Goal: Communication & Community: Share content

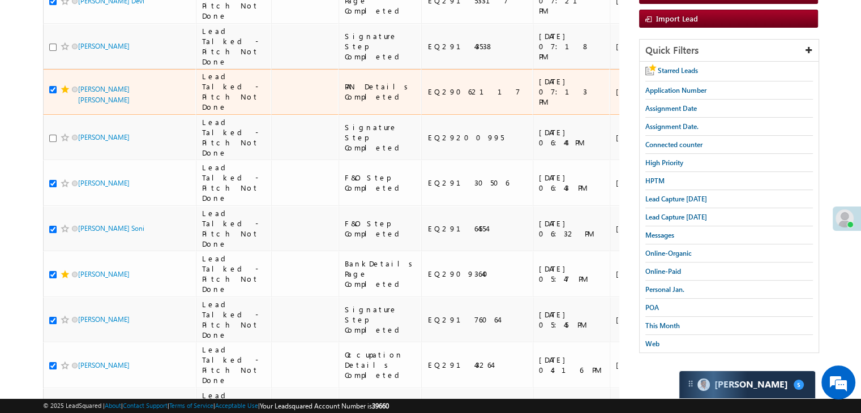
scroll to position [170, 0]
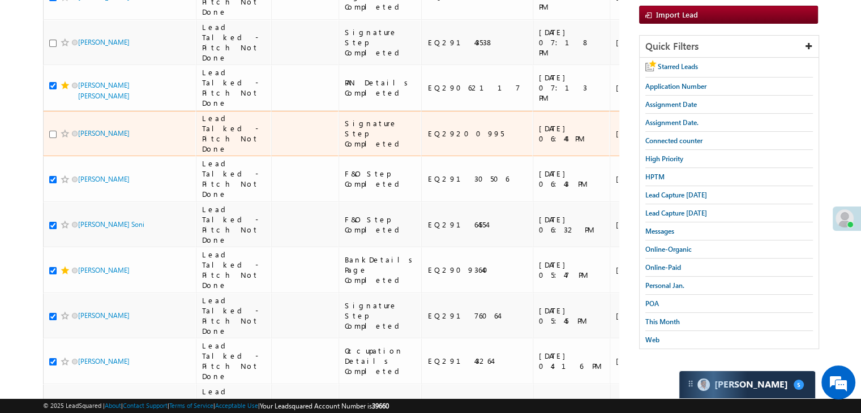
click at [52, 138] on input "checkbox" at bounding box center [52, 134] width 7 height 7
checkbox input "true"
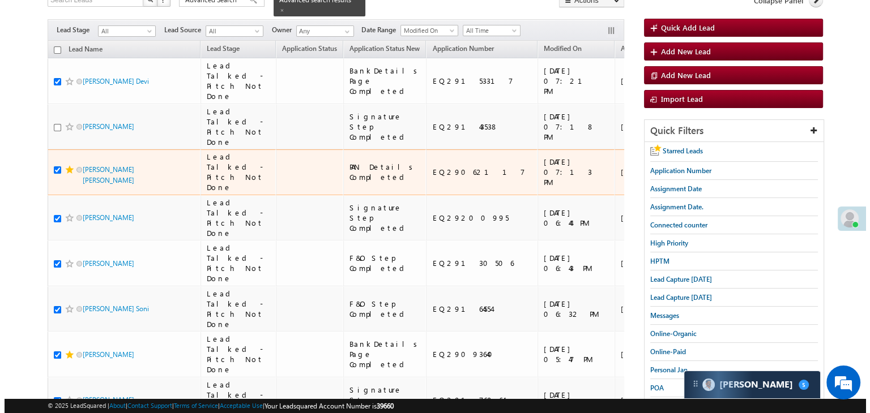
scroll to position [43, 0]
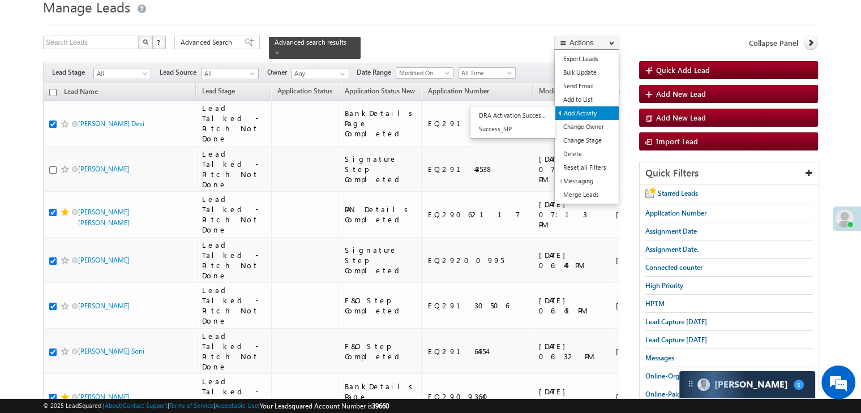
click at [587, 109] on link "Add Activity" at bounding box center [586, 113] width 63 height 14
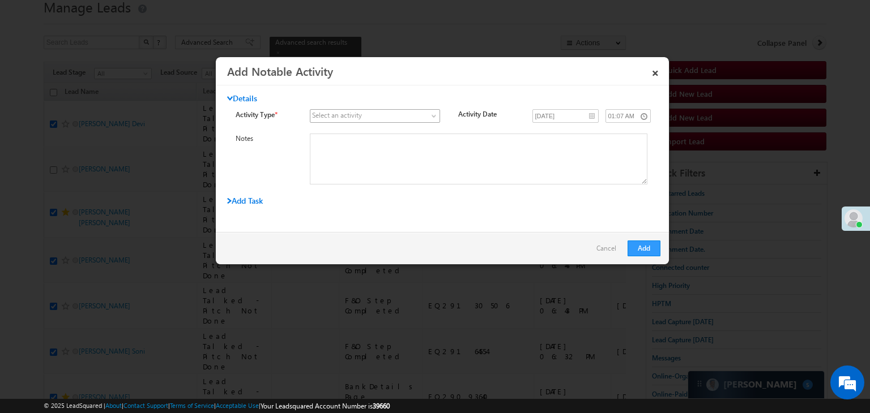
click at [419, 120] on span at bounding box center [367, 116] width 115 height 10
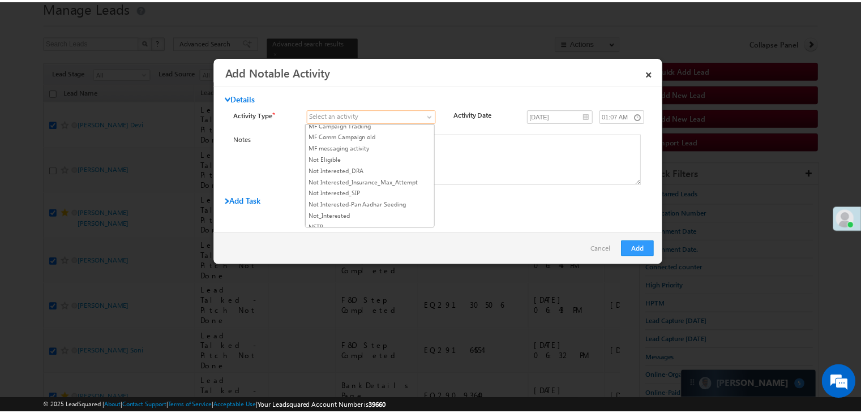
scroll to position [962, 0]
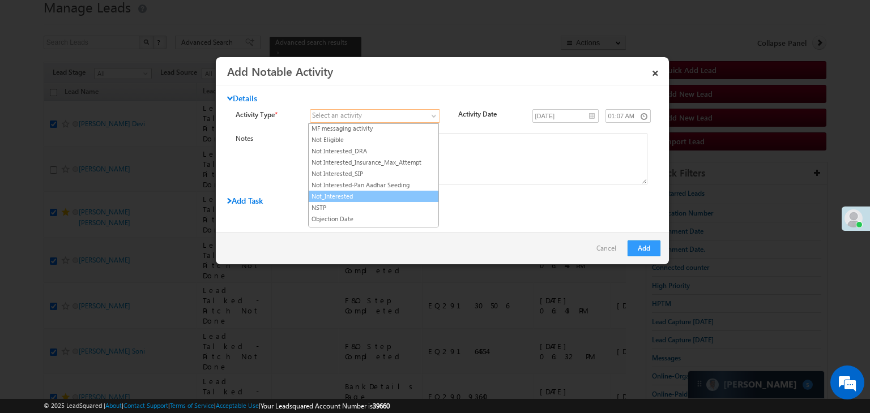
click at [363, 169] on ul "3 Hours Redistribution Account Inactive Date Add_Alternate_Number Agreed for Pa…" at bounding box center [373, 175] width 131 height 104
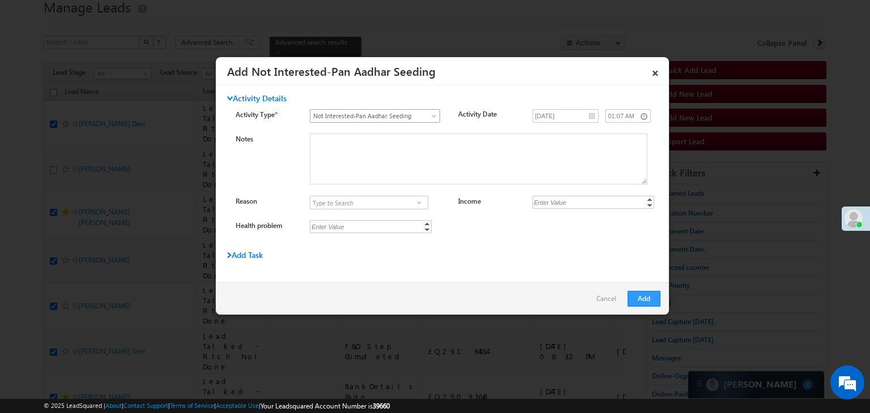
click at [402, 116] on span "Not Interested-Pan Aadhar Seeding" at bounding box center [367, 116] width 115 height 10
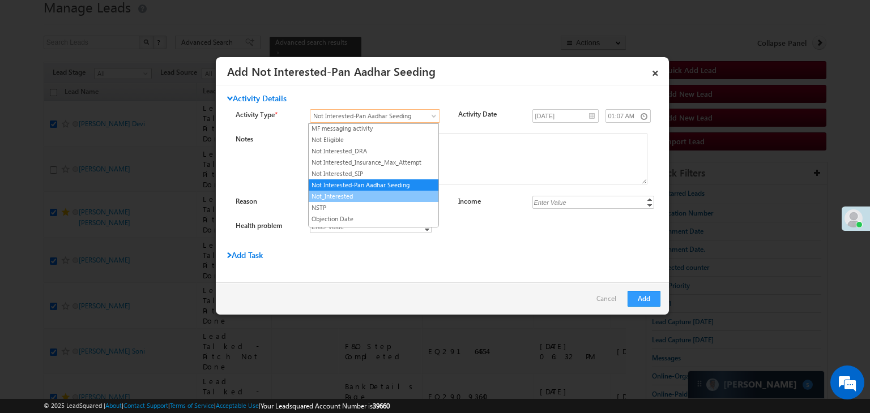
click at [374, 191] on link "Not_Interested" at bounding box center [374, 196] width 130 height 10
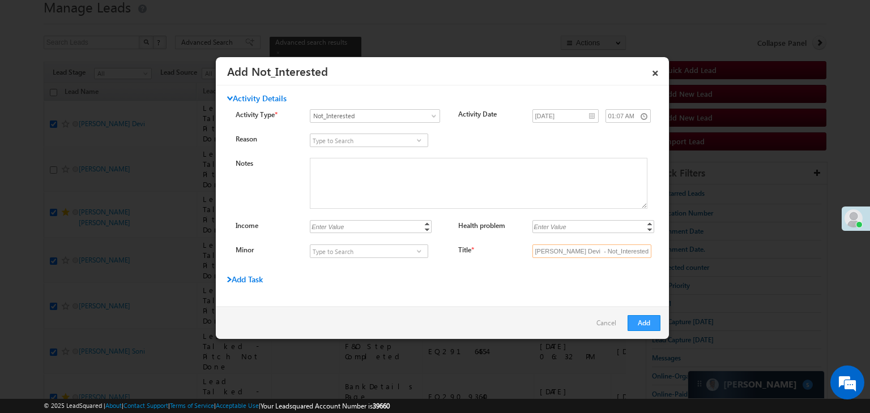
click at [587, 253] on input "Rupam Devi - Not_Interested" at bounding box center [591, 252] width 119 height 14
click at [587, 254] on input "Title *" at bounding box center [591, 252] width 119 height 14
type input "na"
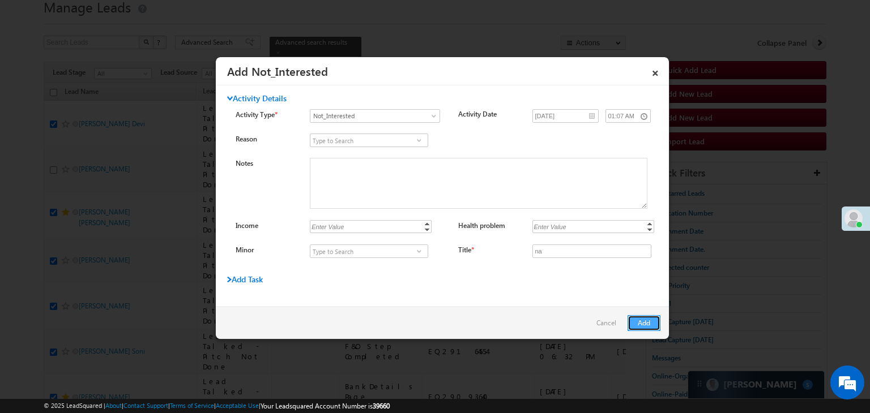
click at [632, 322] on button "Add" at bounding box center [643, 323] width 33 height 16
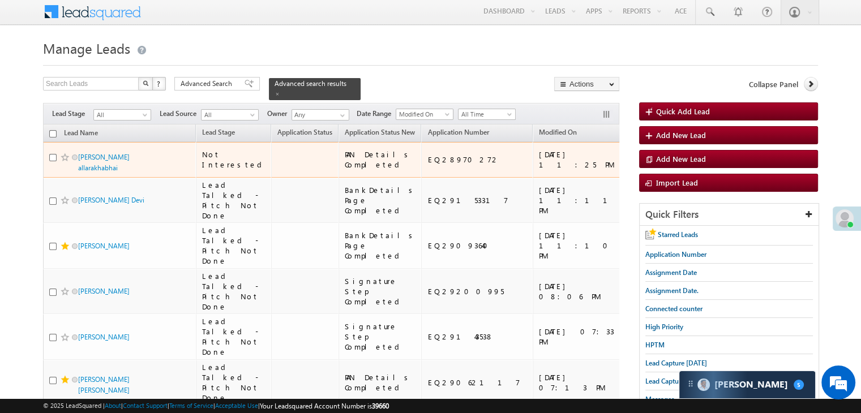
scroll to position [0, 0]
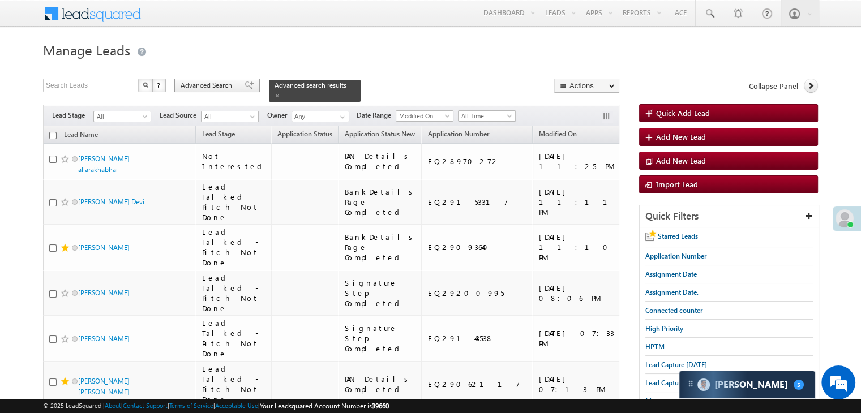
click at [245, 88] on span at bounding box center [249, 86] width 9 height 8
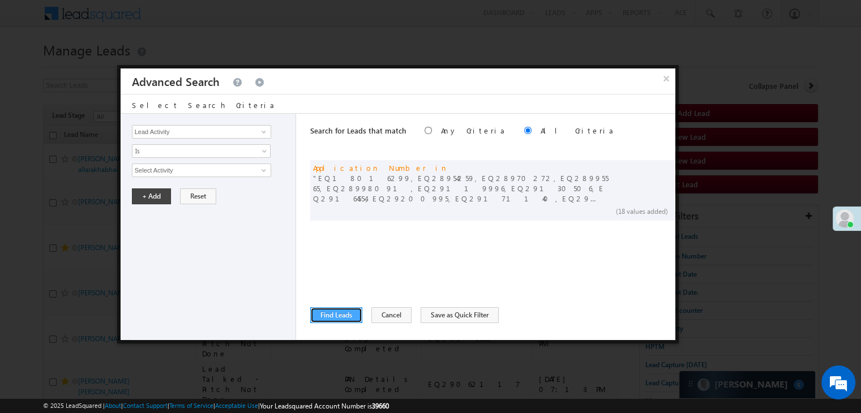
click at [338, 317] on button "Find Leads" at bounding box center [336, 315] width 52 height 16
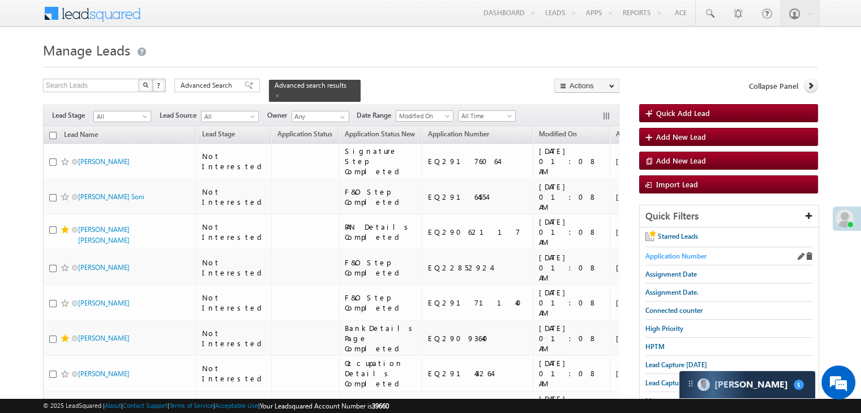
click at [682, 254] on span "Application Number" at bounding box center [675, 256] width 61 height 8
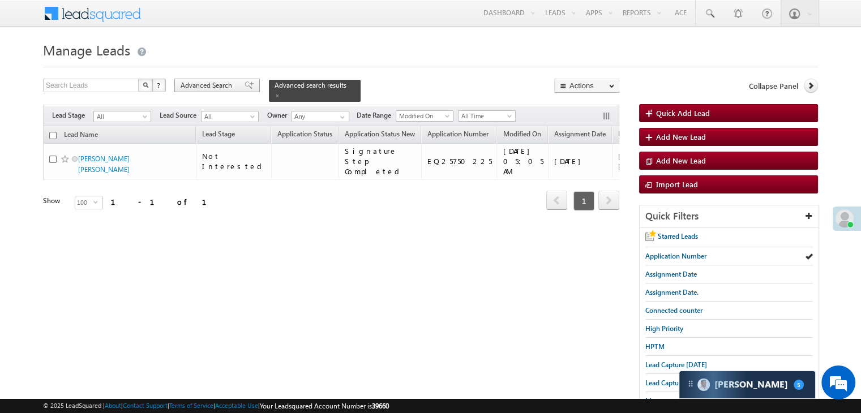
click at [210, 86] on span "Advanced Search" at bounding box center [208, 85] width 55 height 10
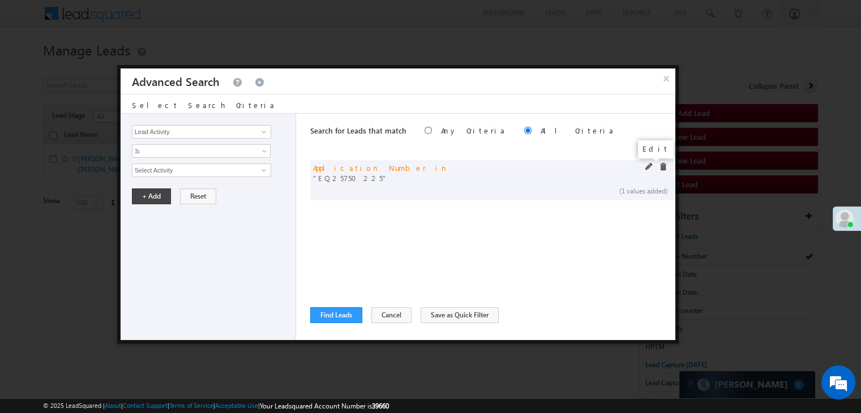
click at [647, 168] on span at bounding box center [649, 167] width 8 height 8
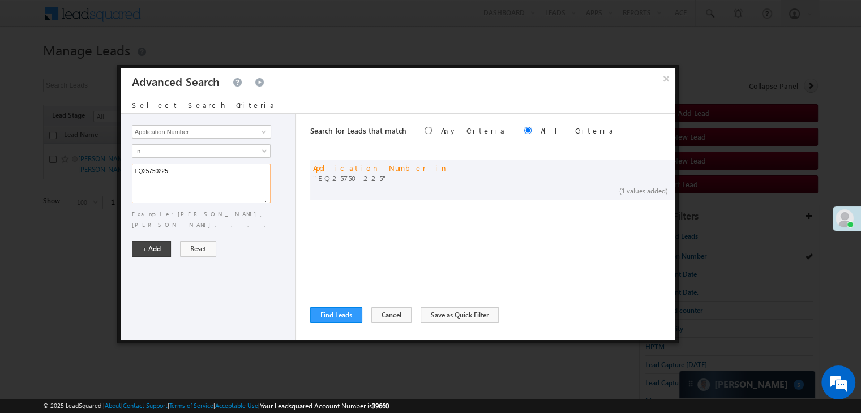
click at [220, 173] on textarea "EQ25750225" at bounding box center [201, 184] width 139 height 40
click at [207, 173] on textarea "EQ25750225" at bounding box center [201, 184] width 139 height 40
paste textarea "18016299 EQ28954259 EQ28970272 EQ28995565 EQ28998091 EQ29119996 EQ29130506 EQ29…"
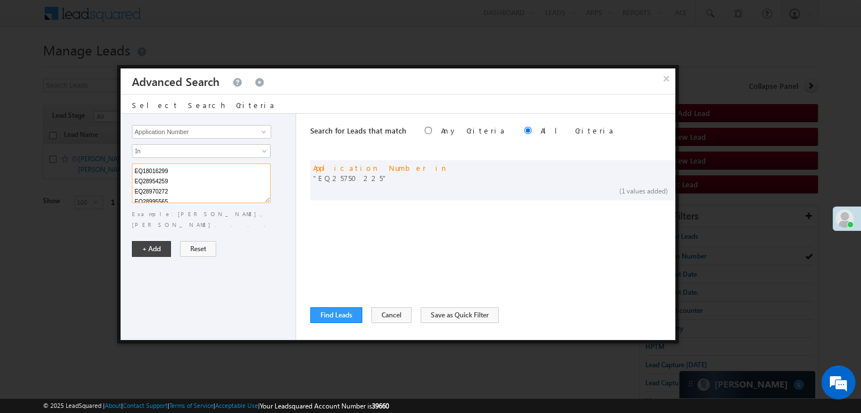
scroll to position [125, 0]
type textarea "EQ18016299 EQ28954259 EQ28970272 EQ28995565 EQ28998091 EQ29119996 EQ29130506 EQ…"
click at [156, 241] on button "+ Add" at bounding box center [151, 249] width 39 height 16
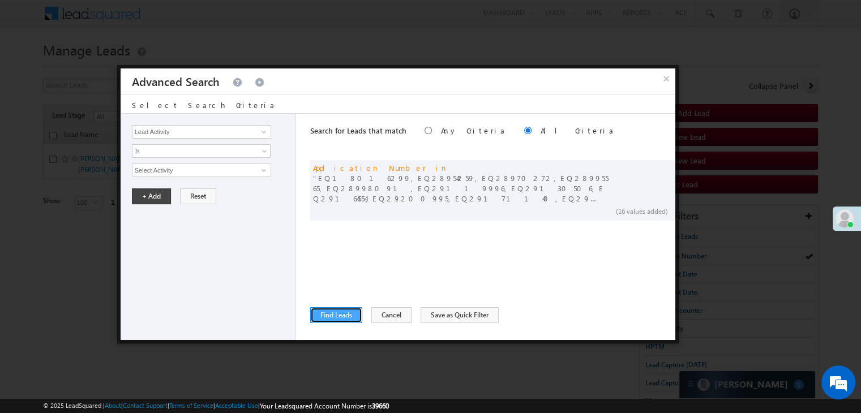
click at [337, 311] on button "Find Leads" at bounding box center [336, 315] width 52 height 16
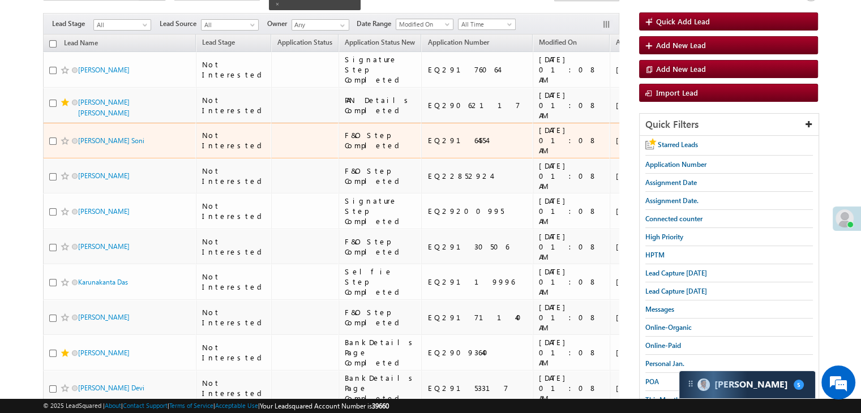
scroll to position [0, 0]
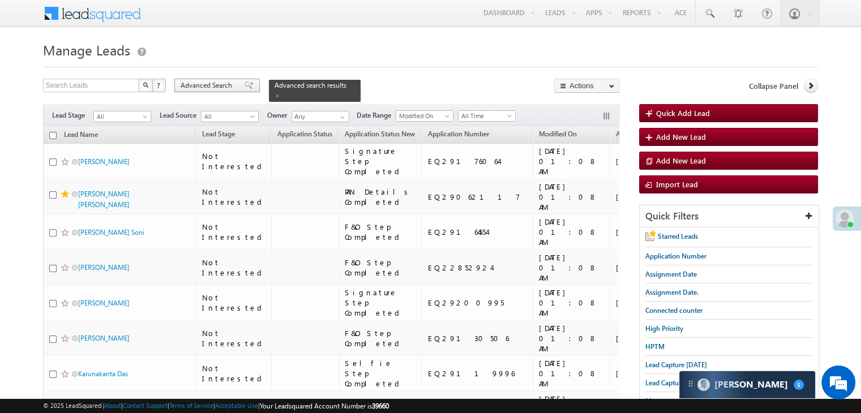
click at [233, 84] on span "Advanced Search" at bounding box center [208, 85] width 55 height 10
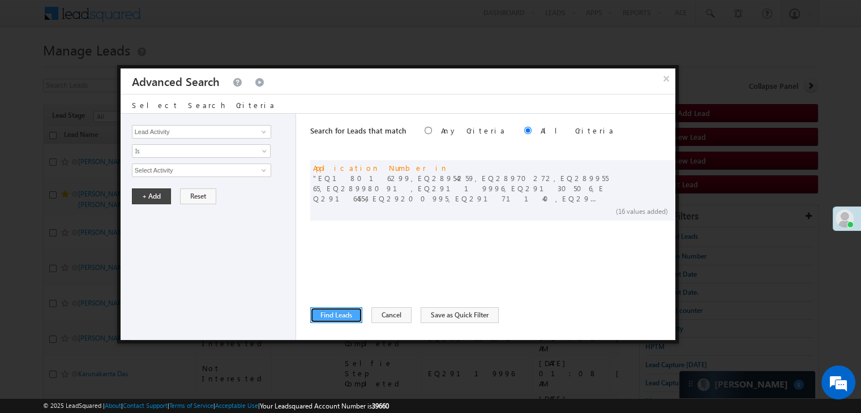
click at [339, 315] on button "Find Leads" at bounding box center [336, 315] width 52 height 16
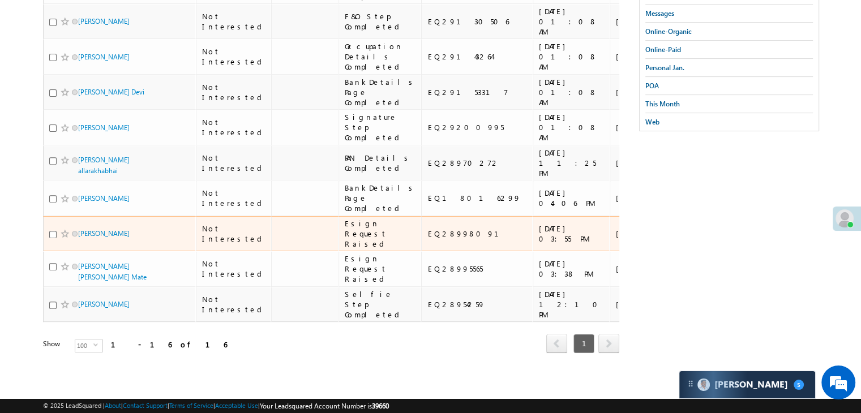
scroll to position [849, 0]
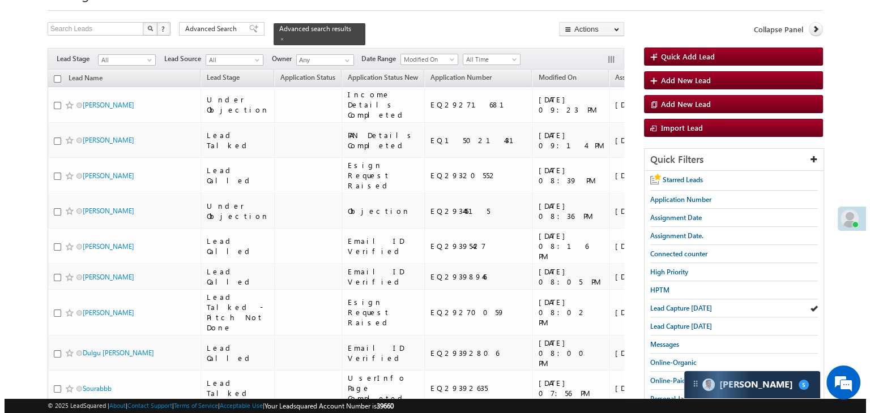
scroll to position [0, 15]
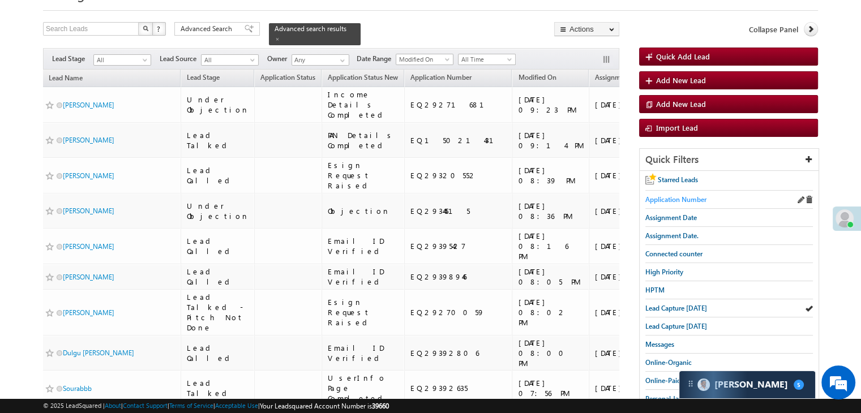
click at [684, 199] on span "Application Number" at bounding box center [675, 199] width 61 height 8
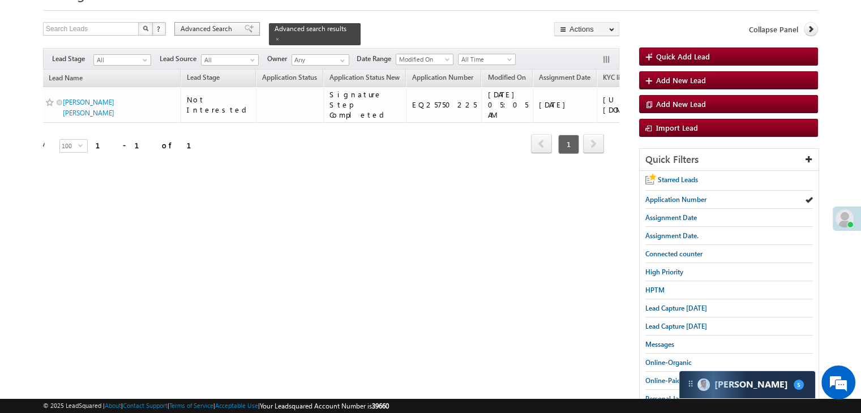
click at [202, 31] on span "Advanced Search" at bounding box center [208, 29] width 55 height 10
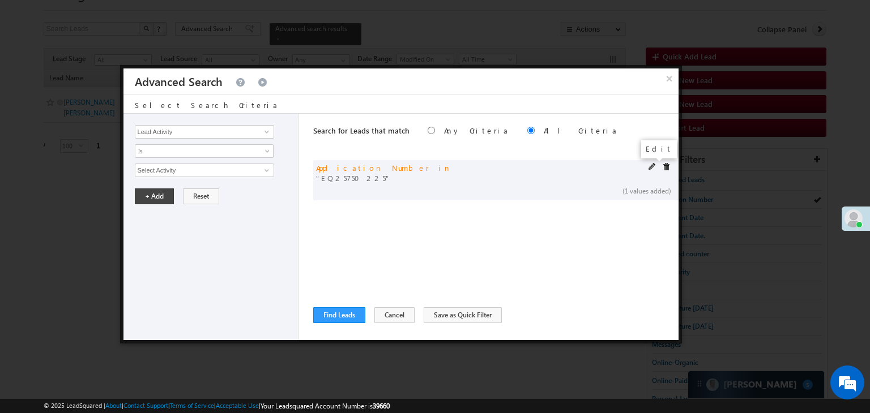
click at [650, 166] on span at bounding box center [652, 167] width 8 height 8
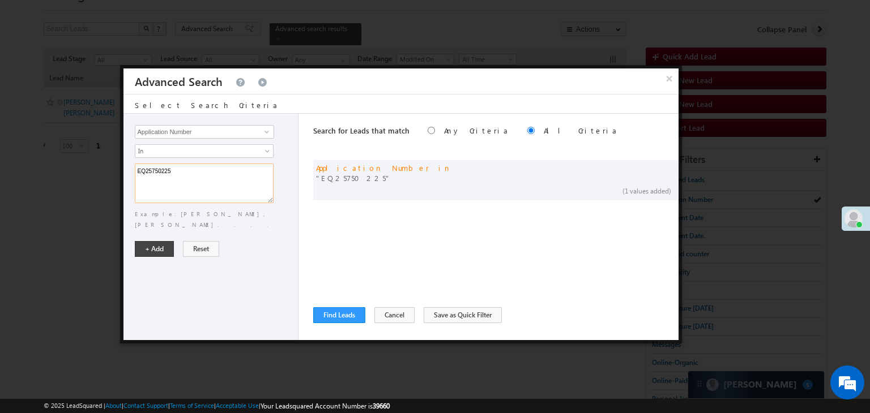
click at [222, 170] on textarea "EQ25750225" at bounding box center [204, 184] width 139 height 40
paste textarea "9228408 EQ17249962 EQ10339359 EQ29072246 EQ29154277 EQ29017467 EQ29088939 EQ291…"
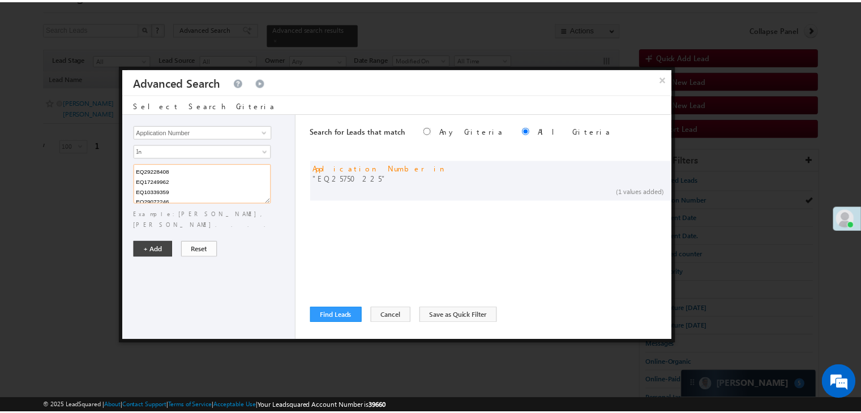
scroll to position [63, 0]
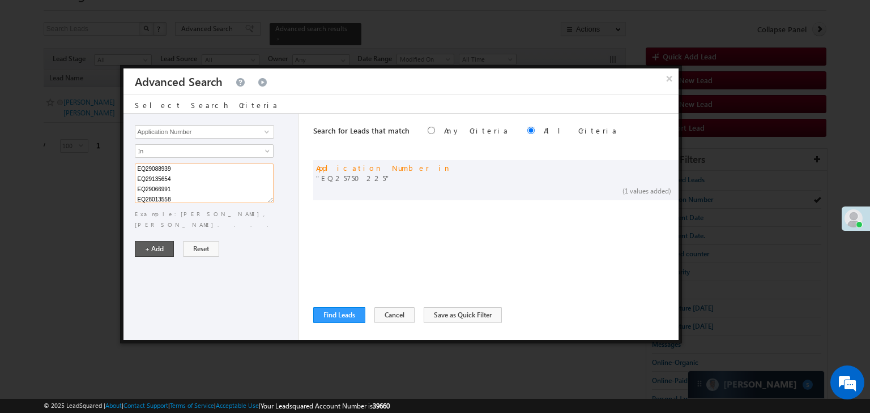
type textarea "EQ29228408 EQ17249962 EQ10339359 EQ29072246 EQ29154277 EQ29017467 EQ29088939 EQ…"
click at [149, 241] on button "+ Add" at bounding box center [154, 249] width 39 height 16
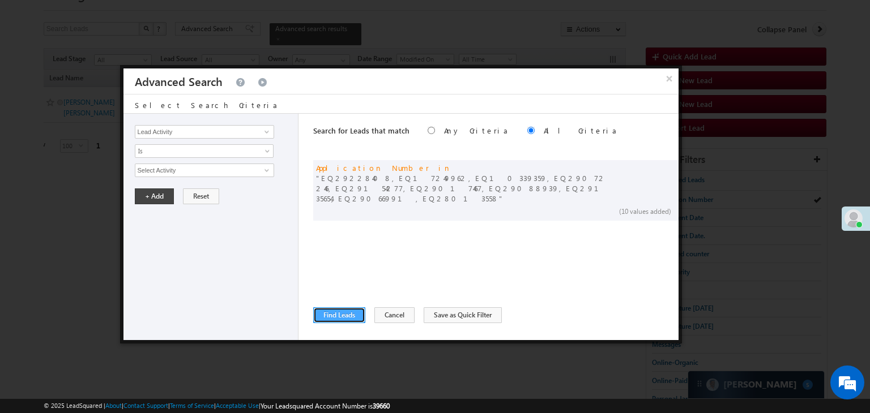
click at [328, 311] on button "Find Leads" at bounding box center [339, 315] width 52 height 16
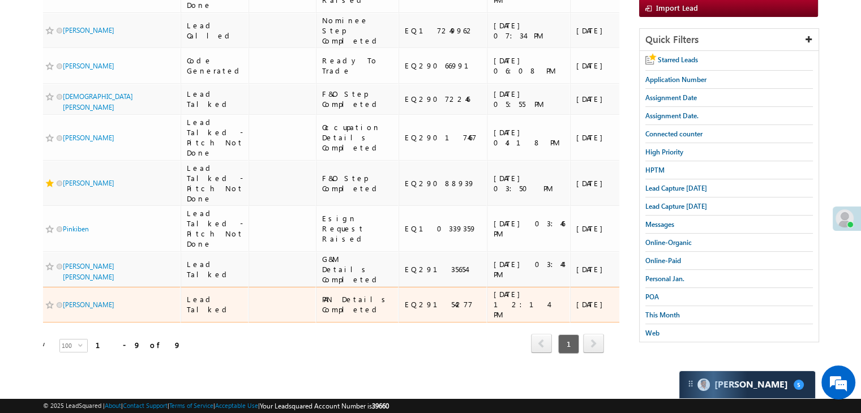
scroll to position [414, 0]
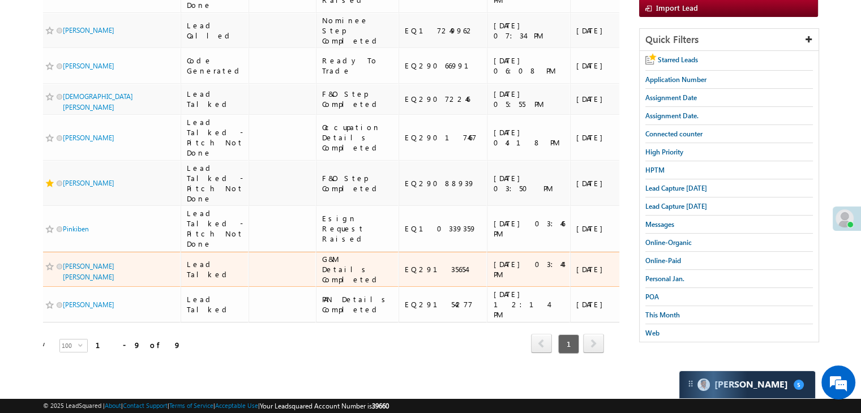
click at [640, 259] on div "[URL][DOMAIN_NAME]" at bounding box center [674, 269] width 69 height 20
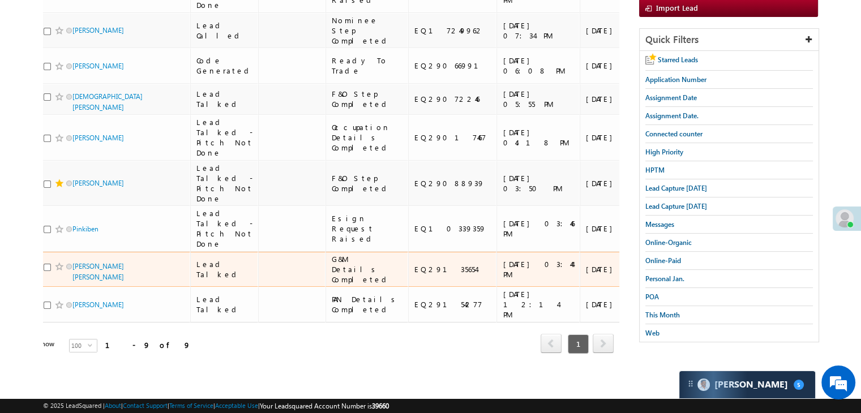
scroll to position [0, 0]
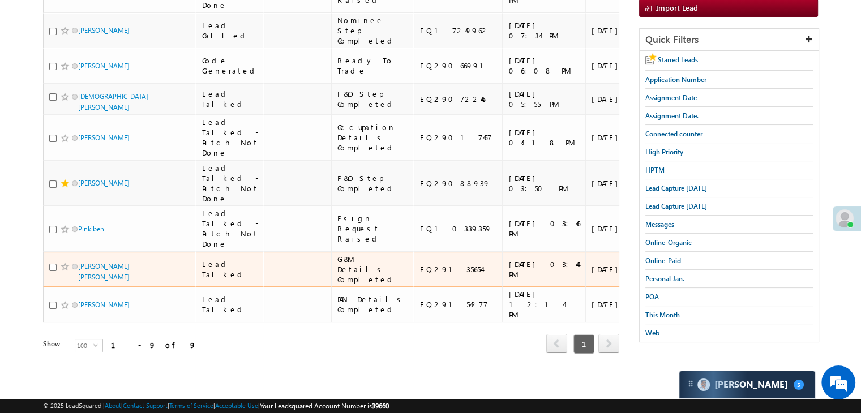
click at [52, 264] on input "checkbox" at bounding box center [52, 267] width 7 height 7
checkbox input "true"
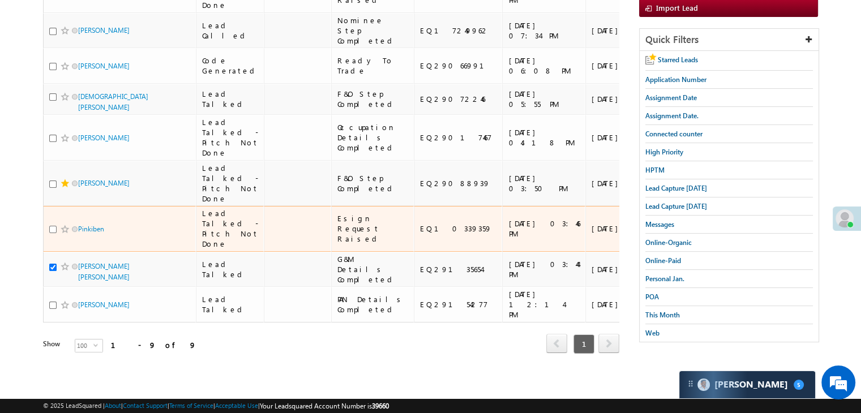
click at [52, 226] on input "checkbox" at bounding box center [52, 229] width 7 height 7
checkbox input "true"
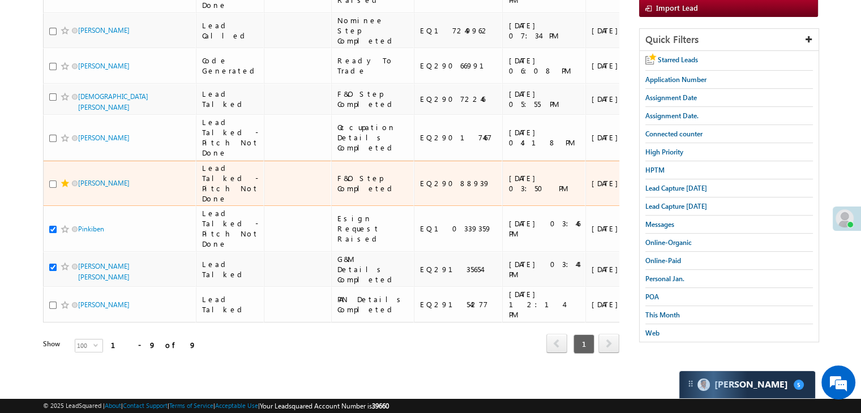
click at [54, 188] on input "checkbox" at bounding box center [52, 184] width 7 height 7
checkbox input "true"
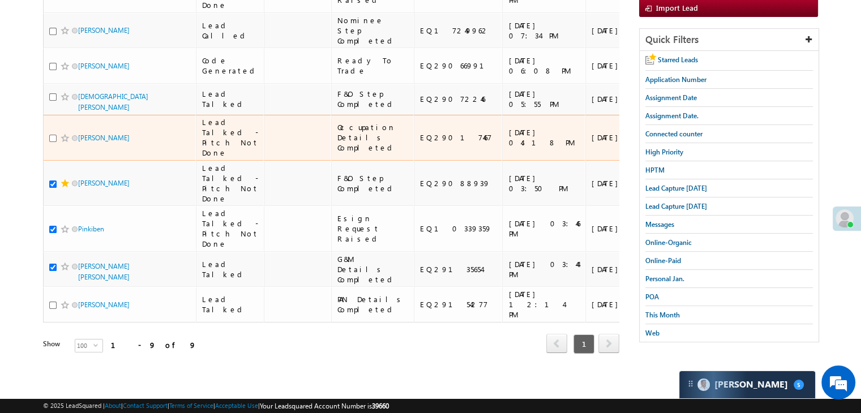
click at [52, 142] on input "checkbox" at bounding box center [52, 138] width 7 height 7
checkbox input "true"
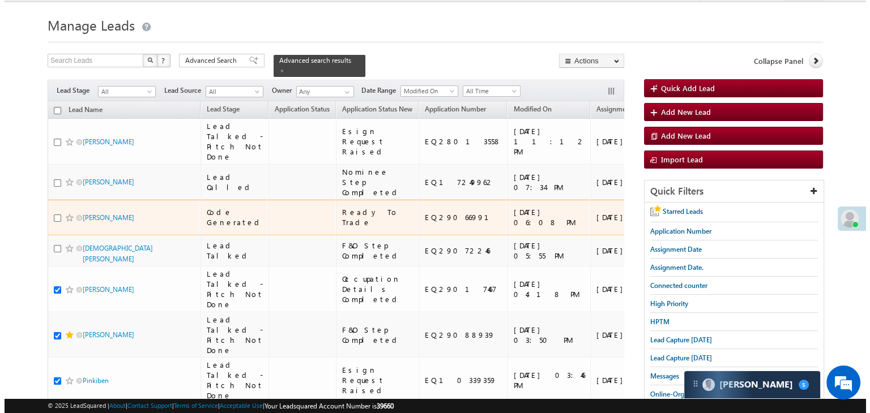
scroll to position [18, 0]
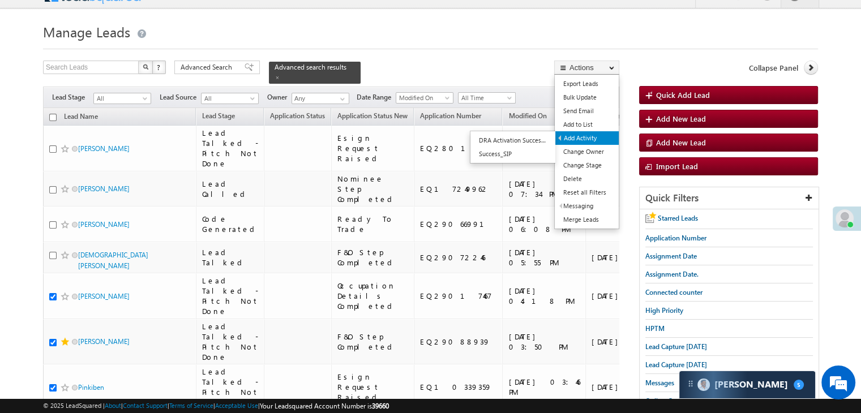
click at [589, 136] on link "Add Activity" at bounding box center [586, 138] width 63 height 14
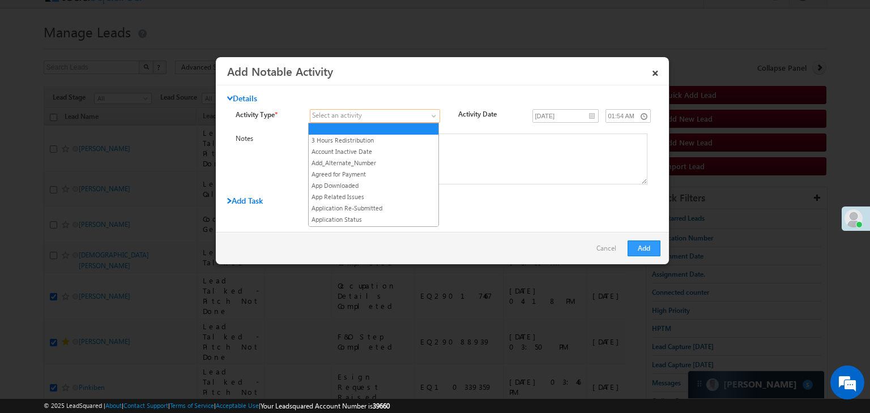
click at [423, 116] on span at bounding box center [367, 116] width 115 height 10
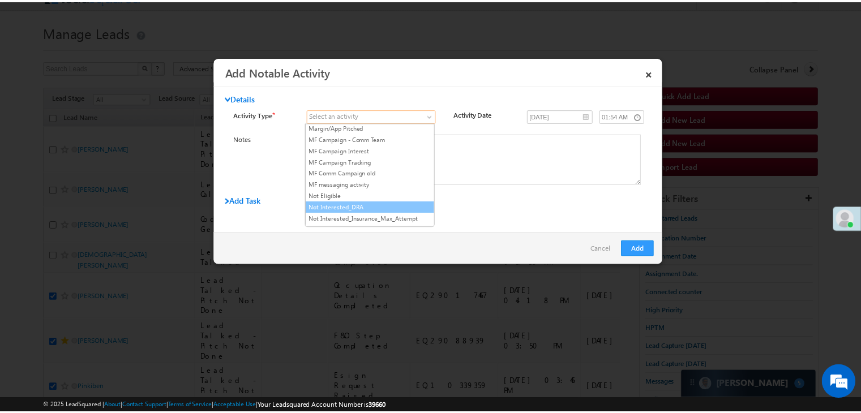
scroll to position [962, 0]
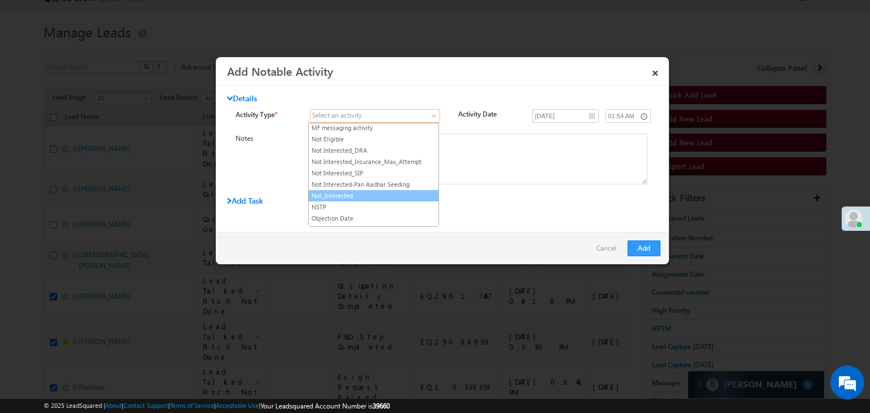
click at [360, 191] on link "Not_Interested" at bounding box center [374, 196] width 130 height 10
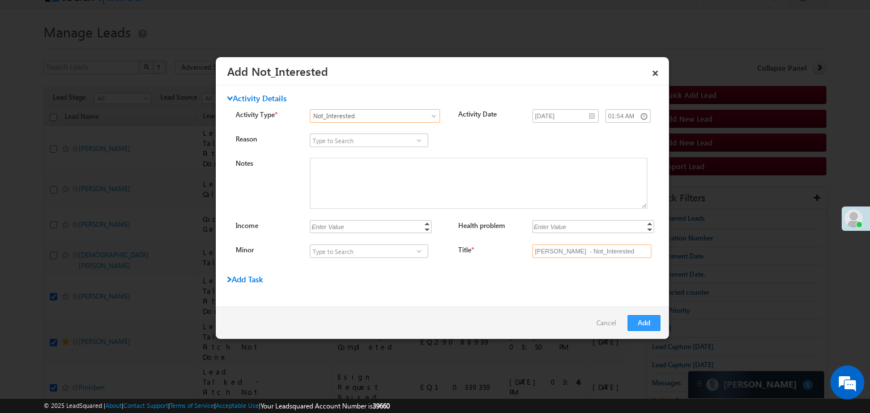
click at [567, 247] on input "[PERSON_NAME] - Not_Interested" at bounding box center [591, 252] width 119 height 14
click at [563, 243] on div "Reason Brokerage Job Student Low margin Zero balance a/c Wrong Number Wrongly R…" at bounding box center [452, 201] width 433 height 135
click at [563, 246] on input "Title *" at bounding box center [591, 252] width 119 height 14
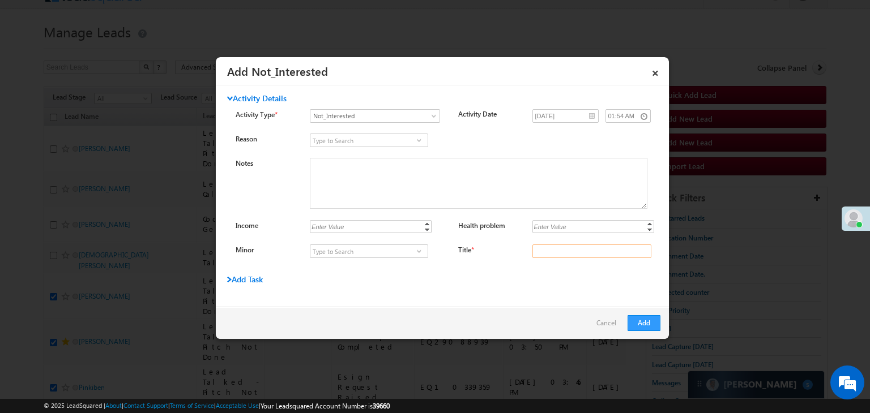
type input "na"
click at [623, 306] on div "Activity Details Activity Type * Select an activity 3 Hours Redistribution Acco…" at bounding box center [442, 195] width 453 height 221
click at [634, 319] on button "Add" at bounding box center [643, 323] width 33 height 16
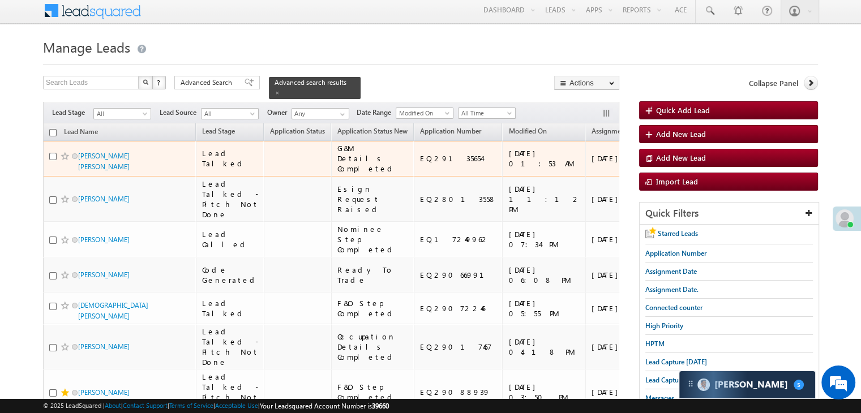
scroll to position [0, 0]
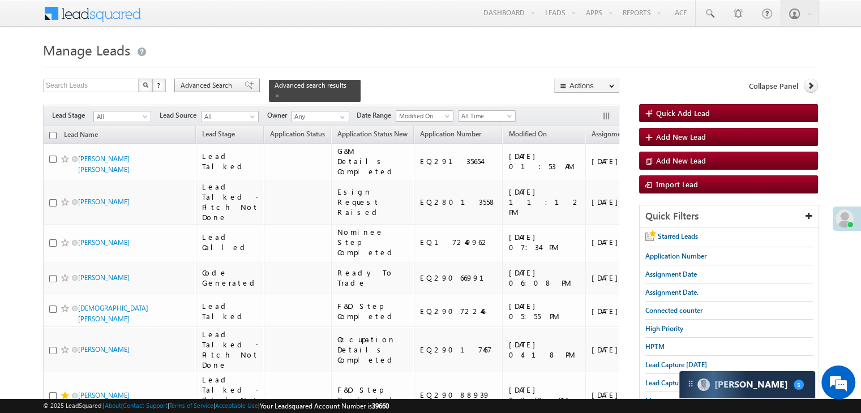
click at [245, 87] on span at bounding box center [249, 86] width 9 height 8
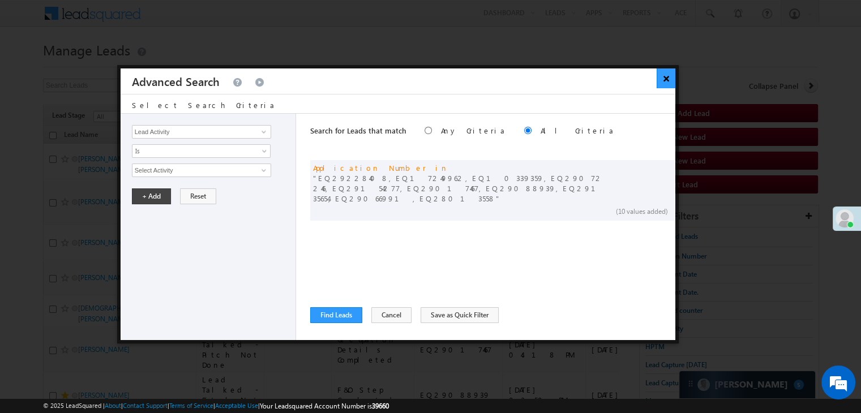
click at [666, 74] on button "×" at bounding box center [666, 79] width 19 height 20
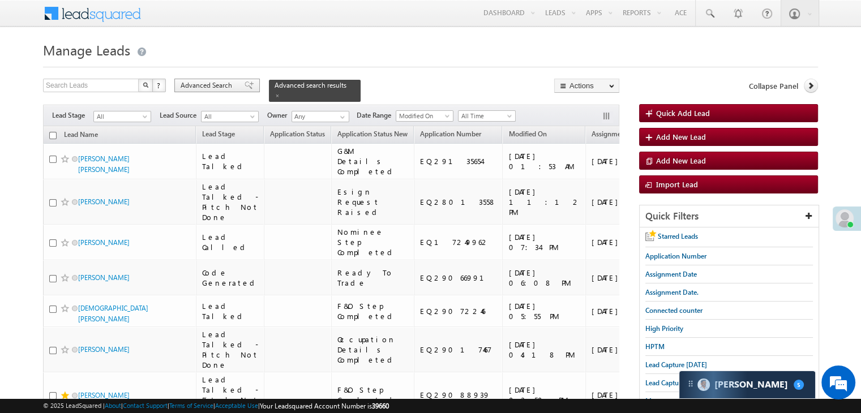
click at [224, 82] on span "Advanced Search" at bounding box center [208, 85] width 55 height 10
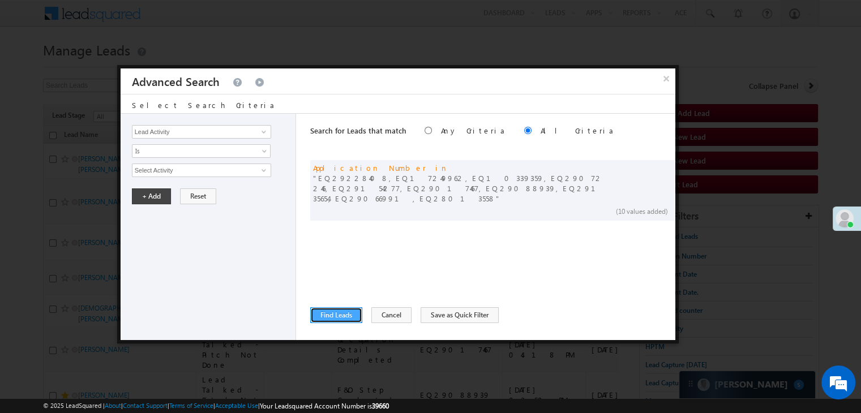
click at [350, 318] on button "Find Leads" at bounding box center [336, 315] width 52 height 16
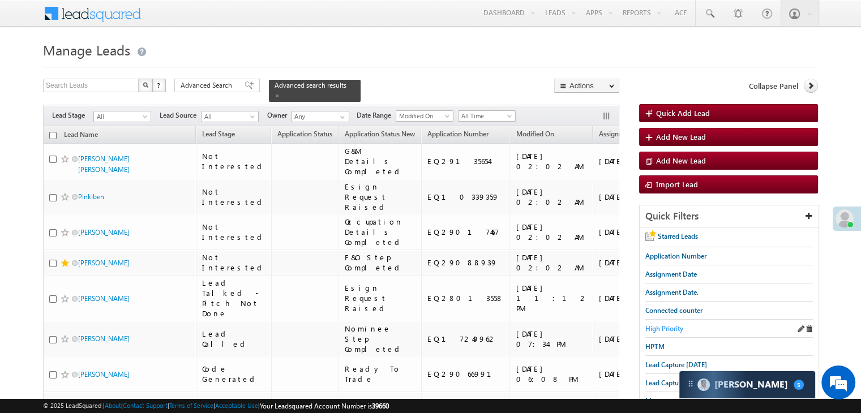
click at [668, 324] on span "High Priority" at bounding box center [664, 328] width 38 height 8
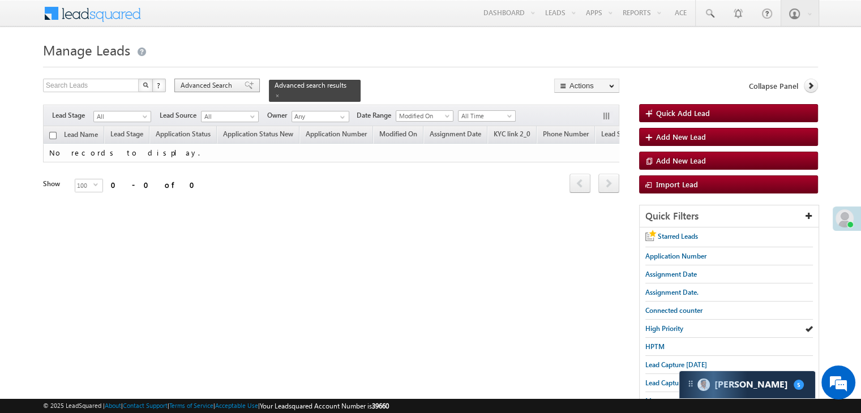
click at [223, 81] on span "Advanced Search" at bounding box center [208, 85] width 55 height 10
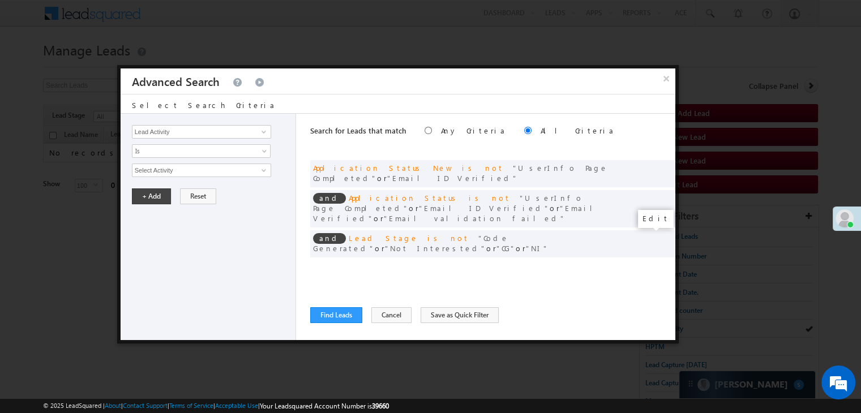
click at [650, 263] on span at bounding box center [649, 267] width 8 height 8
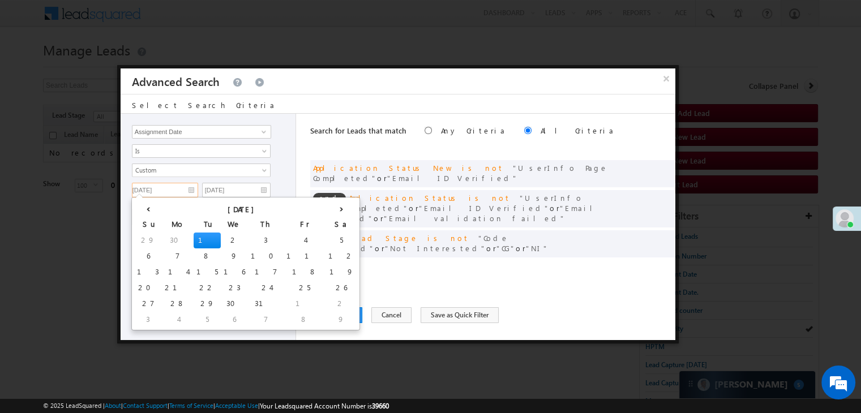
click at [181, 190] on input "[DATE]" at bounding box center [165, 190] width 66 height 15
click at [326, 208] on th "›" at bounding box center [342, 208] width 32 height 17
click at [330, 208] on th "›" at bounding box center [343, 208] width 27 height 17
click at [144, 272] on td "14" at bounding box center [150, 272] width 32 height 16
type input "[DATE]"
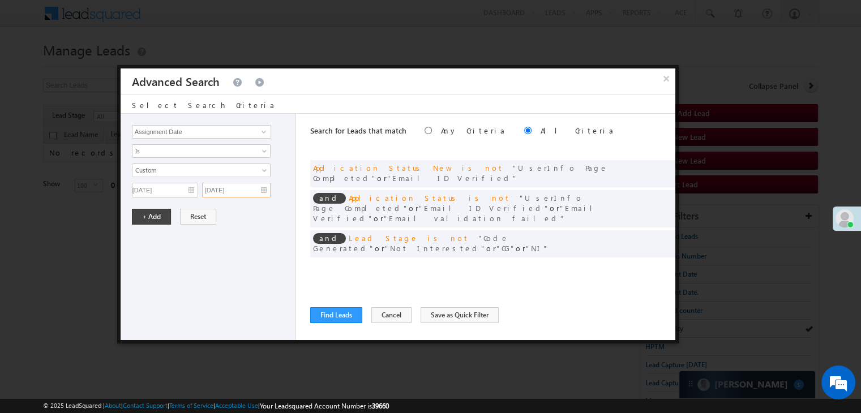
click at [238, 187] on input "[DATE]" at bounding box center [236, 190] width 69 height 15
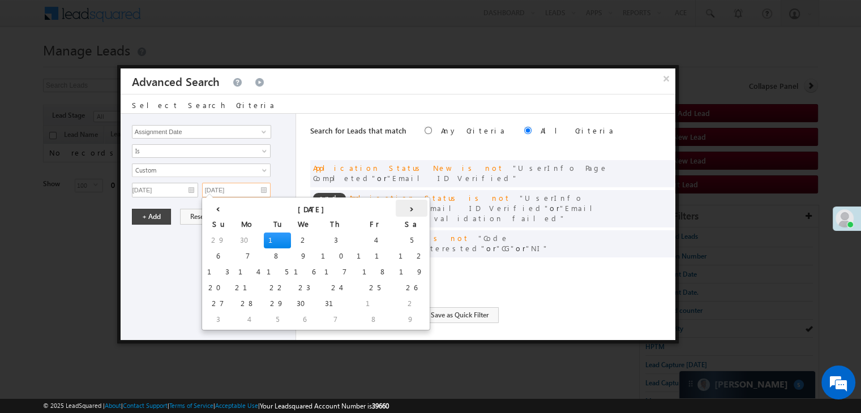
click at [396, 209] on th "›" at bounding box center [412, 208] width 32 height 17
click at [400, 209] on th "›" at bounding box center [413, 208] width 27 height 17
click at [263, 270] on td "16" at bounding box center [276, 272] width 27 height 16
type input "[DATE]"
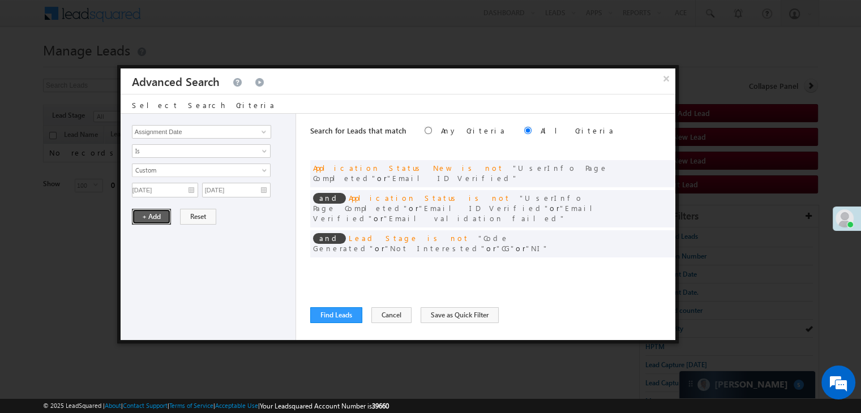
click at [147, 212] on button "+ Add" at bounding box center [151, 217] width 39 height 16
click at [332, 311] on button "Find Leads" at bounding box center [336, 315] width 52 height 16
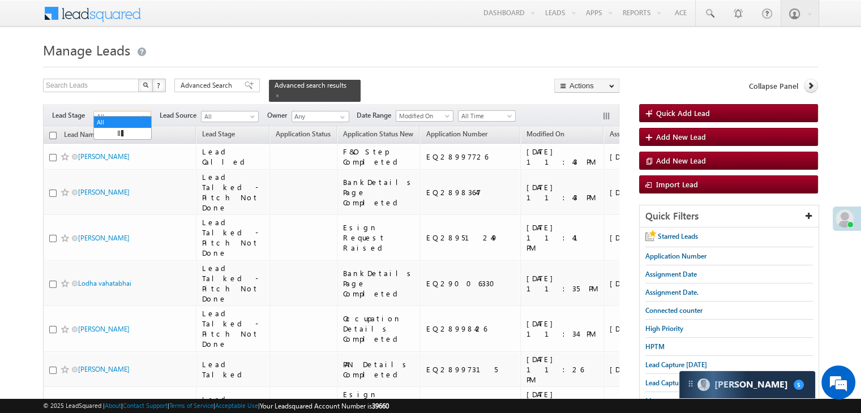
click at [118, 112] on span "All" at bounding box center [121, 117] width 54 height 10
click at [125, 190] on link "Not Interested" at bounding box center [122, 184] width 57 height 10
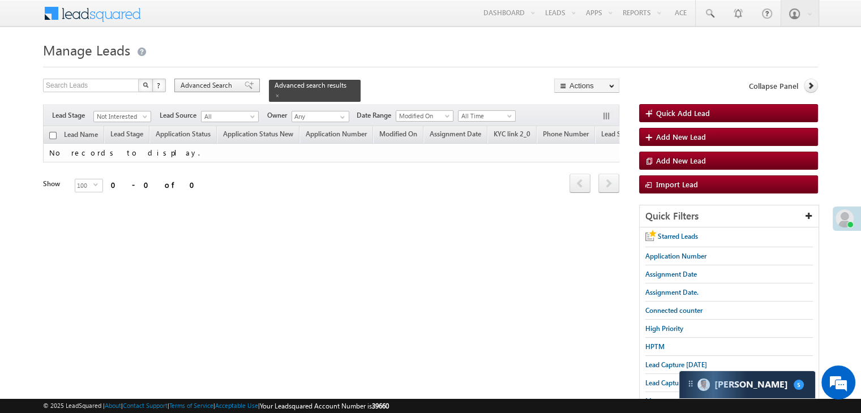
click at [212, 83] on span "Advanced Search" at bounding box center [208, 85] width 55 height 10
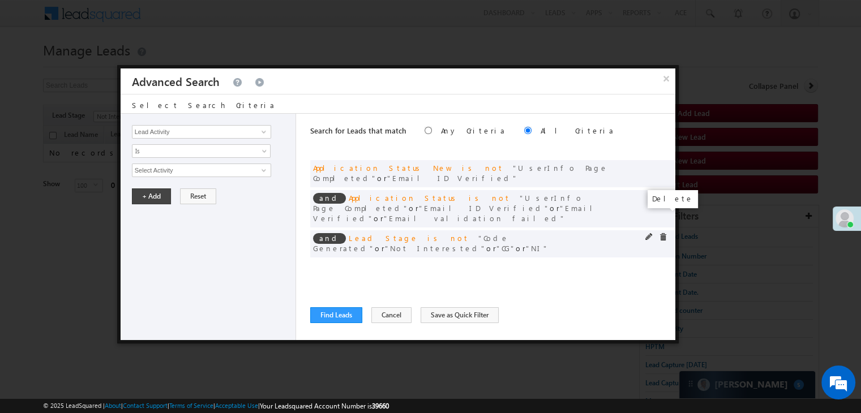
click at [662, 233] on span at bounding box center [663, 237] width 8 height 8
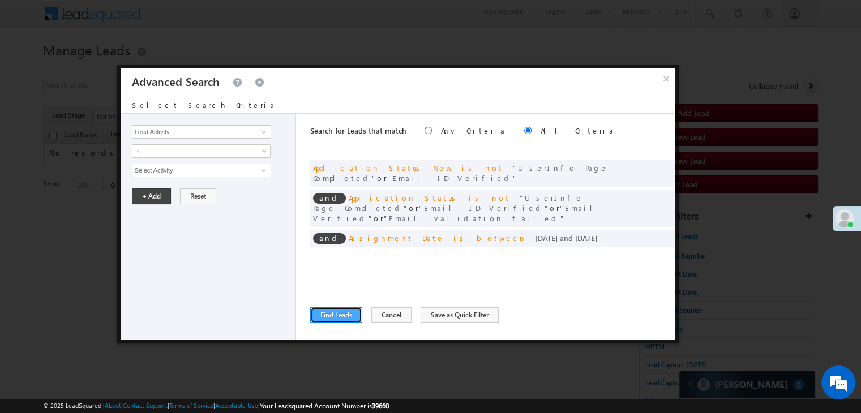
click at [339, 315] on button "Find Leads" at bounding box center [336, 315] width 52 height 16
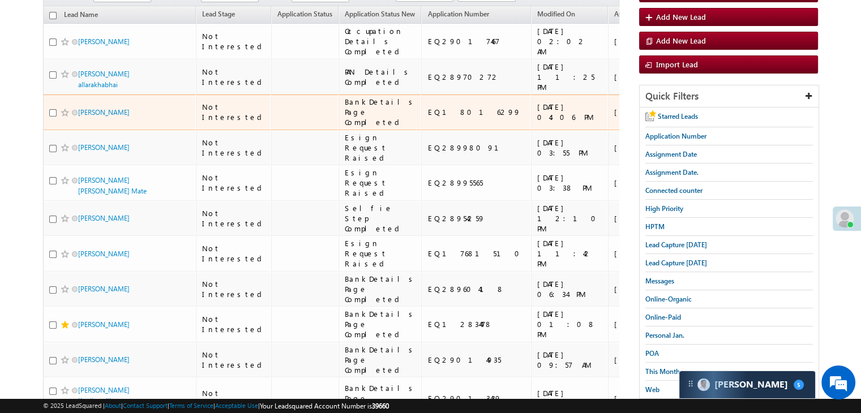
scroll to position [0, 0]
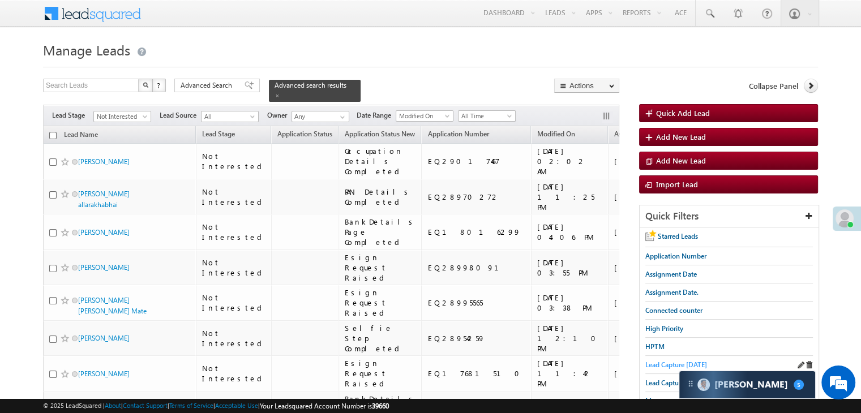
click at [652, 363] on span "Lead Capture [DATE]" at bounding box center [676, 365] width 62 height 8
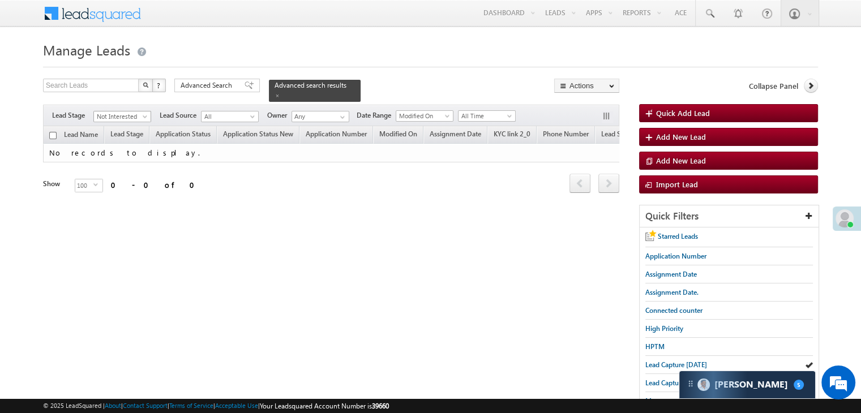
click at [138, 112] on span "Not Interested" at bounding box center [121, 117] width 54 height 10
click at [127, 122] on link "All" at bounding box center [122, 122] width 57 height 10
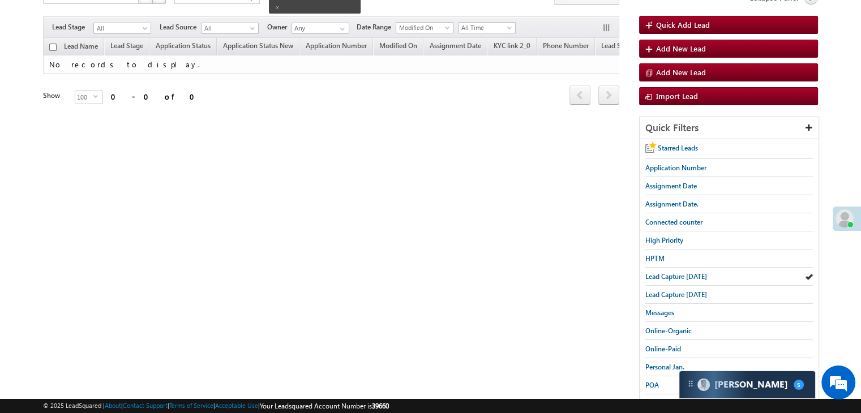
scroll to position [113, 0]
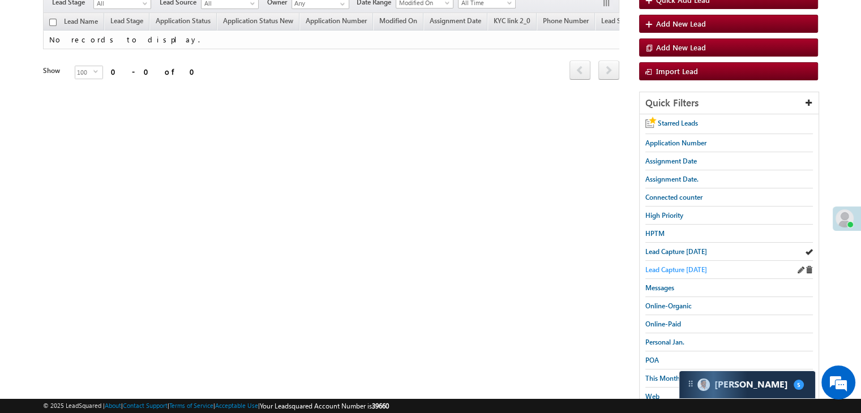
click at [669, 269] on span "Lead Capture [DATE]" at bounding box center [676, 270] width 62 height 8
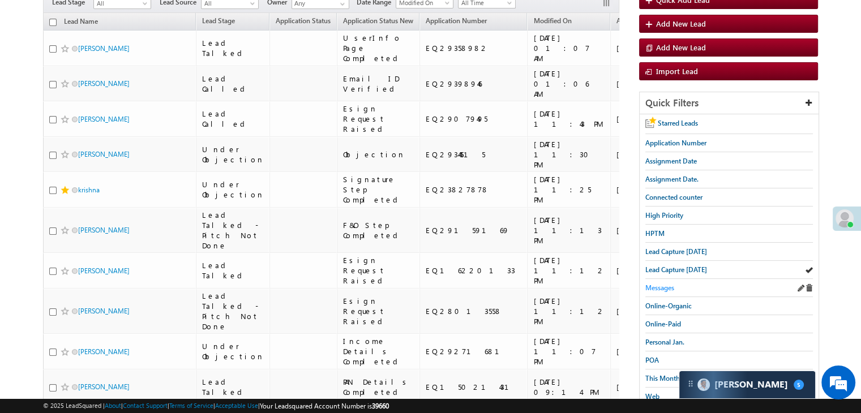
click at [660, 284] on span "Messages" at bounding box center [659, 288] width 29 height 8
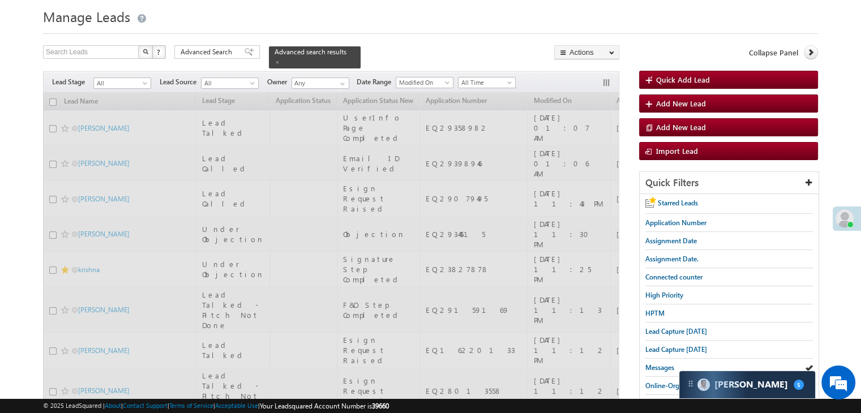
scroll to position [0, 0]
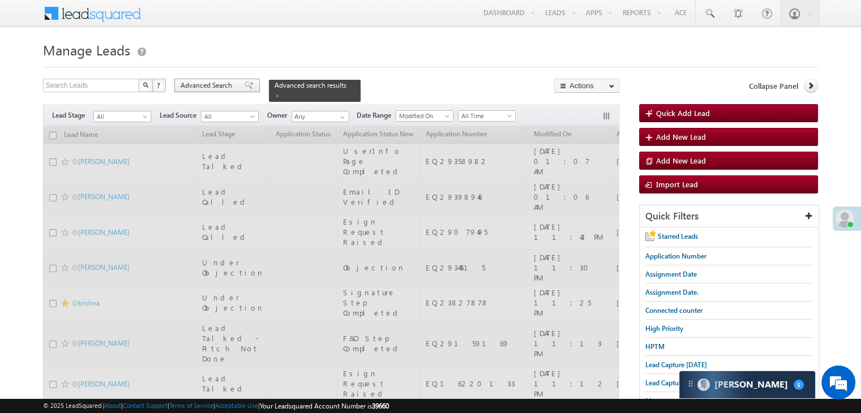
click at [247, 87] on div "Advanced Search" at bounding box center [216, 86] width 85 height 14
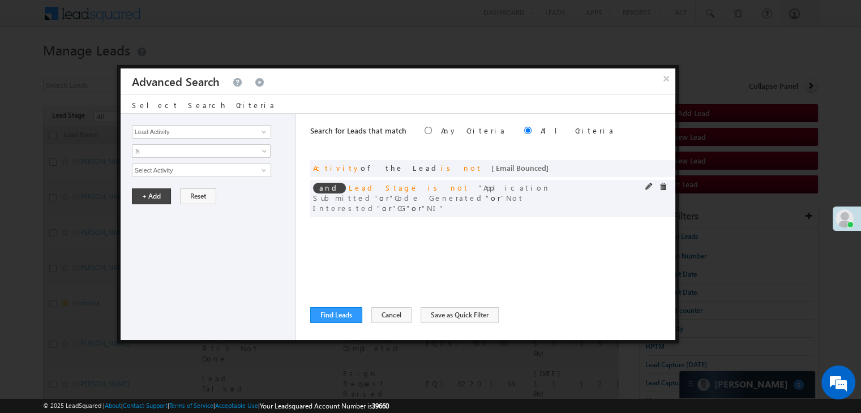
click at [649, 186] on span at bounding box center [649, 187] width 8 height 8
click at [247, 170] on span "5 selected" at bounding box center [196, 170] width 129 height 12
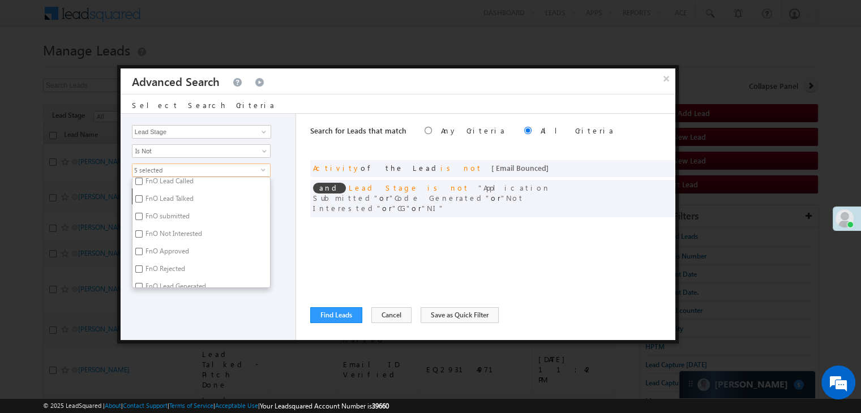
scroll to position [277, 0]
click at [146, 273] on label "NI" at bounding box center [147, 280] width 31 height 18
click at [143, 274] on input "NI" at bounding box center [138, 277] width 7 height 7
checkbox input "false"
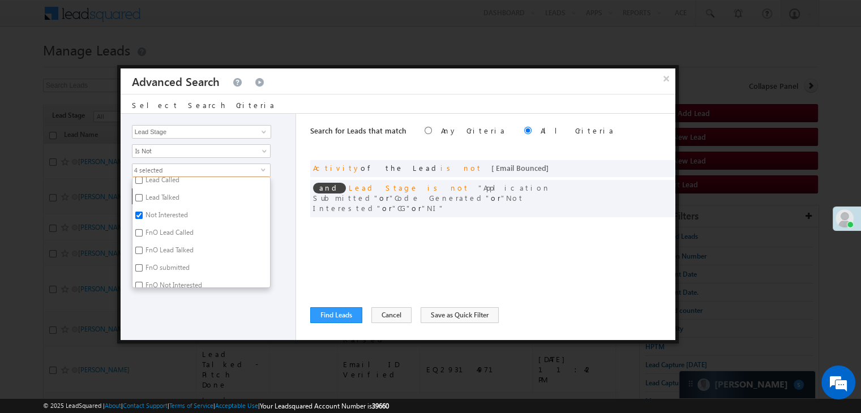
click at [177, 215] on label "Not Interested" at bounding box center [165, 217] width 67 height 18
click at [143, 215] on input "Not Interested" at bounding box center [138, 215] width 7 height 7
checkbox input "false"
click at [156, 307] on div "Lead Activity Task Sales Group Prospect Id WA Last Message Timestamp 4th Day Di…" at bounding box center [209, 227] width 176 height 226
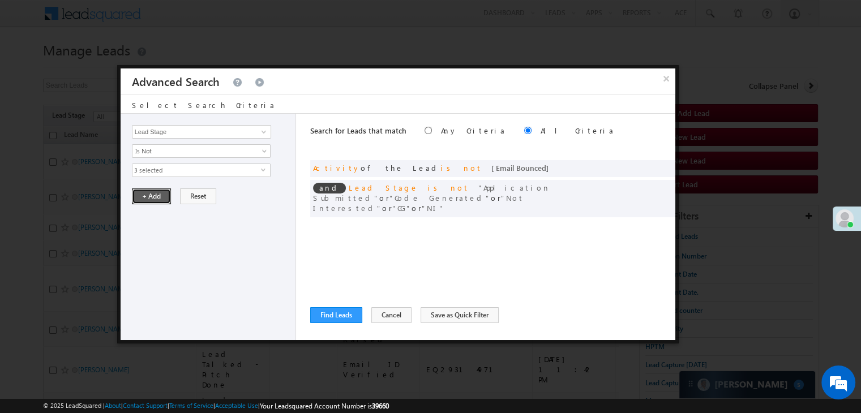
click at [151, 202] on button "+ Add" at bounding box center [151, 197] width 39 height 16
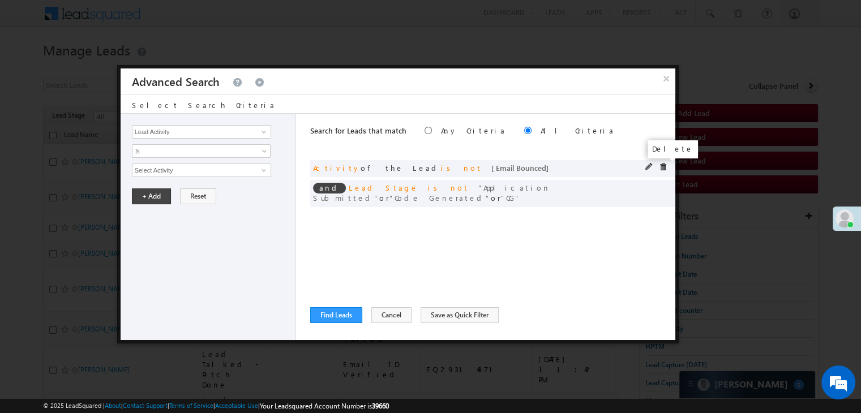
click at [661, 165] on span at bounding box center [663, 167] width 8 height 8
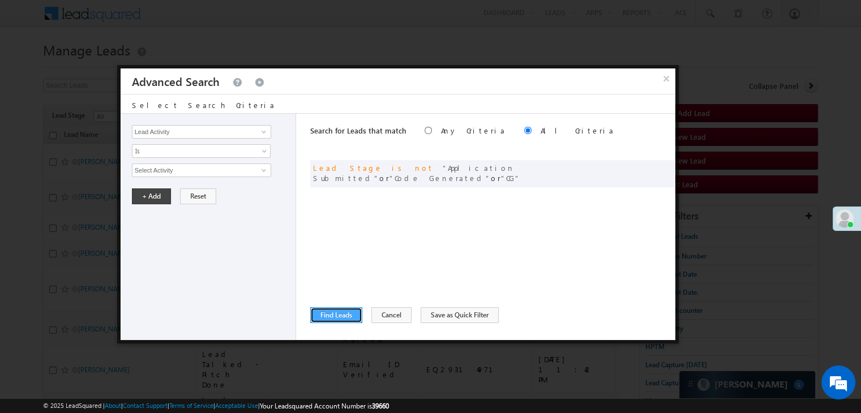
click at [324, 313] on button "Find Leads" at bounding box center [336, 315] width 52 height 16
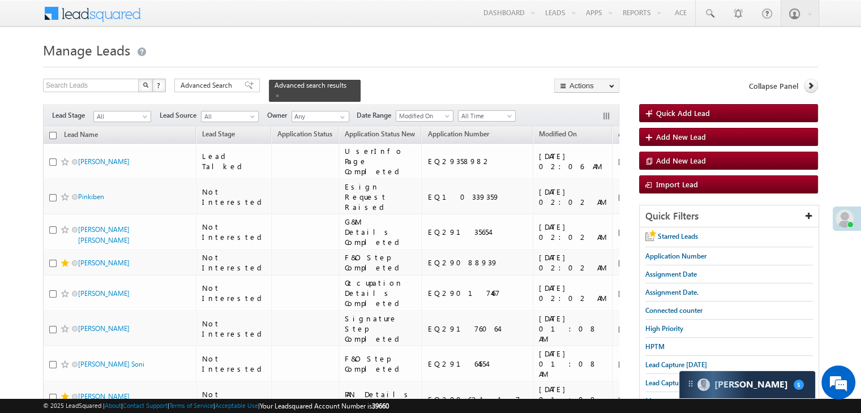
click at [51, 132] on input "checkbox" at bounding box center [52, 135] width 7 height 7
checkbox input "true"
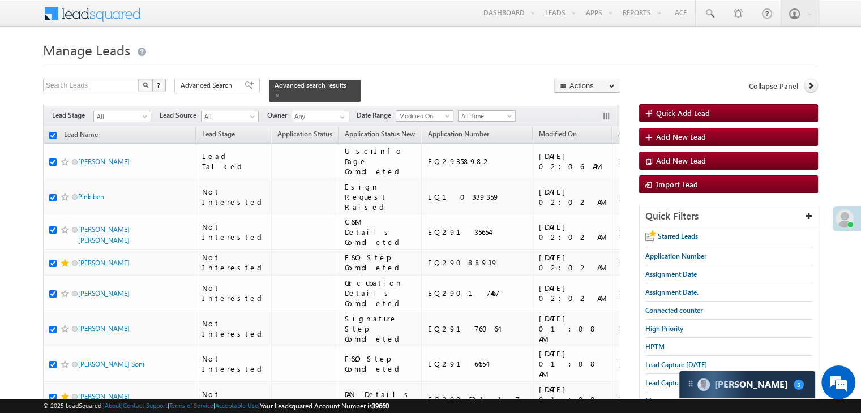
checkbox input "true"
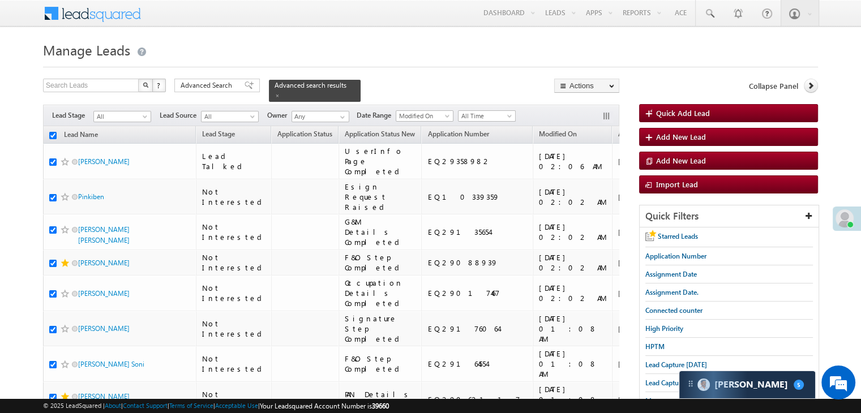
checkbox input "true"
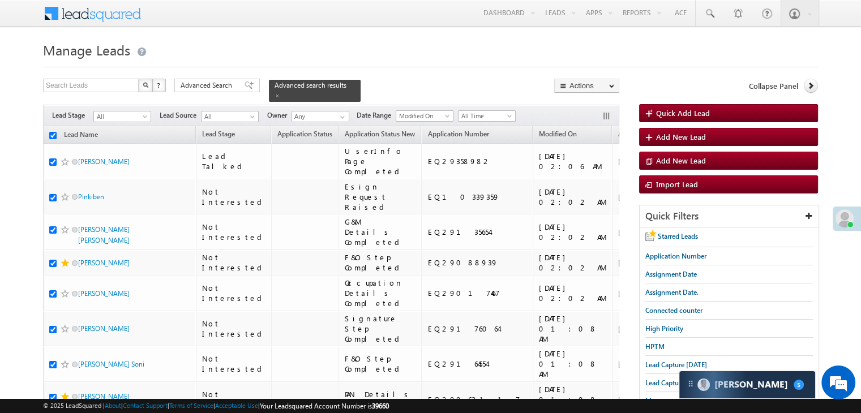
checkbox input "true"
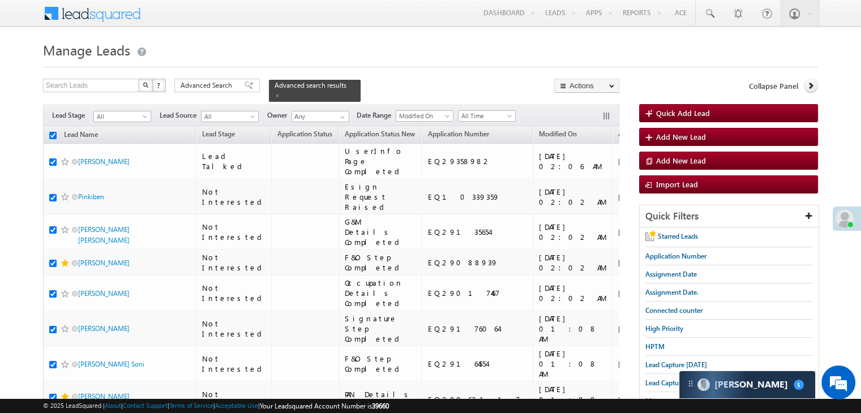
checkbox input "true"
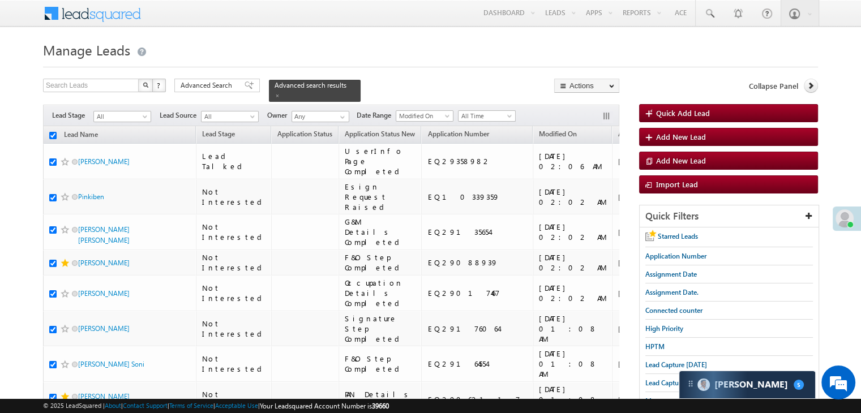
checkbox input "true"
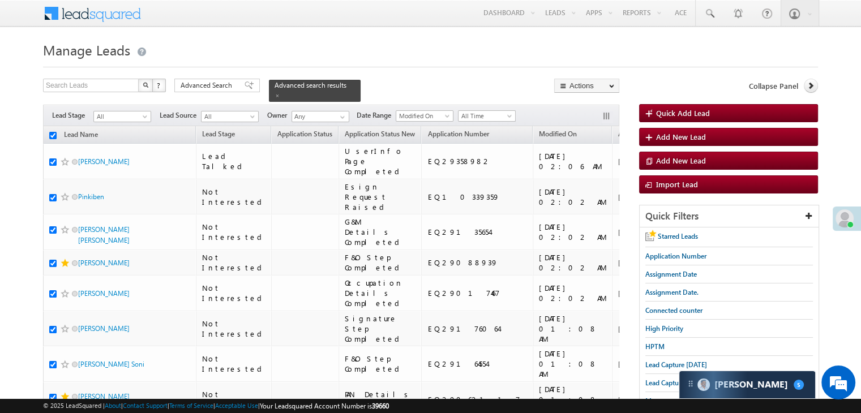
checkbox input "true"
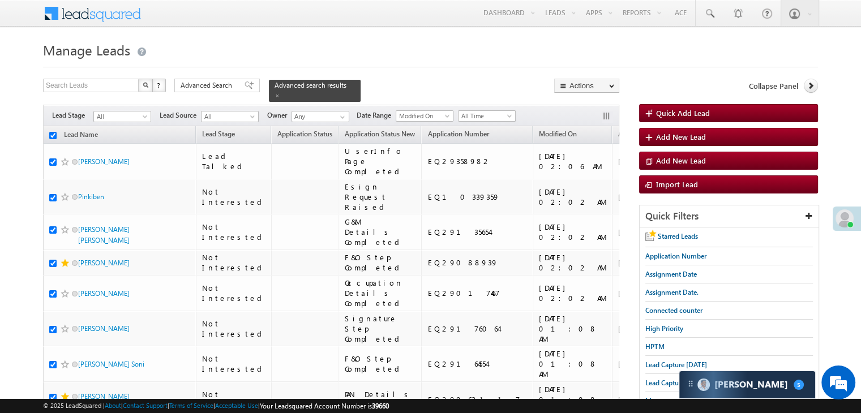
checkbox input "true"
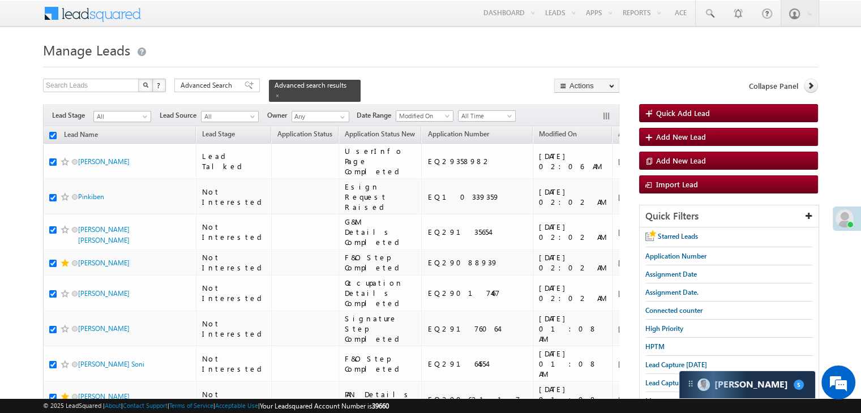
checkbox input "true"
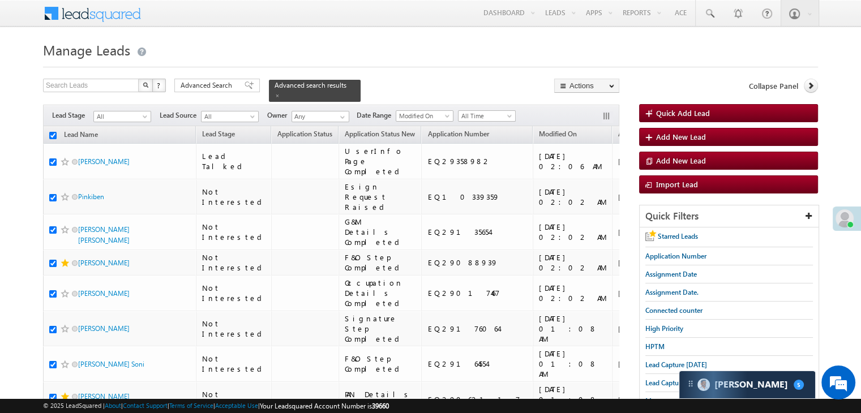
checkbox input "true"
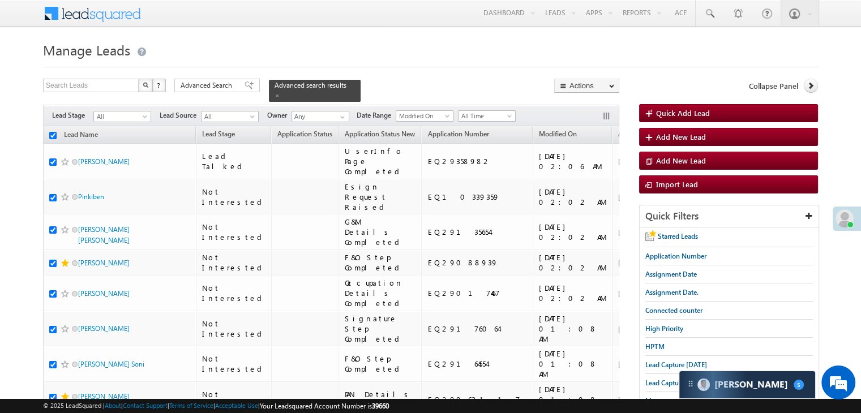
checkbox input "true"
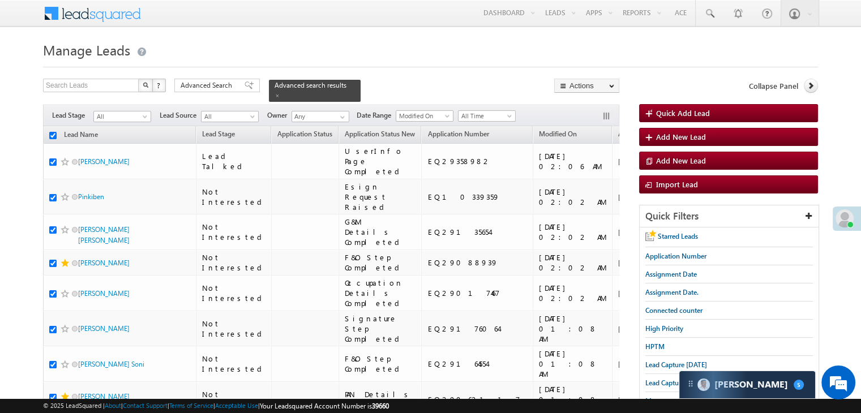
checkbox input "true"
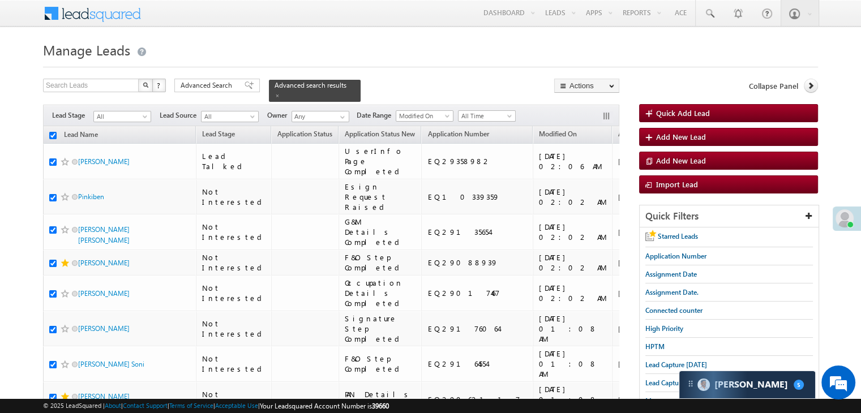
checkbox input "true"
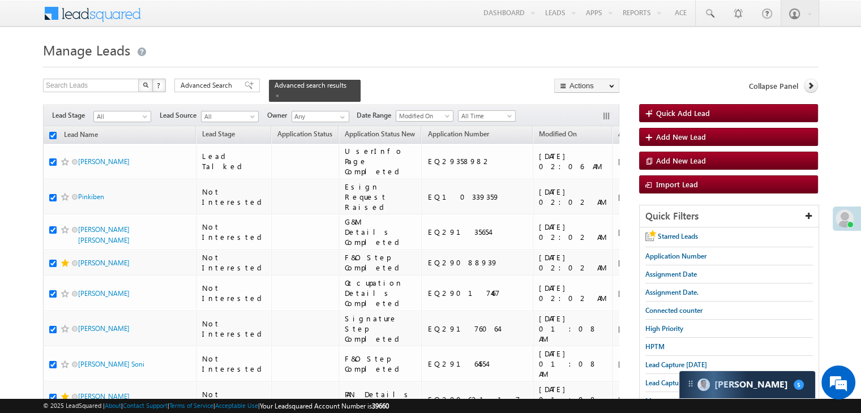
checkbox input "true"
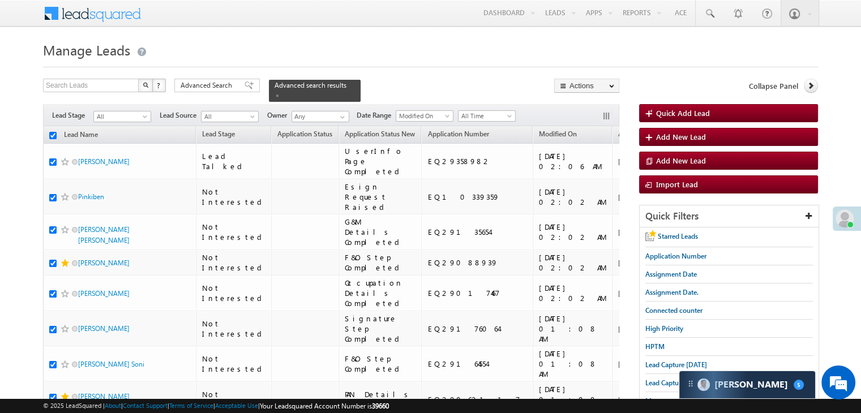
checkbox input "true"
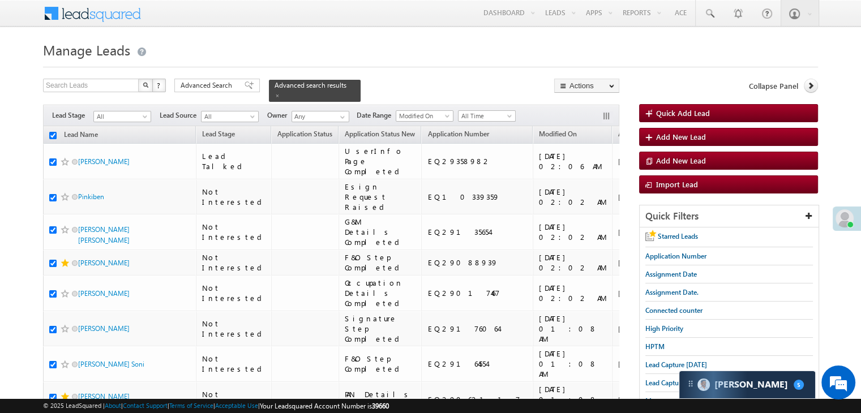
checkbox input "true"
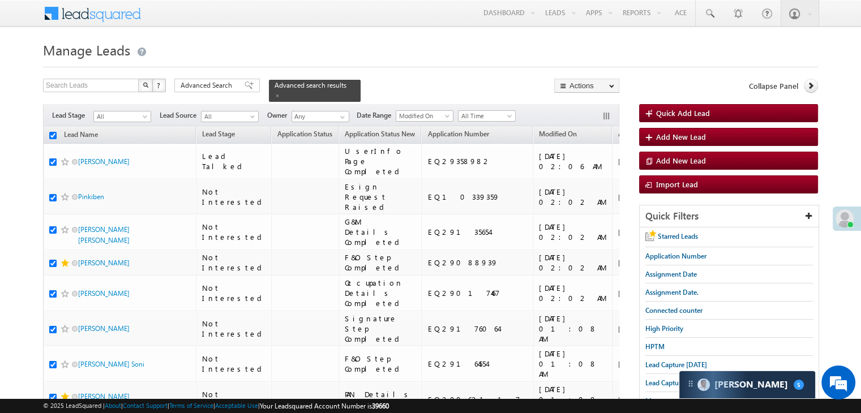
checkbox input "true"
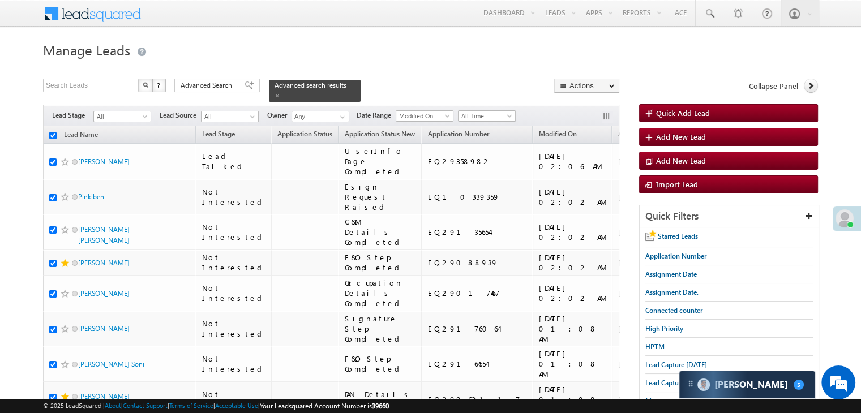
checkbox input "true"
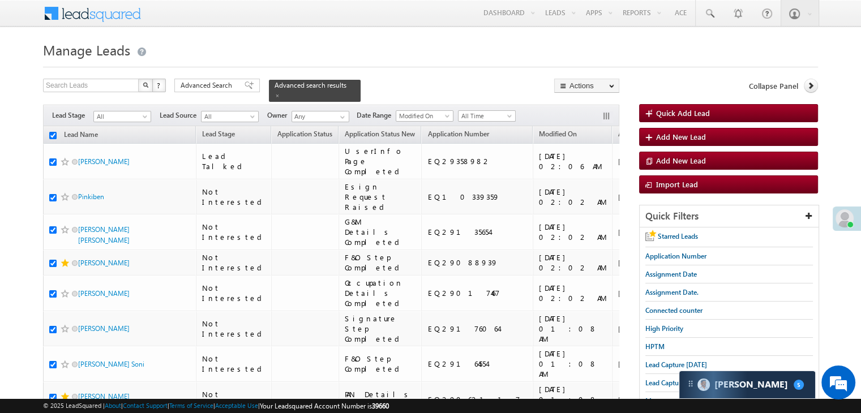
checkbox input "true"
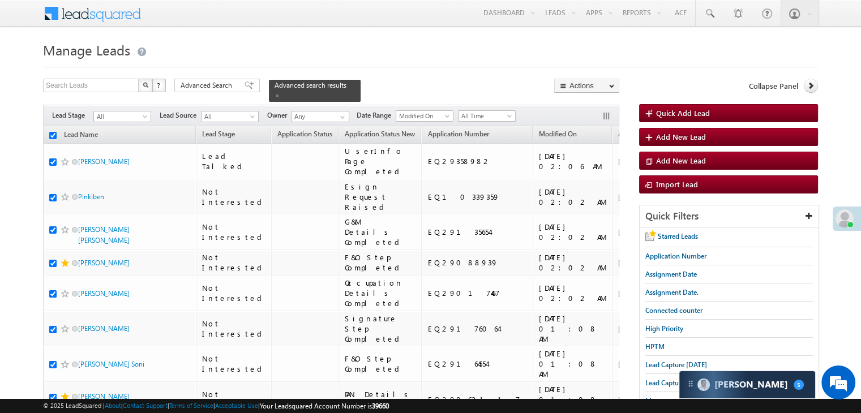
checkbox input "true"
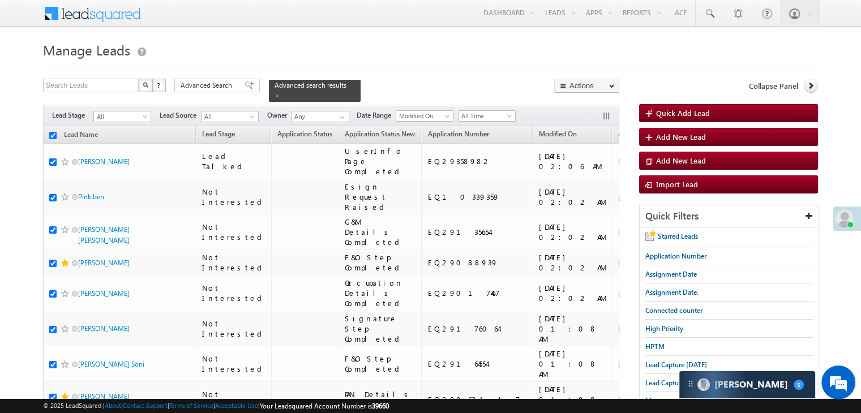
checkbox input "true"
click at [0, 0] on link "WhatsApp" at bounding box center [0, 0] width 0 height 0
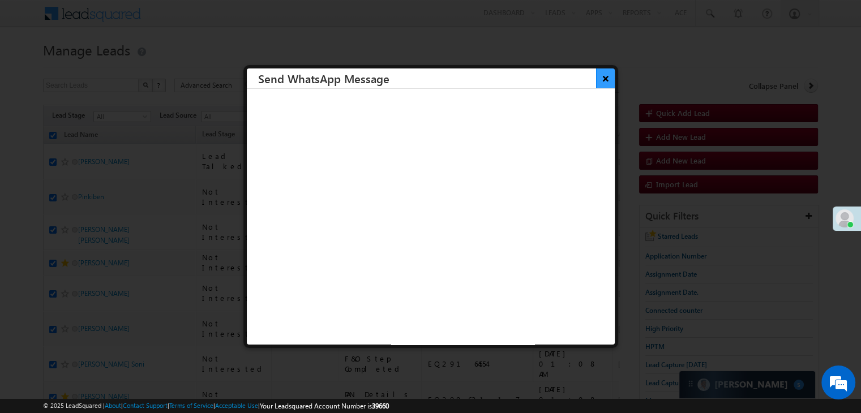
click at [596, 84] on button "×" at bounding box center [605, 79] width 19 height 20
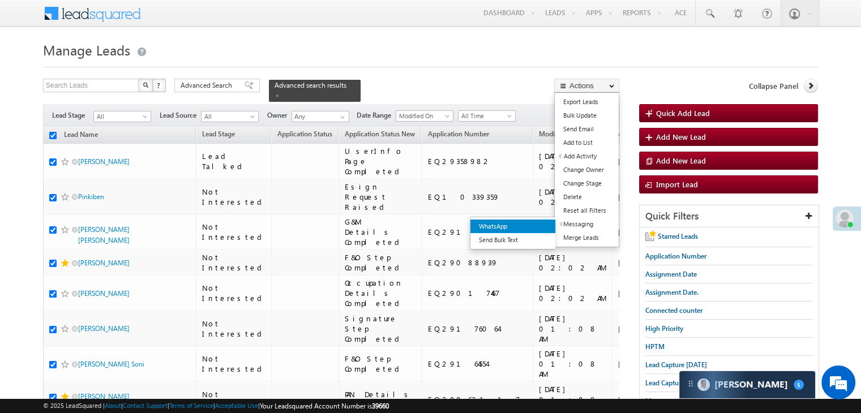
click at [533, 223] on link "WhatsApp" at bounding box center [512, 227] width 85 height 14
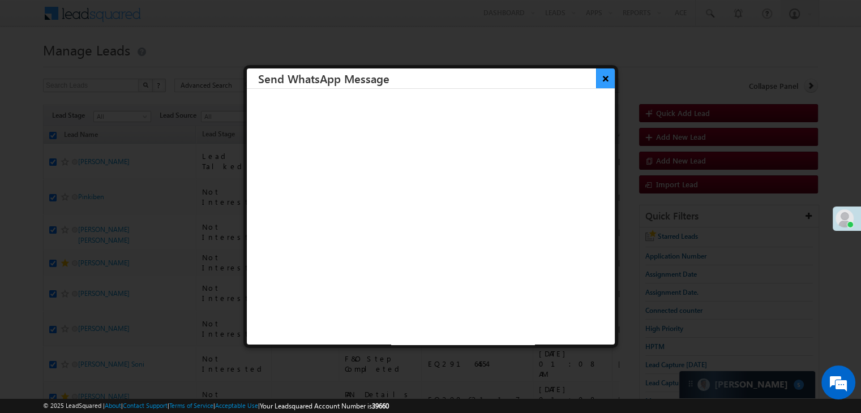
click at [596, 78] on button "×" at bounding box center [605, 79] width 19 height 20
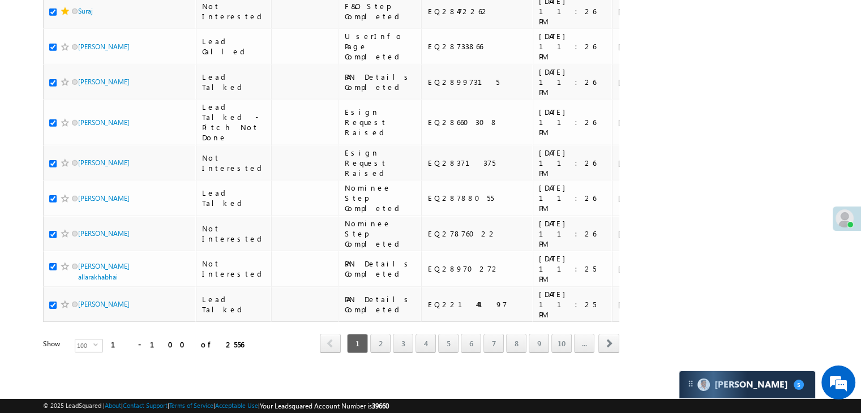
scroll to position [6395, 0]
click at [379, 336] on link "2" at bounding box center [380, 343] width 20 height 19
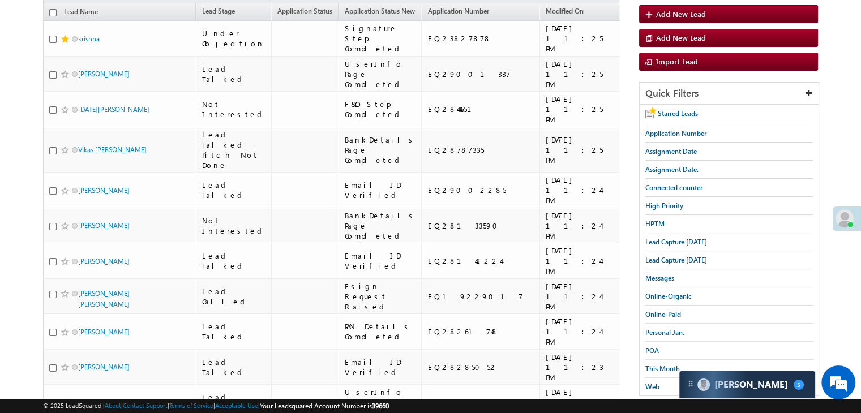
scroll to position [0, 0]
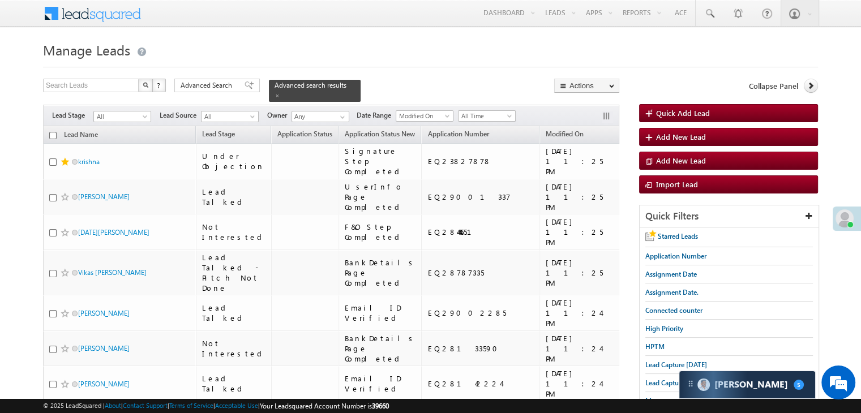
click at [54, 132] on input "checkbox" at bounding box center [52, 135] width 7 height 7
checkbox input "true"
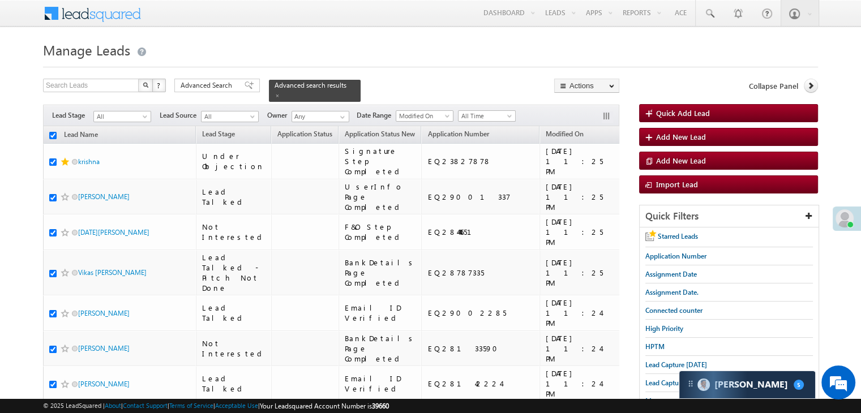
checkbox input "true"
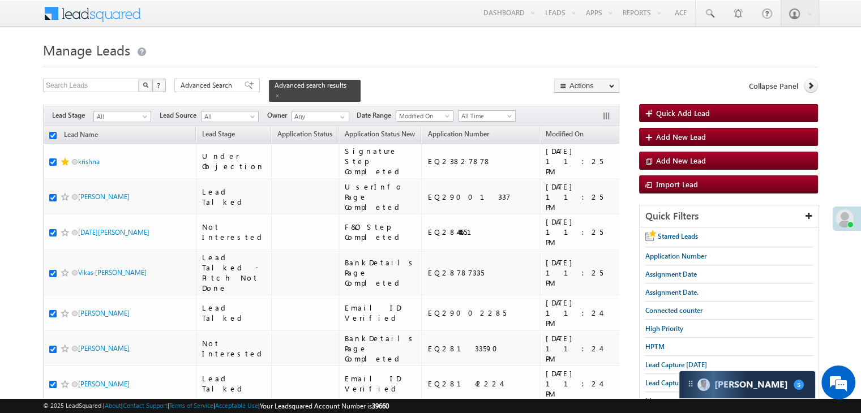
checkbox input "true"
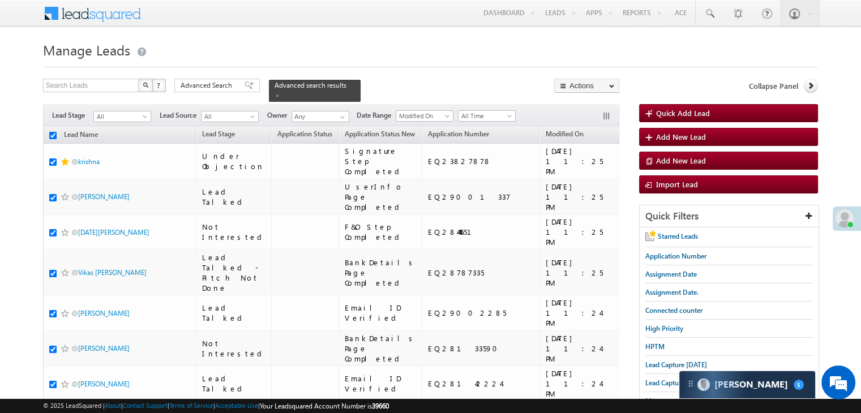
checkbox input "true"
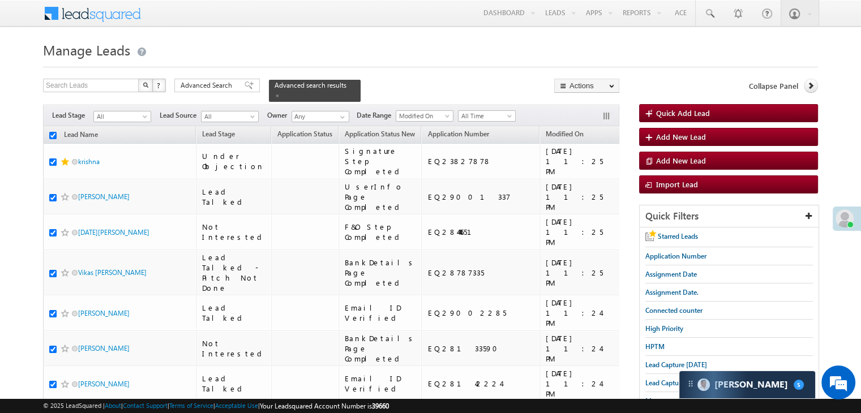
checkbox input "true"
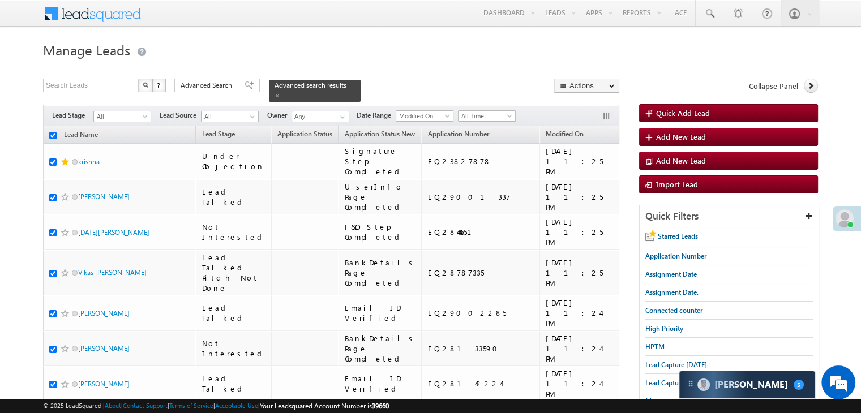
checkbox input "true"
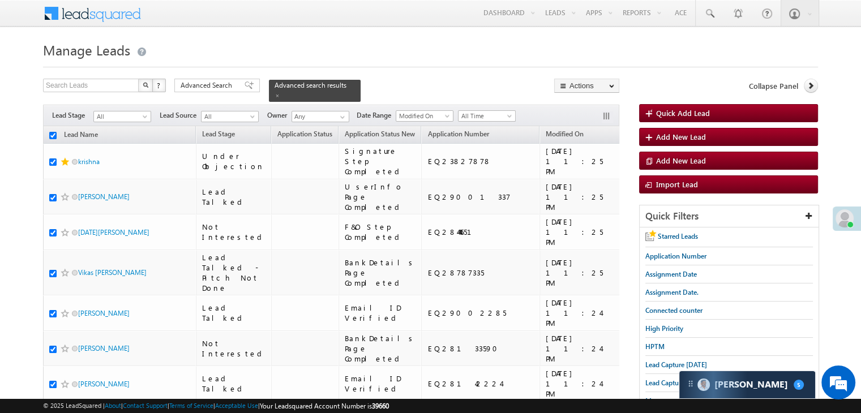
checkbox input "true"
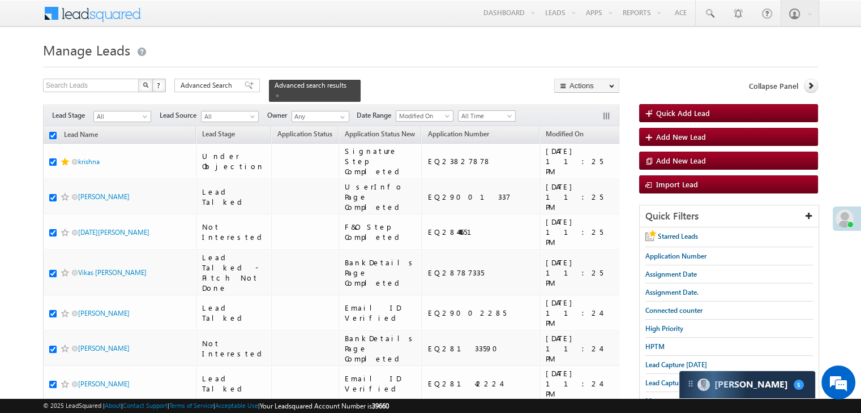
checkbox input "true"
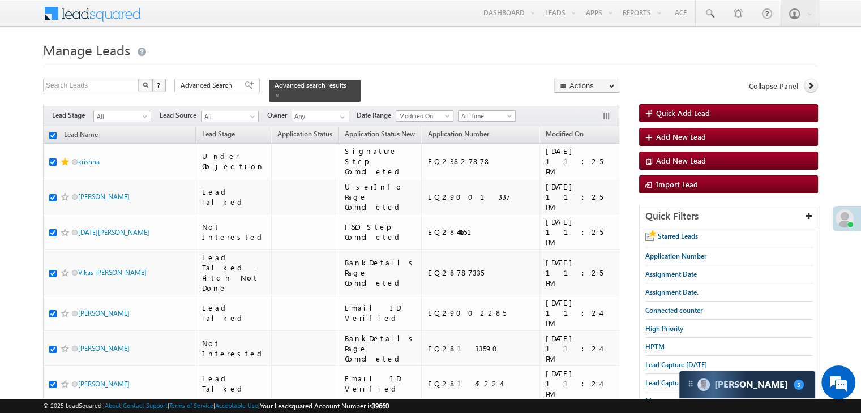
checkbox input "true"
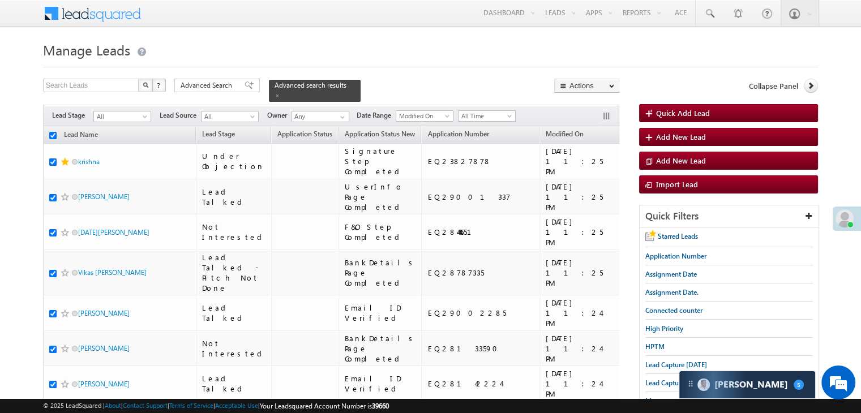
checkbox input "true"
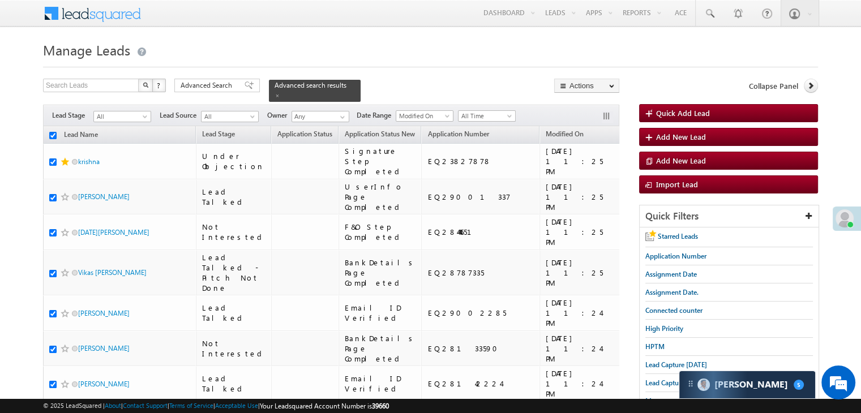
checkbox input "true"
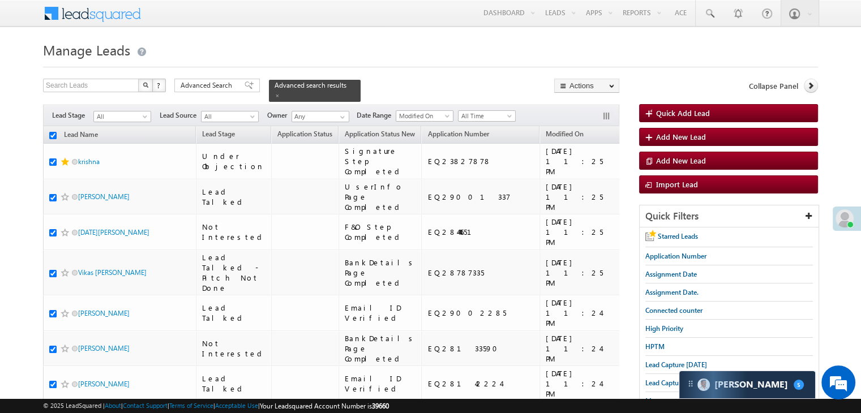
checkbox input "true"
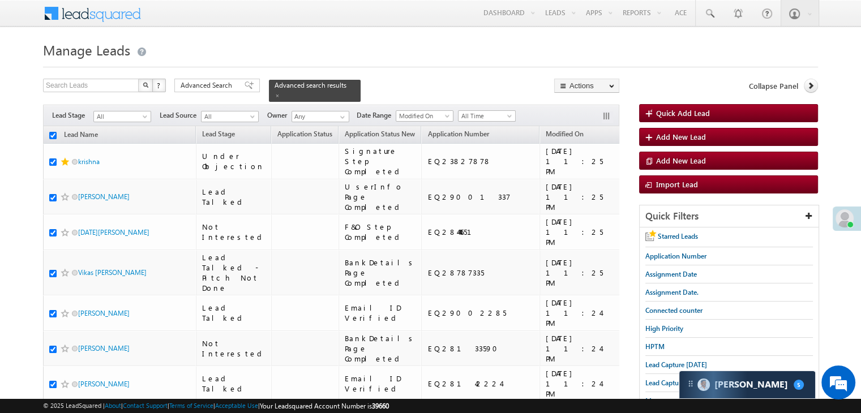
checkbox input "true"
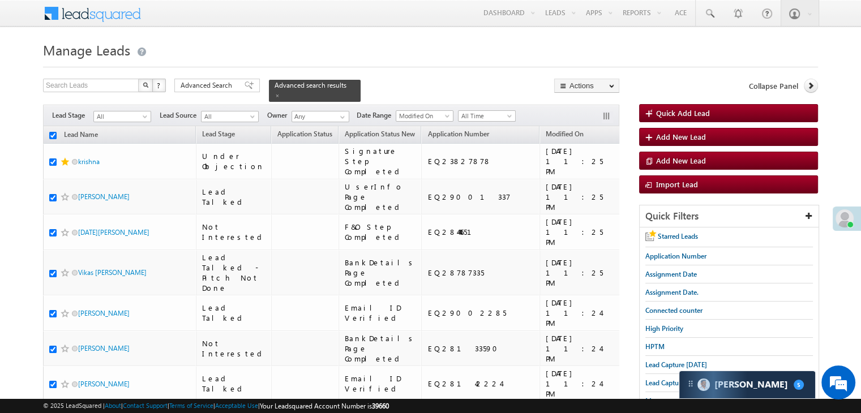
checkbox input "true"
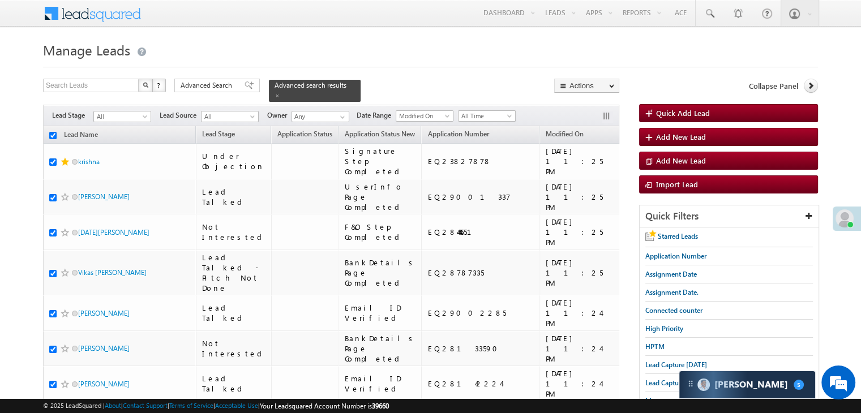
checkbox input "true"
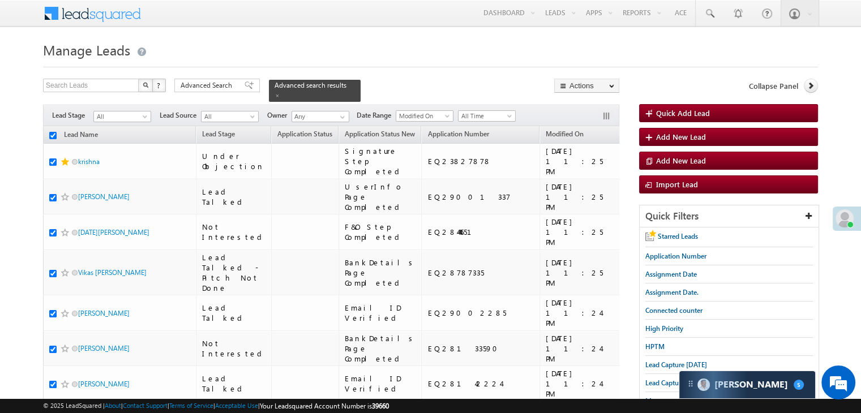
checkbox input "true"
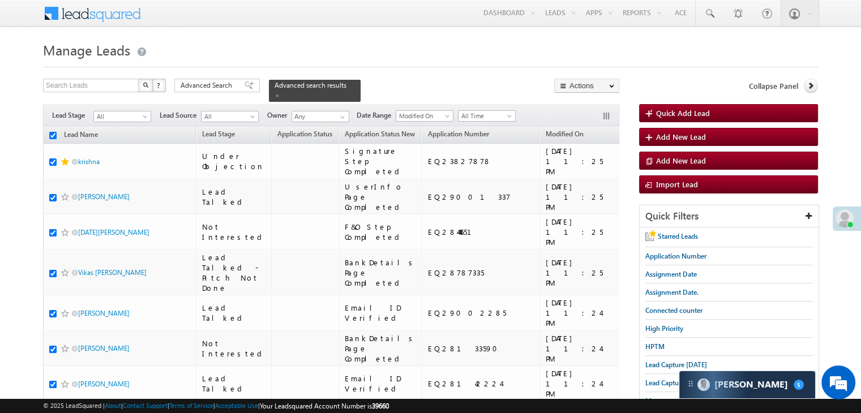
checkbox input "true"
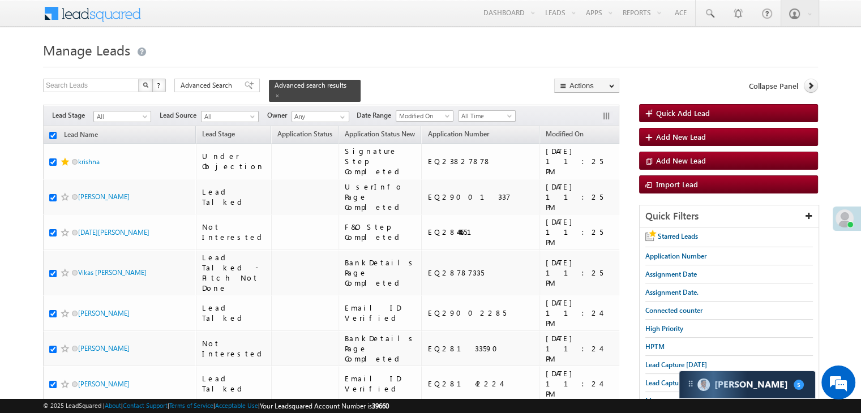
checkbox input "true"
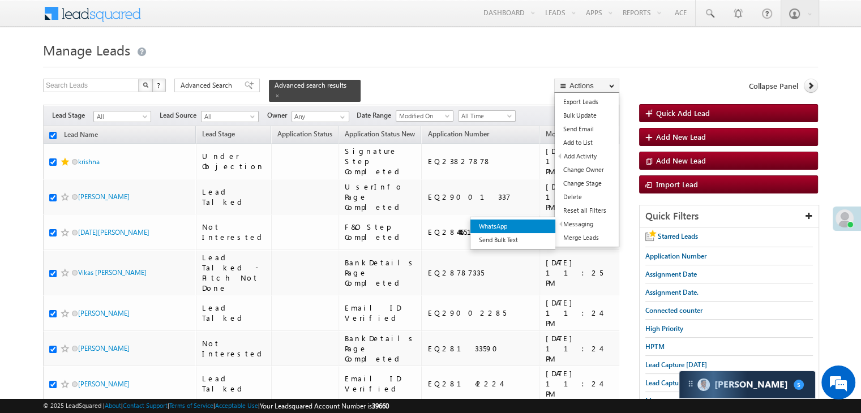
click at [528, 224] on link "WhatsApp" at bounding box center [512, 227] width 85 height 14
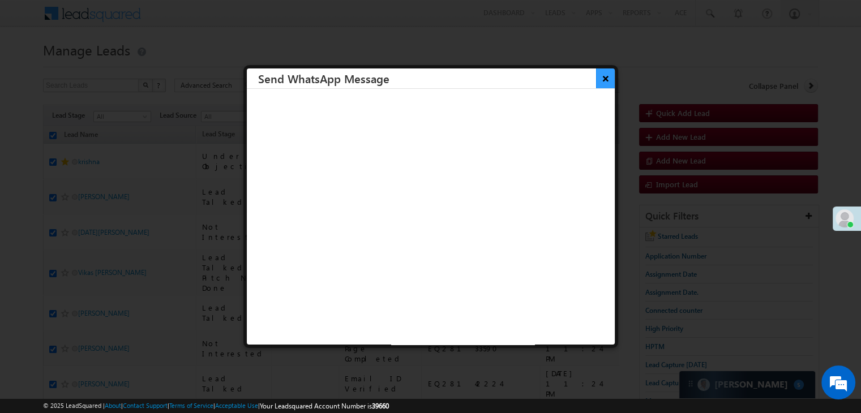
click at [596, 83] on button "×" at bounding box center [605, 79] width 19 height 20
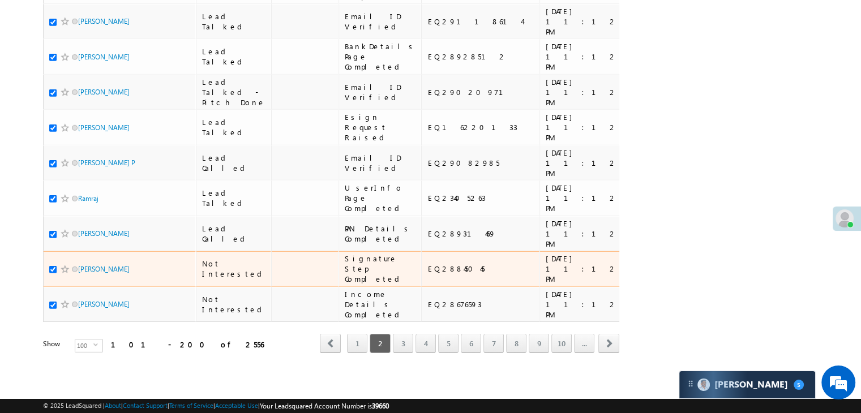
scroll to position [6395, 0]
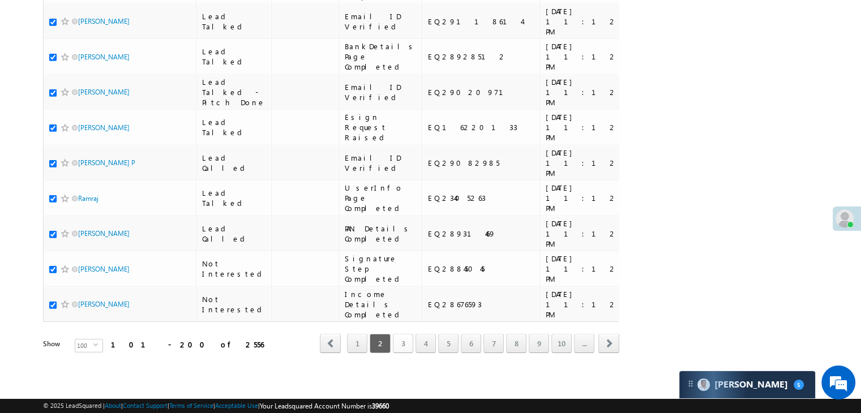
click at [404, 337] on link "3" at bounding box center [403, 343] width 20 height 19
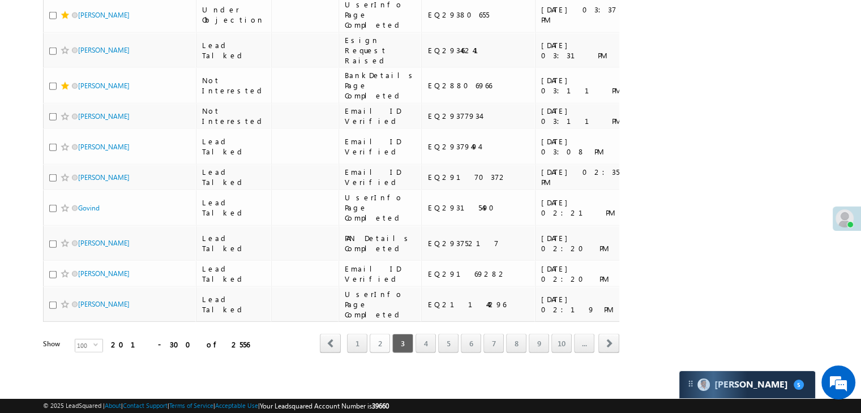
click at [383, 335] on link "2" at bounding box center [380, 343] width 20 height 19
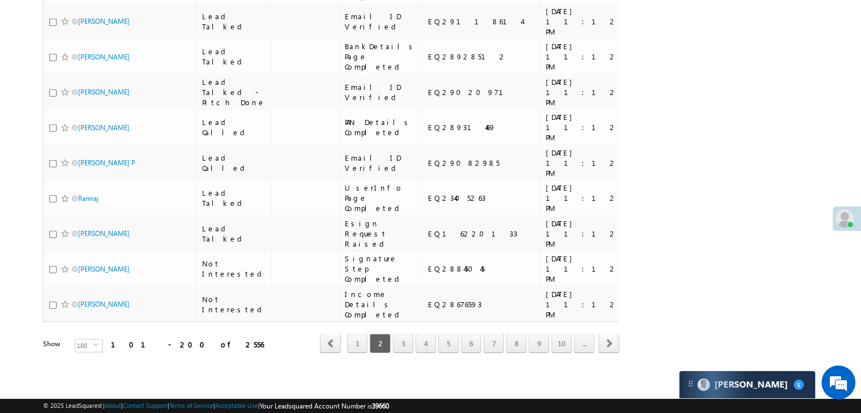
scroll to position [0, 0]
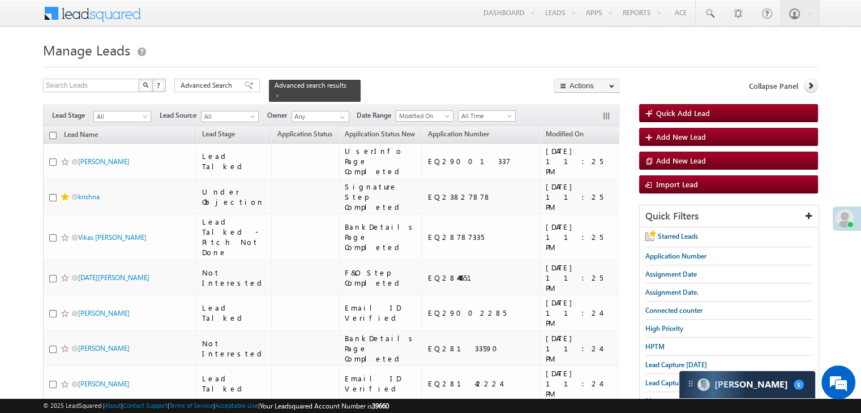
click at [53, 132] on input "checkbox" at bounding box center [52, 135] width 7 height 7
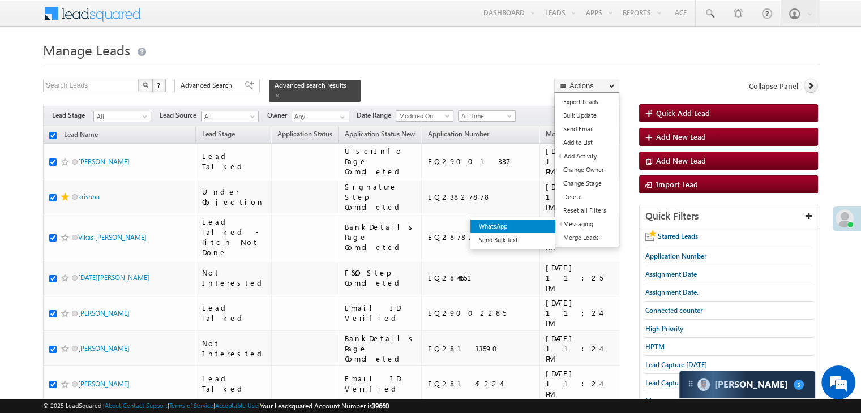
click at [521, 224] on link "WhatsApp" at bounding box center [512, 227] width 85 height 14
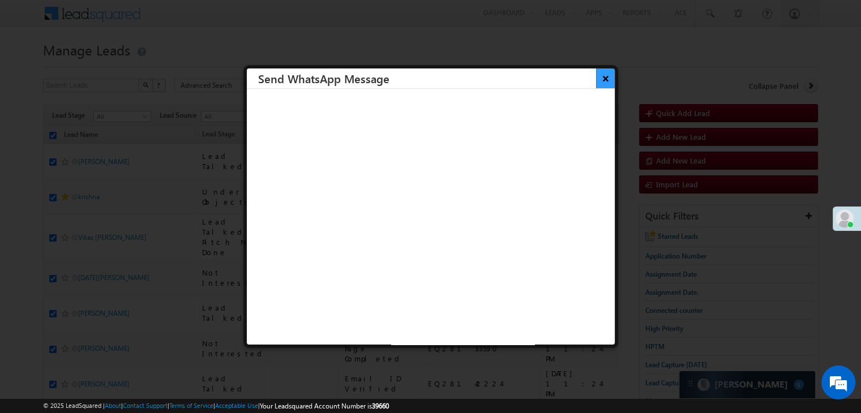
click at [596, 75] on button "×" at bounding box center [605, 79] width 19 height 20
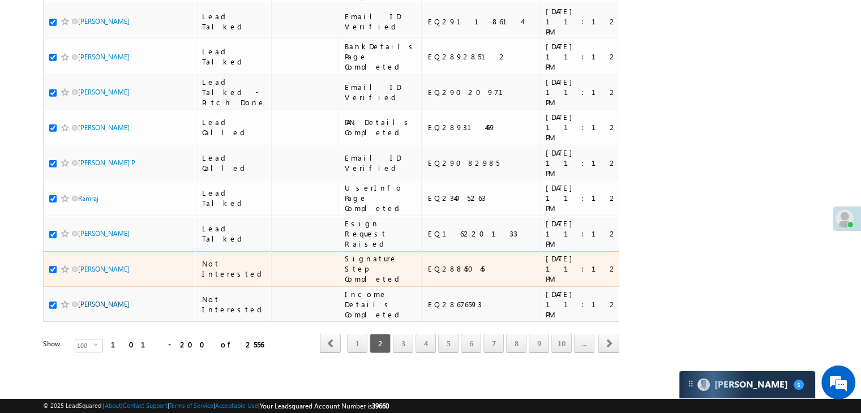
scroll to position [6395, 0]
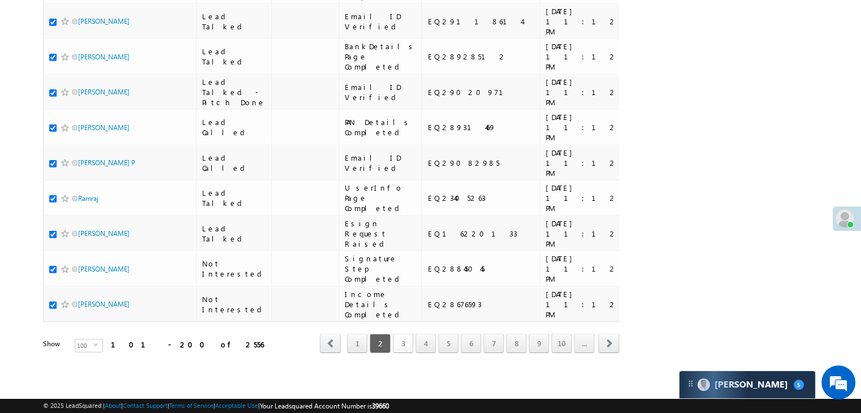
click at [401, 335] on link "3" at bounding box center [403, 343] width 20 height 19
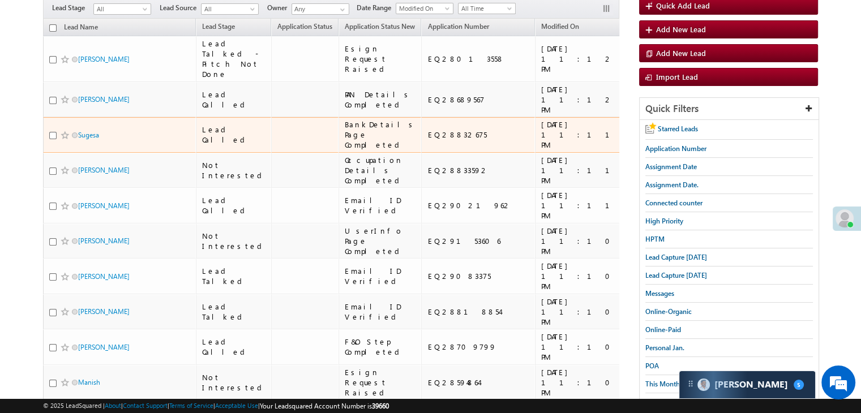
scroll to position [0, 0]
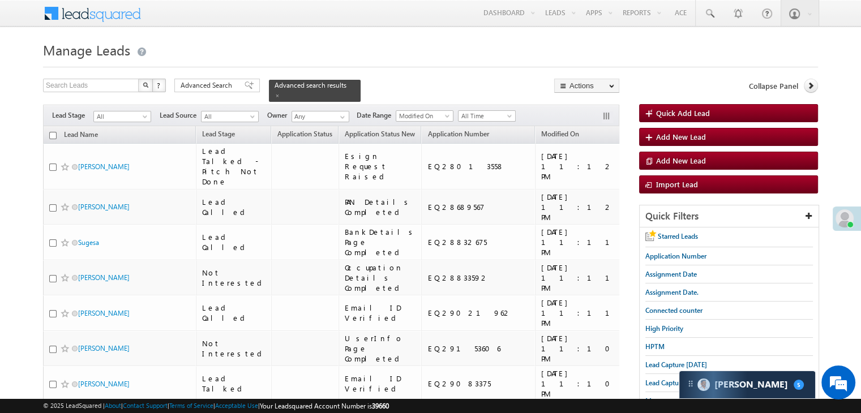
click at [52, 132] on input "checkbox" at bounding box center [52, 135] width 7 height 7
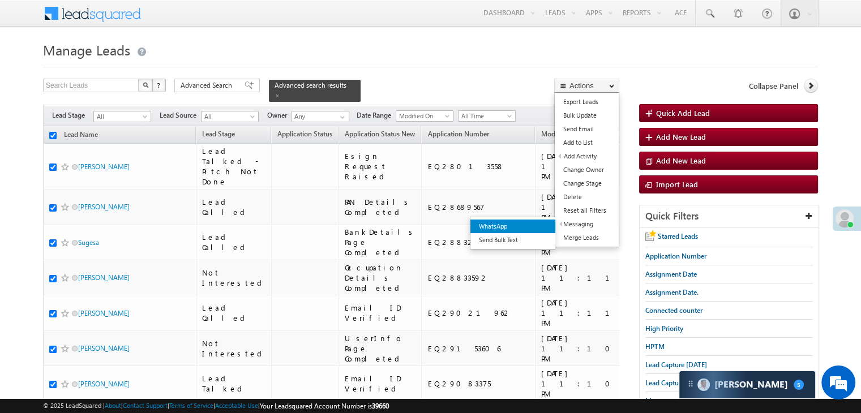
click at [535, 225] on link "WhatsApp" at bounding box center [512, 227] width 85 height 14
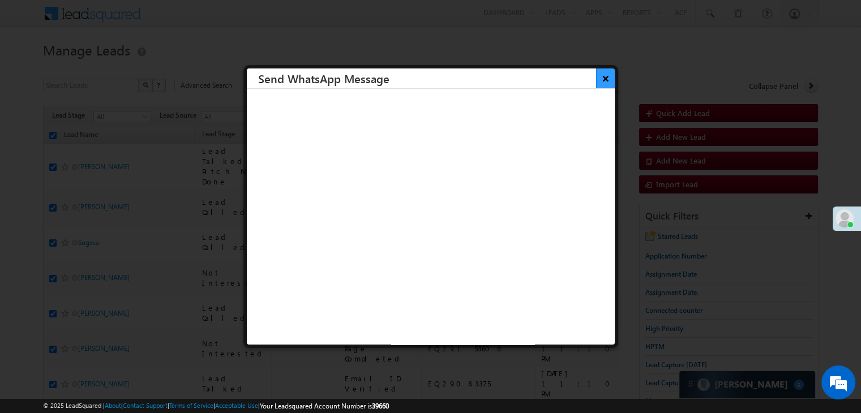
click at [596, 79] on button "×" at bounding box center [605, 79] width 19 height 20
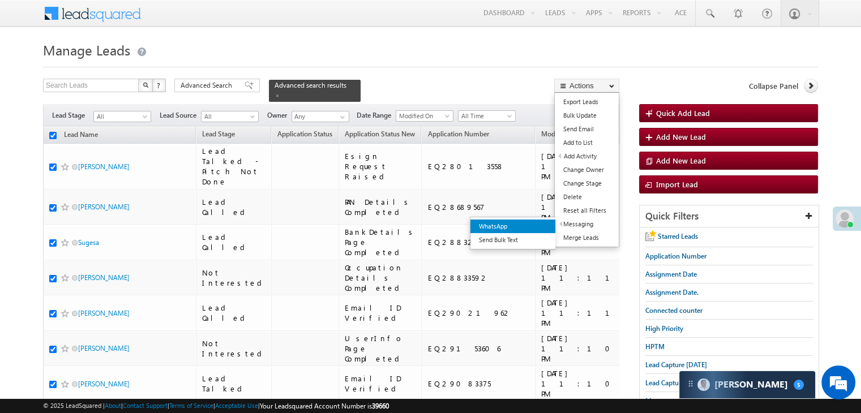
click at [540, 225] on link "WhatsApp" at bounding box center [512, 227] width 85 height 14
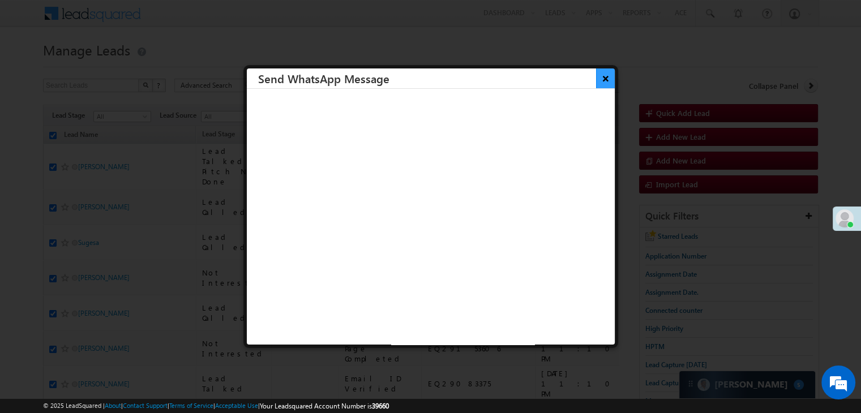
click at [596, 82] on button "×" at bounding box center [605, 79] width 19 height 20
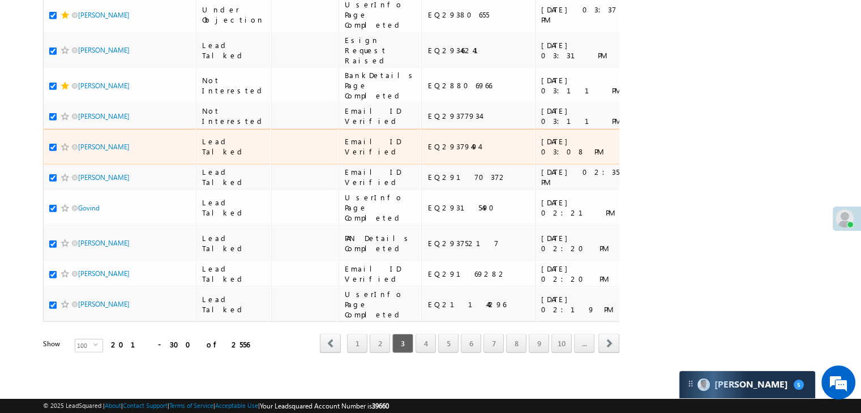
scroll to position [6395, 0]
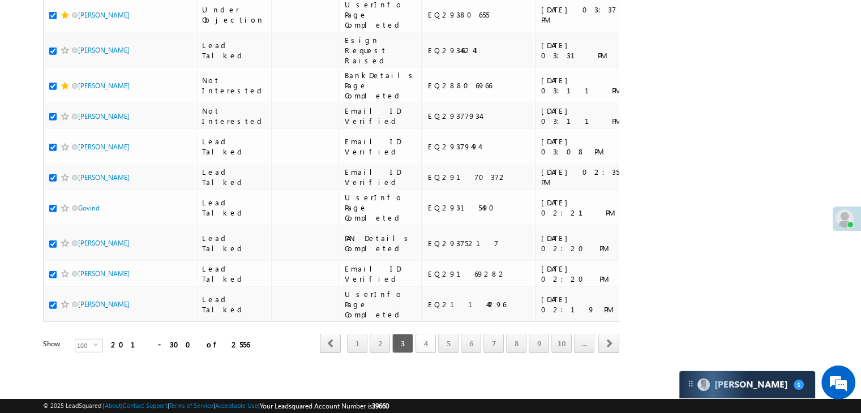
click at [422, 338] on link "4" at bounding box center [426, 343] width 20 height 19
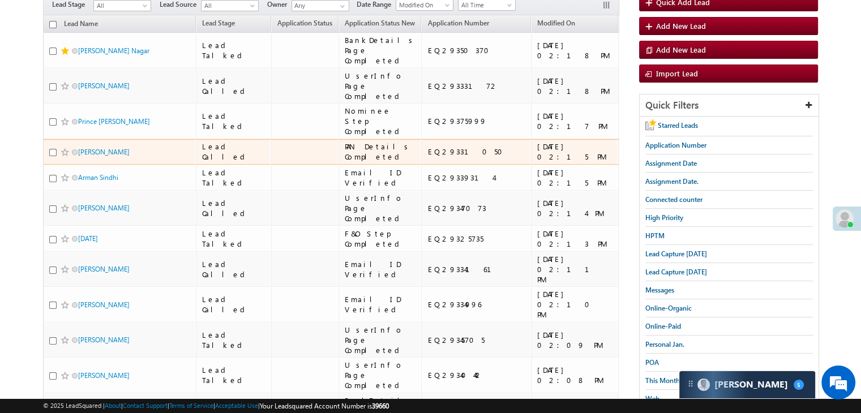
scroll to position [0, 0]
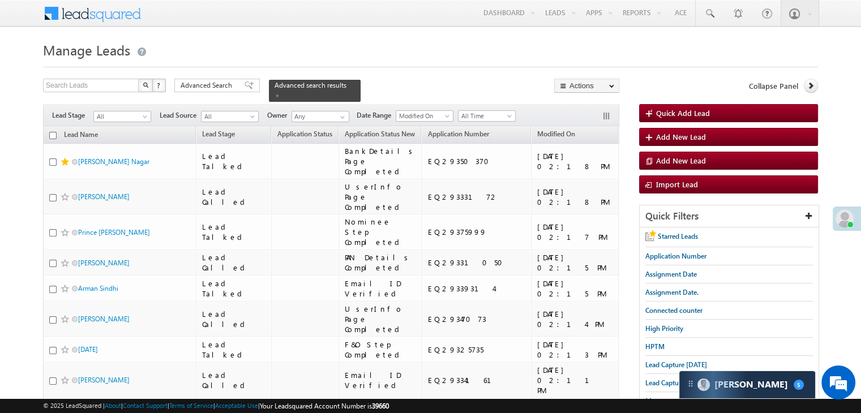
click at [52, 132] on input "checkbox" at bounding box center [52, 135] width 7 height 7
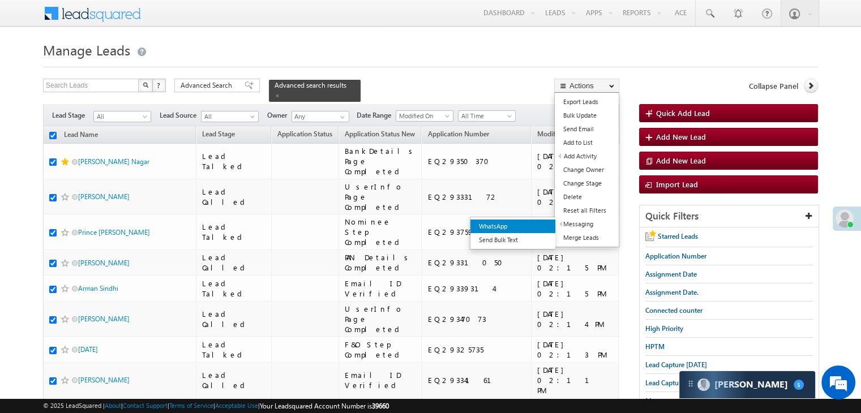
click at [535, 225] on link "WhatsApp" at bounding box center [512, 227] width 85 height 14
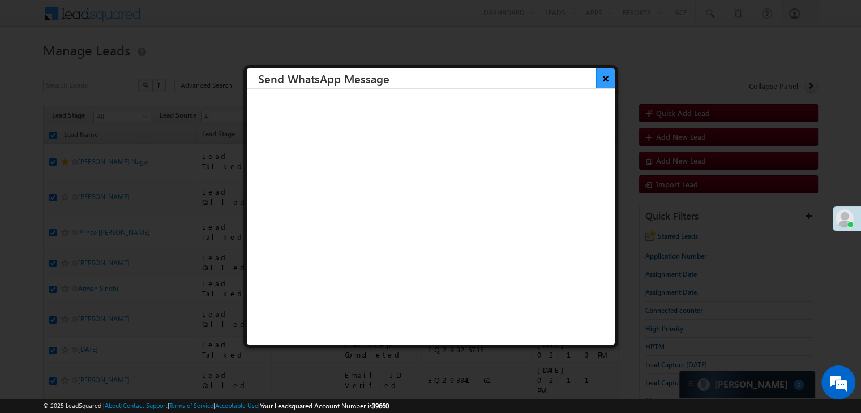
click at [596, 84] on button "×" at bounding box center [605, 79] width 19 height 20
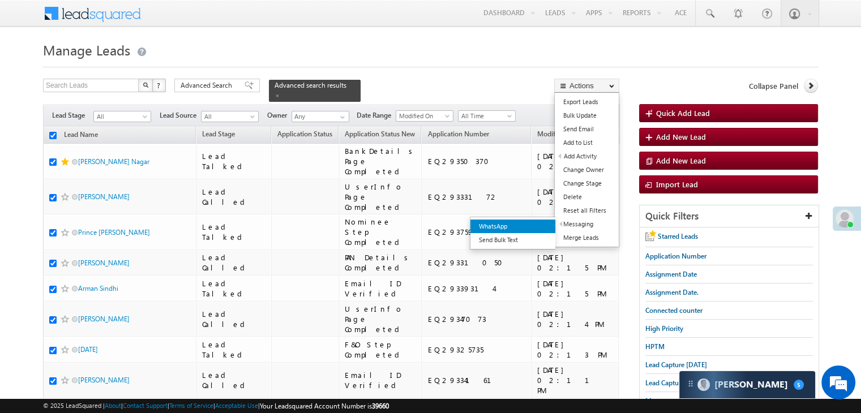
click at [527, 225] on link "WhatsApp" at bounding box center [512, 227] width 85 height 14
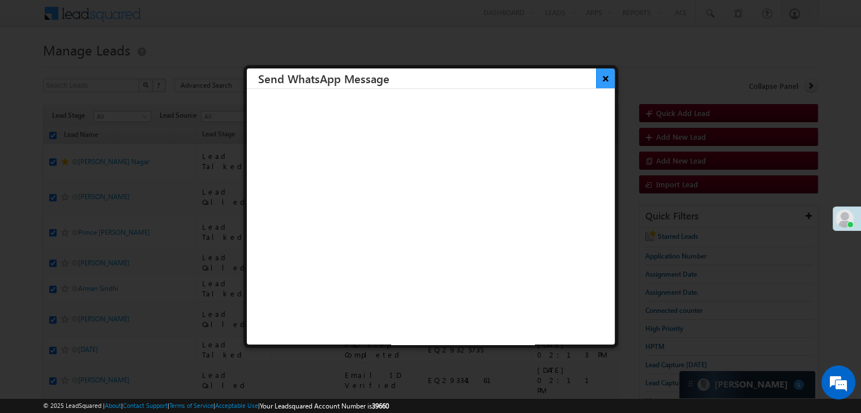
click at [596, 76] on button "×" at bounding box center [605, 79] width 19 height 20
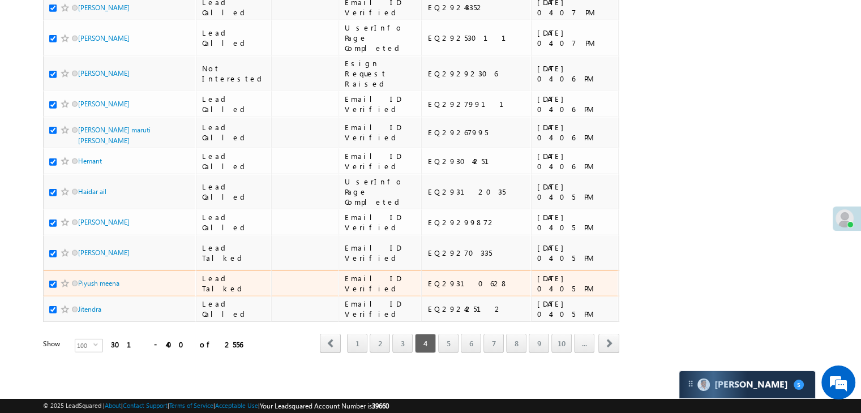
scroll to position [6395, 0]
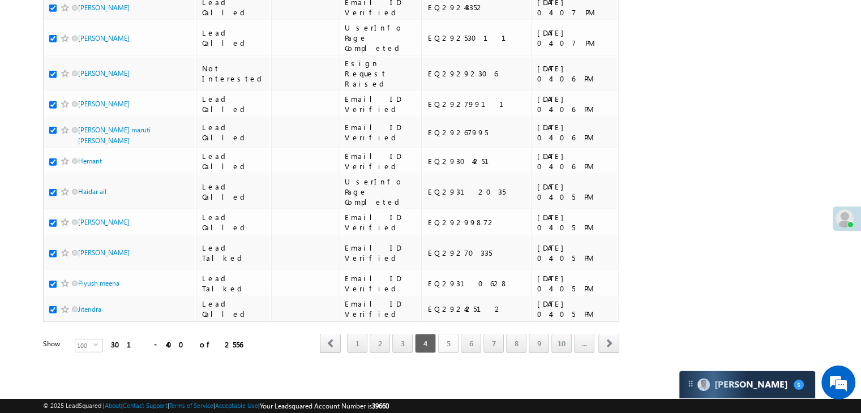
click at [451, 338] on link "5" at bounding box center [448, 343] width 20 height 19
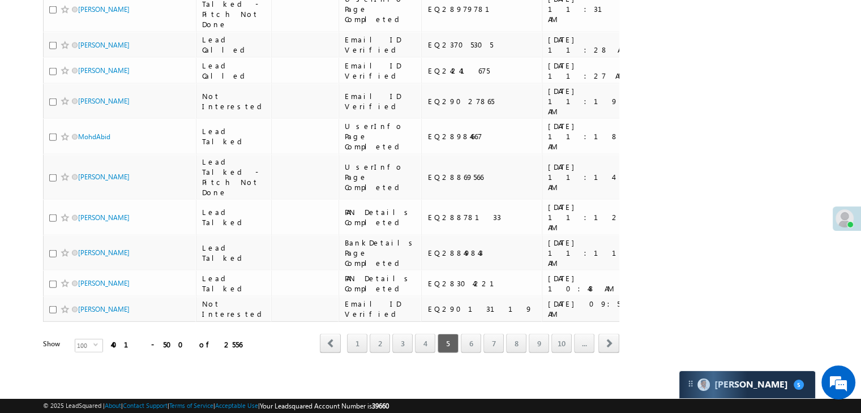
scroll to position [0, 0]
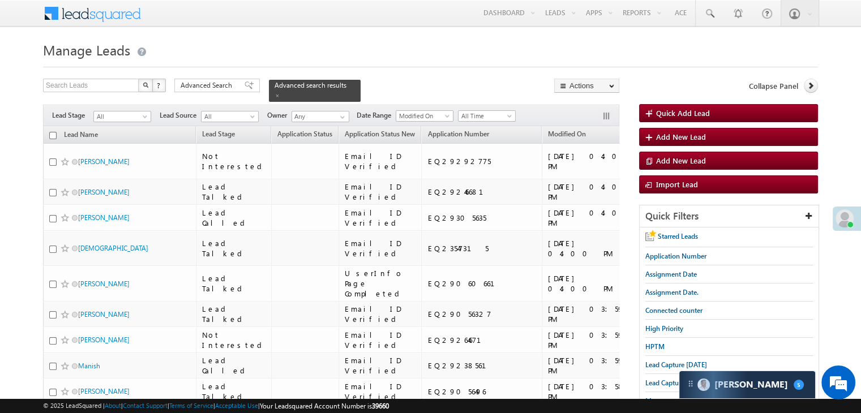
click at [54, 132] on input "checkbox" at bounding box center [52, 135] width 7 height 7
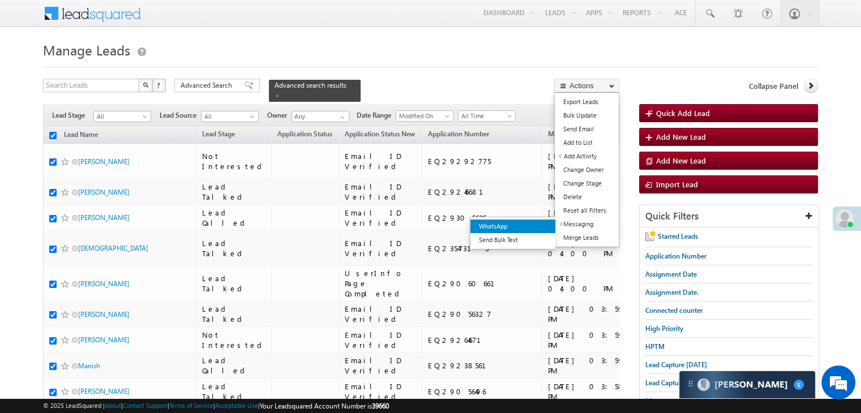
click at [510, 223] on link "WhatsApp" at bounding box center [512, 227] width 85 height 14
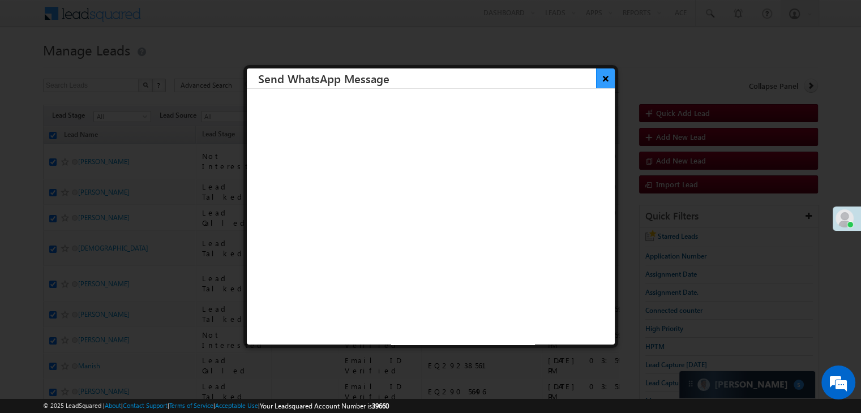
click at [598, 78] on button "×" at bounding box center [605, 79] width 19 height 20
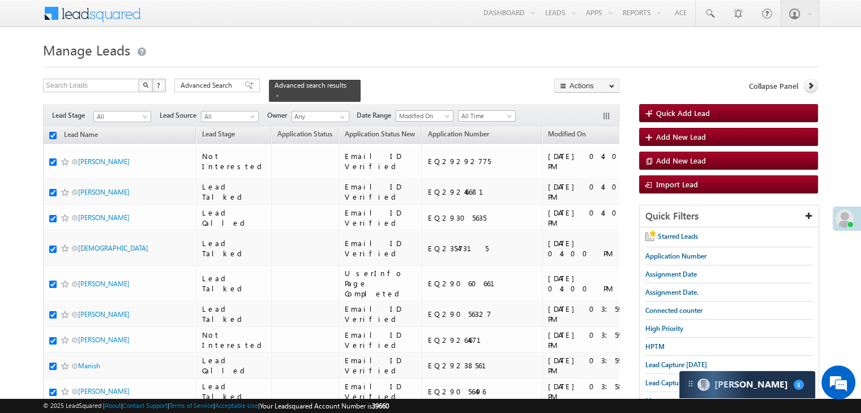
drag, startPoint x: 541, startPoint y: 225, endPoint x: 536, endPoint y: 219, distance: 8.0
click at [541, 225] on link "WhatsApp" at bounding box center [544, 226] width 85 height 14
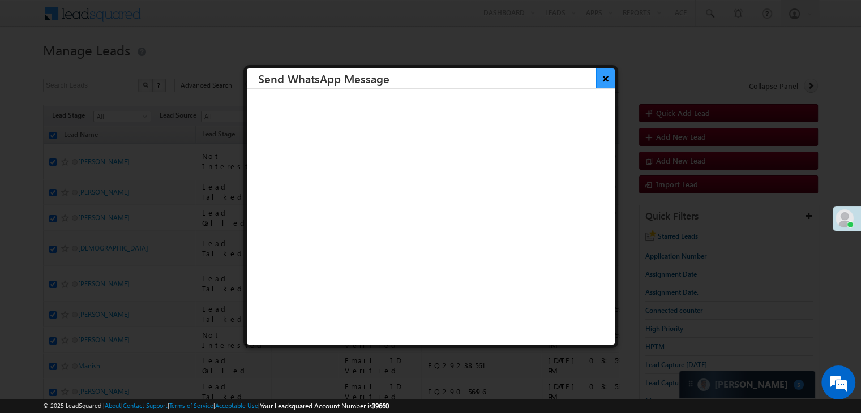
click at [596, 80] on button "×" at bounding box center [605, 79] width 19 height 20
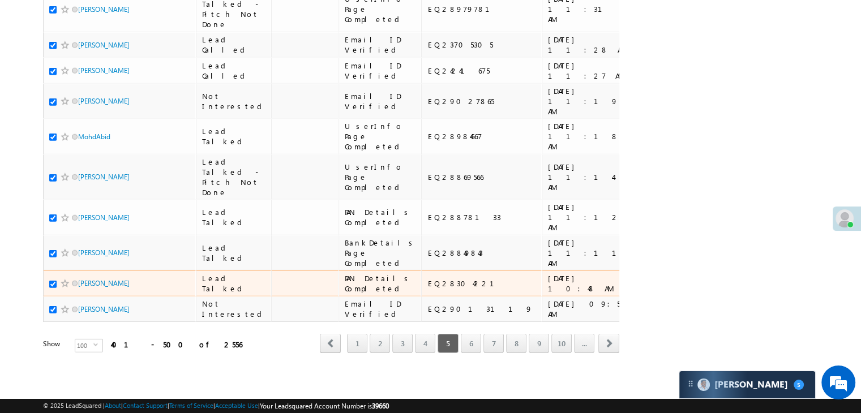
scroll to position [6395, 0]
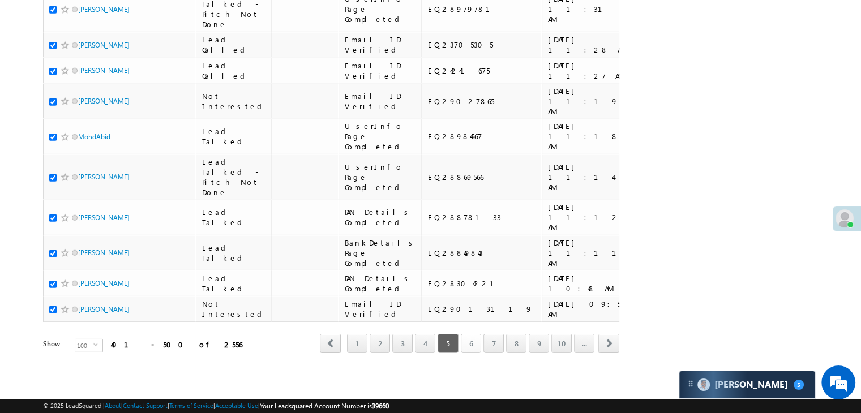
click at [476, 334] on link "6" at bounding box center [471, 343] width 20 height 19
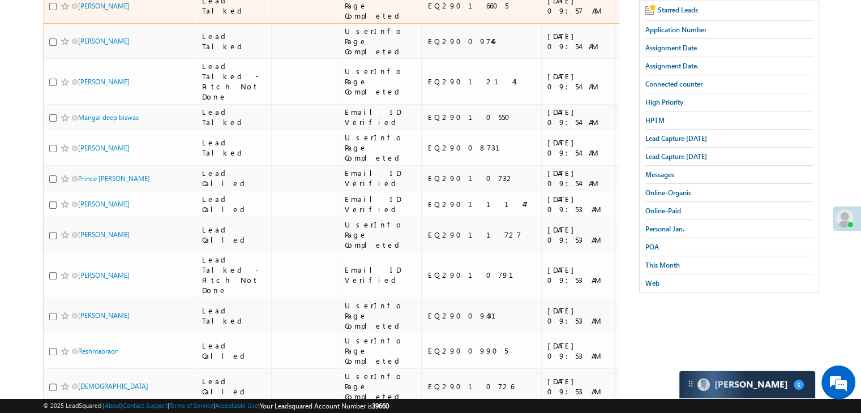
scroll to position [0, 0]
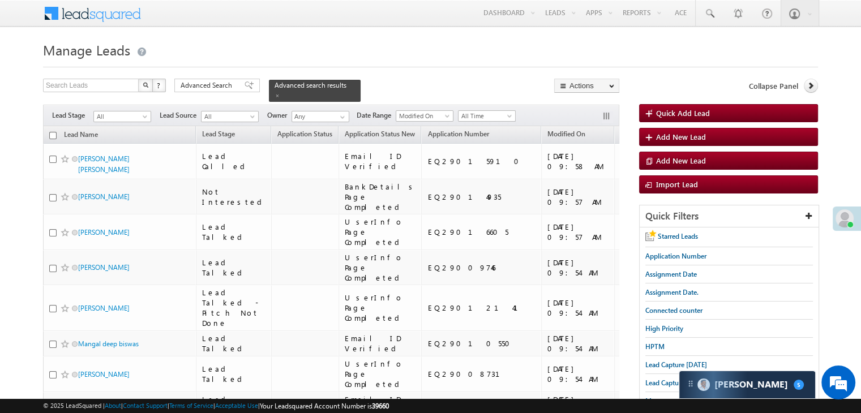
click at [54, 132] on input "checkbox" at bounding box center [52, 135] width 7 height 7
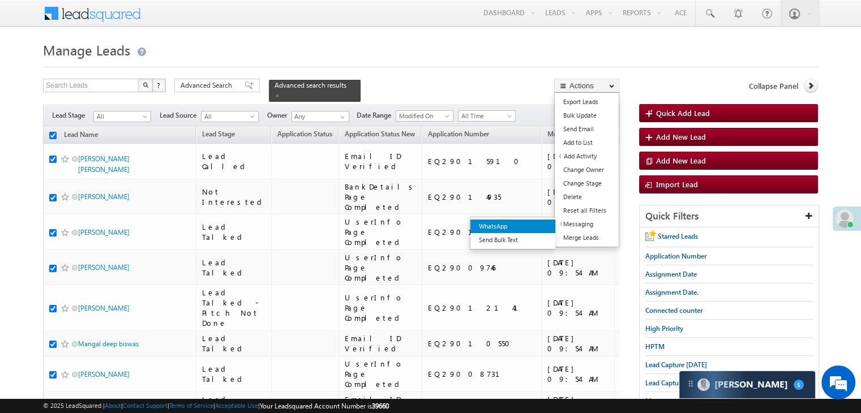
click at [538, 225] on link "WhatsApp" at bounding box center [512, 227] width 85 height 14
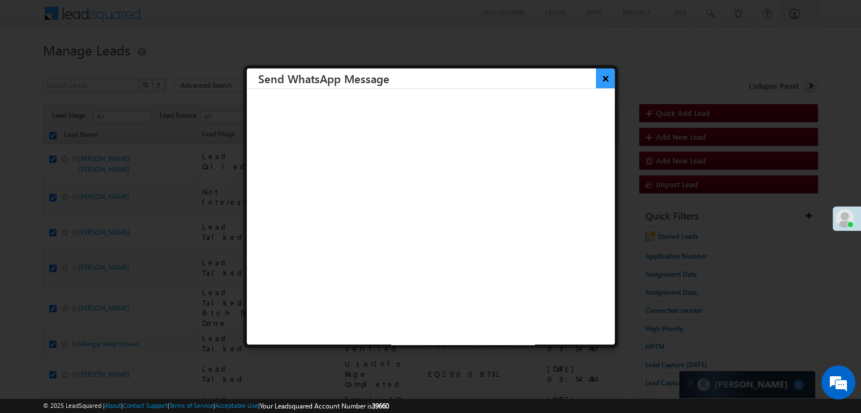
click at [596, 80] on button "×" at bounding box center [605, 79] width 19 height 20
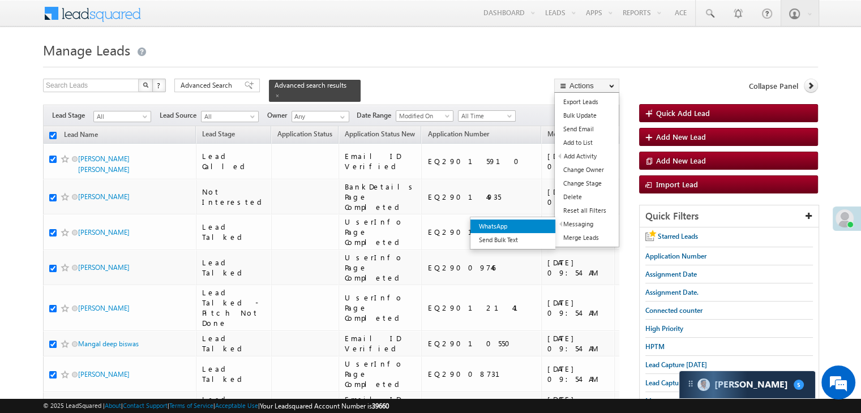
click at [533, 227] on link "WhatsApp" at bounding box center [512, 227] width 85 height 14
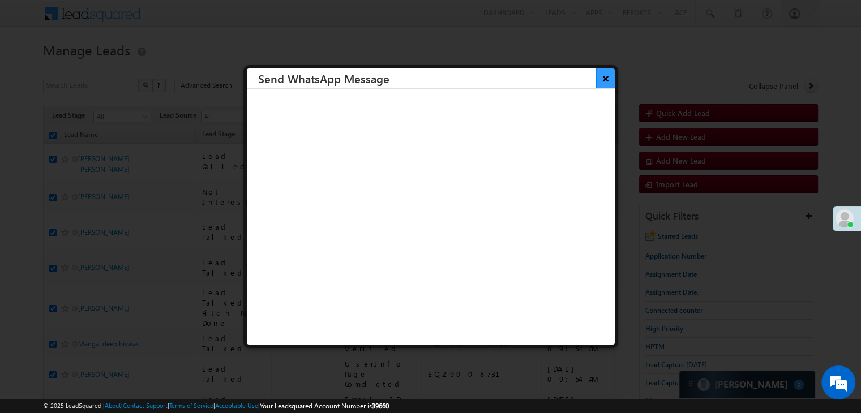
click at [596, 78] on button "×" at bounding box center [605, 79] width 19 height 20
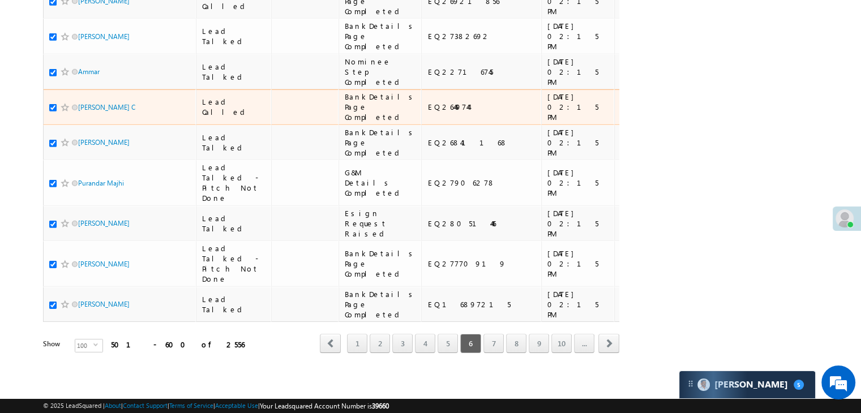
scroll to position [6395, 0]
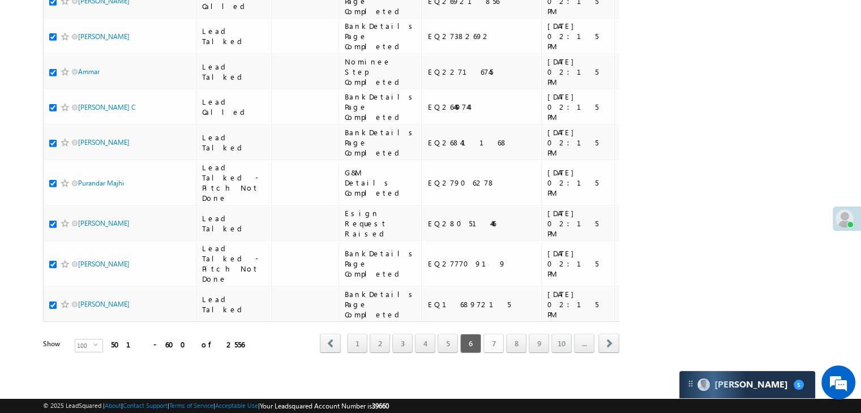
click at [495, 340] on link "7" at bounding box center [493, 343] width 20 height 19
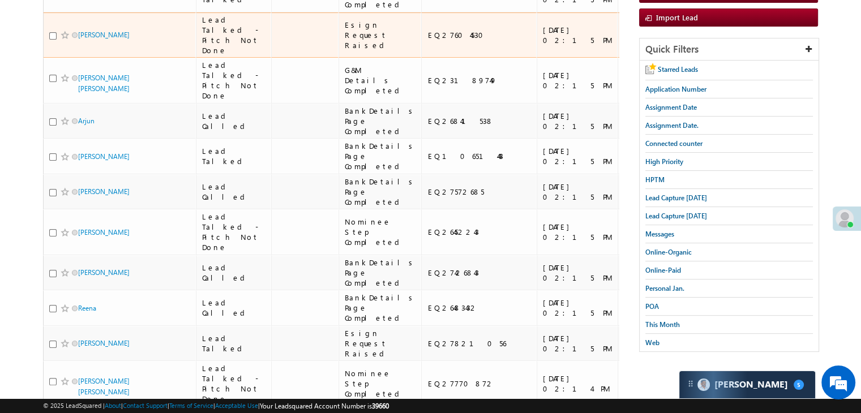
scroll to position [0, 0]
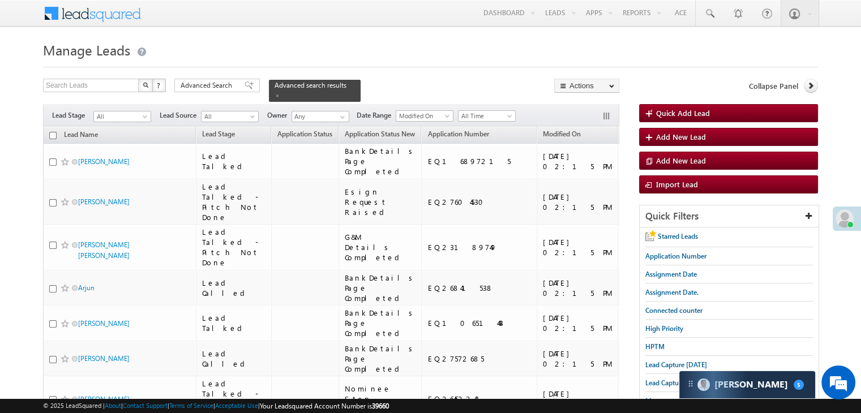
click at [54, 132] on input "checkbox" at bounding box center [52, 135] width 7 height 7
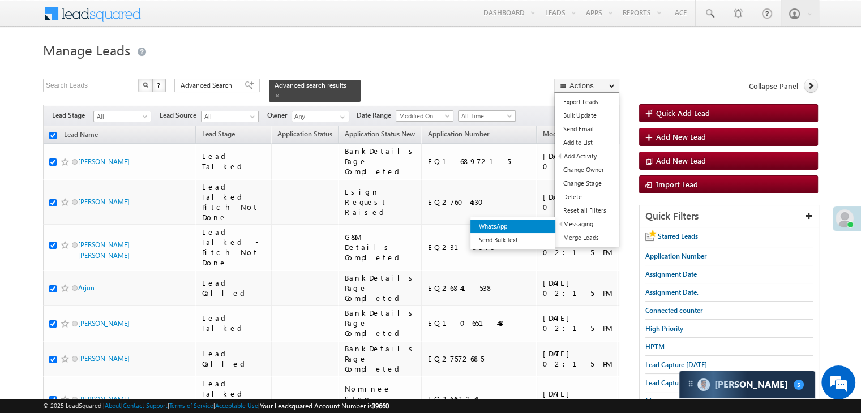
click at [528, 224] on link "WhatsApp" at bounding box center [512, 227] width 85 height 14
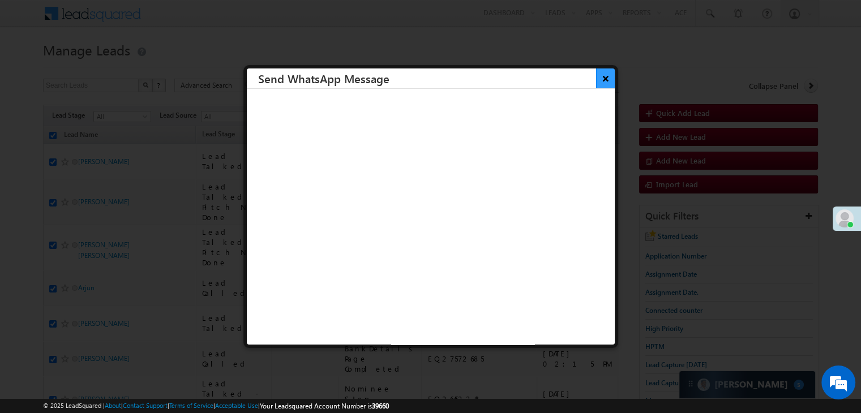
click at [603, 78] on button "×" at bounding box center [605, 79] width 19 height 20
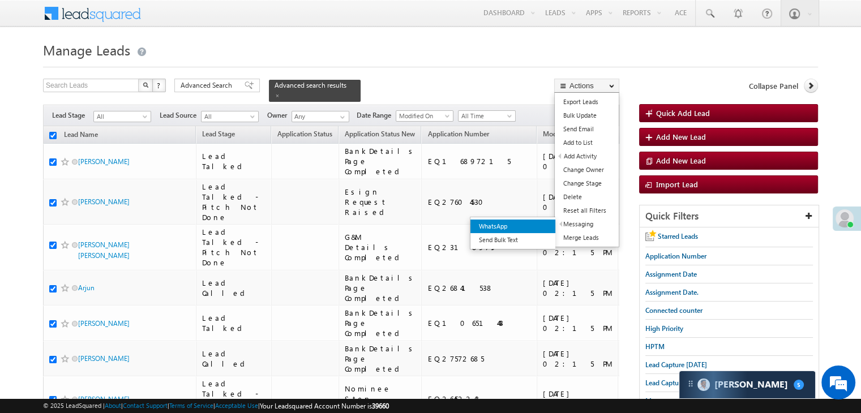
click at [532, 224] on link "WhatsApp" at bounding box center [512, 227] width 85 height 14
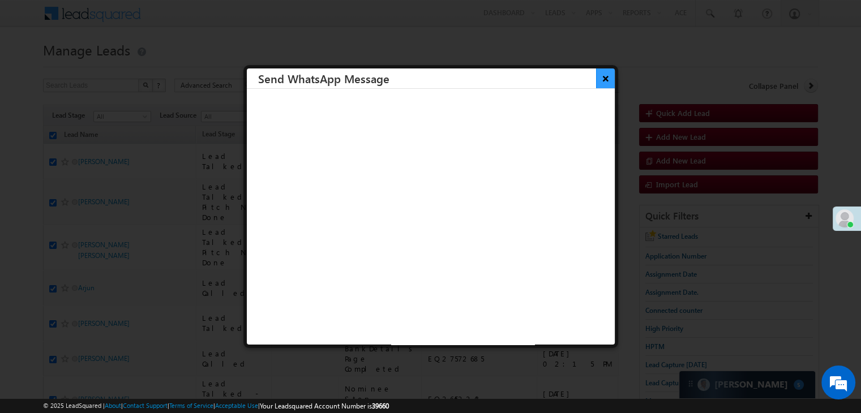
click at [598, 71] on button "×" at bounding box center [605, 79] width 19 height 20
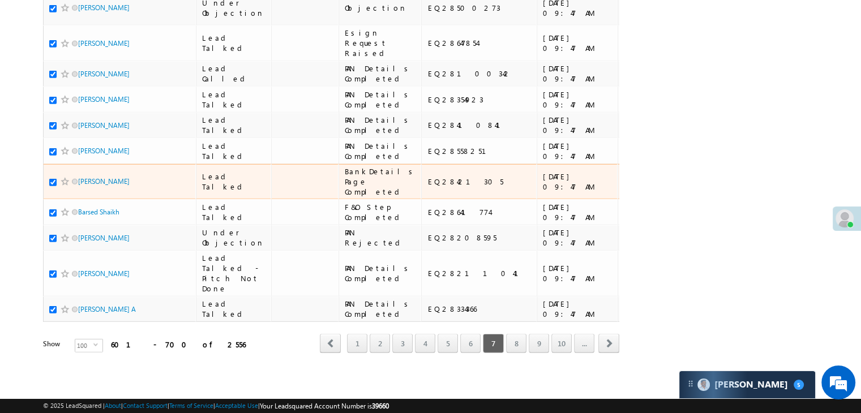
scroll to position [6395, 0]
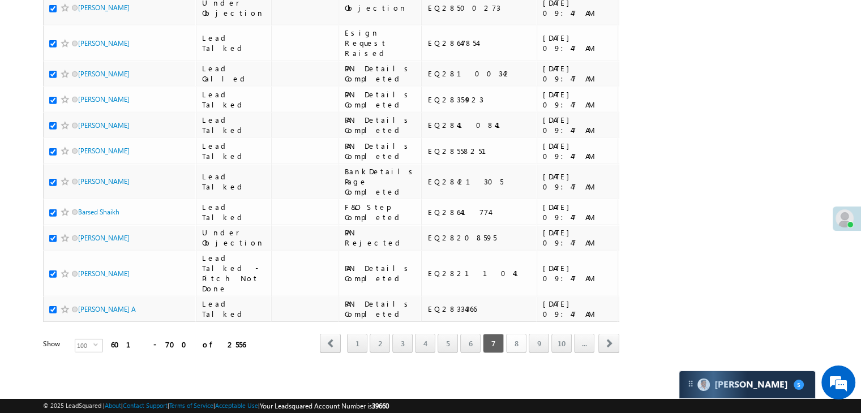
click at [516, 334] on link "8" at bounding box center [516, 343] width 20 height 19
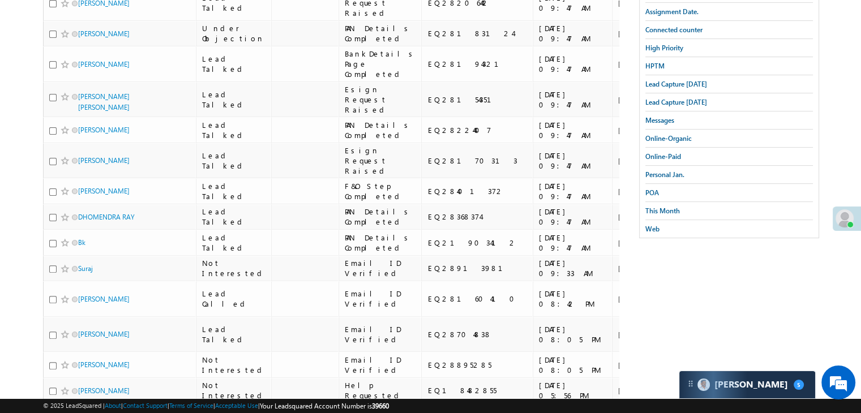
scroll to position [0, 0]
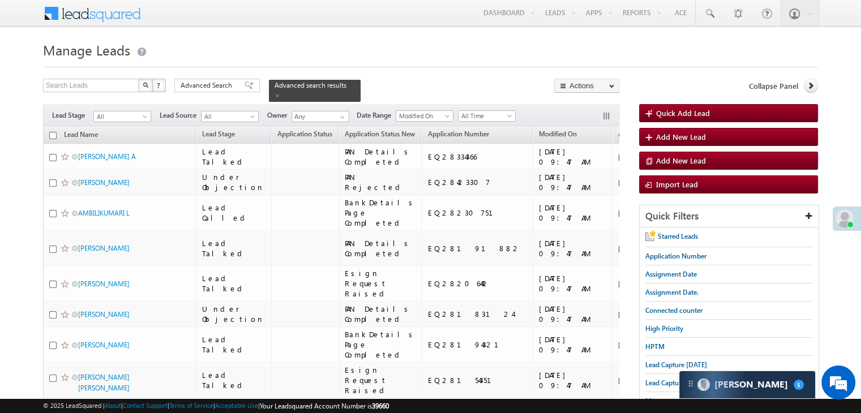
click at [52, 132] on input "checkbox" at bounding box center [52, 135] width 7 height 7
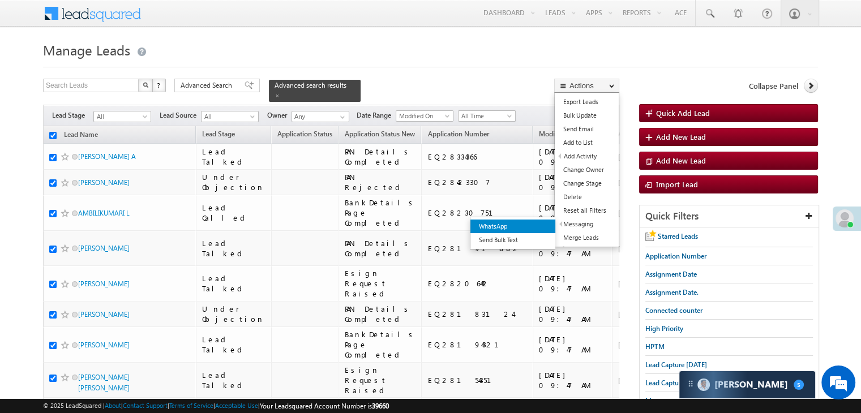
click at [535, 224] on link "WhatsApp" at bounding box center [512, 227] width 85 height 14
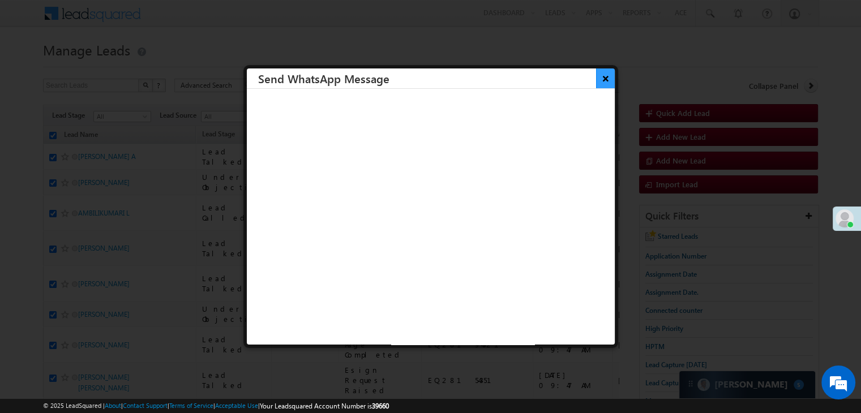
click at [596, 81] on button "×" at bounding box center [605, 79] width 19 height 20
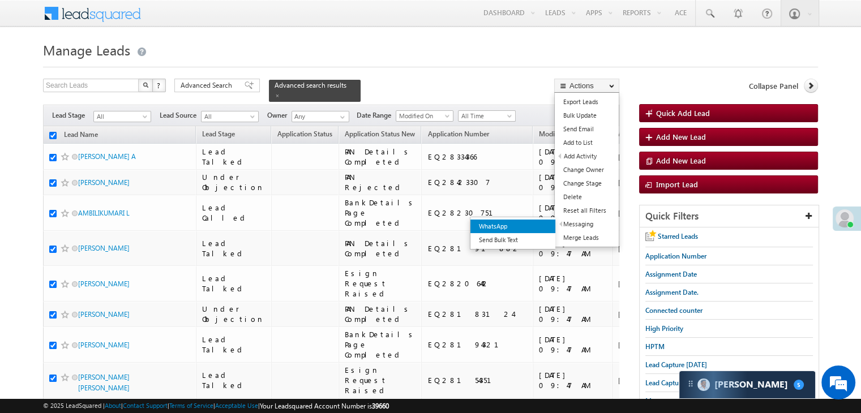
click at [528, 225] on link "WhatsApp" at bounding box center [512, 227] width 85 height 14
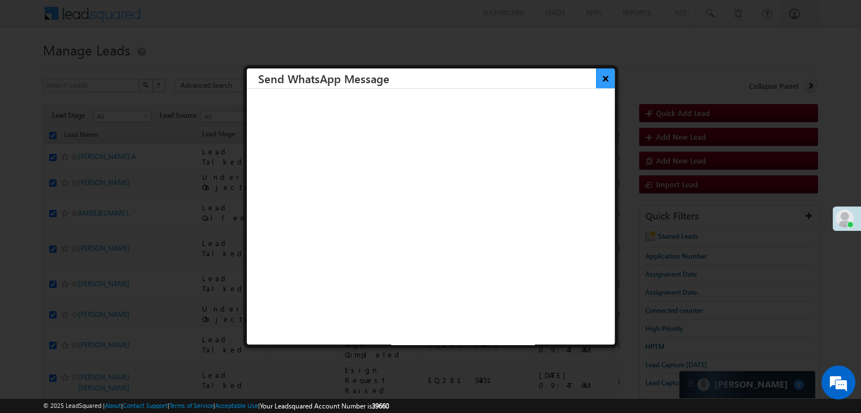
click at [596, 79] on button "×" at bounding box center [605, 79] width 19 height 20
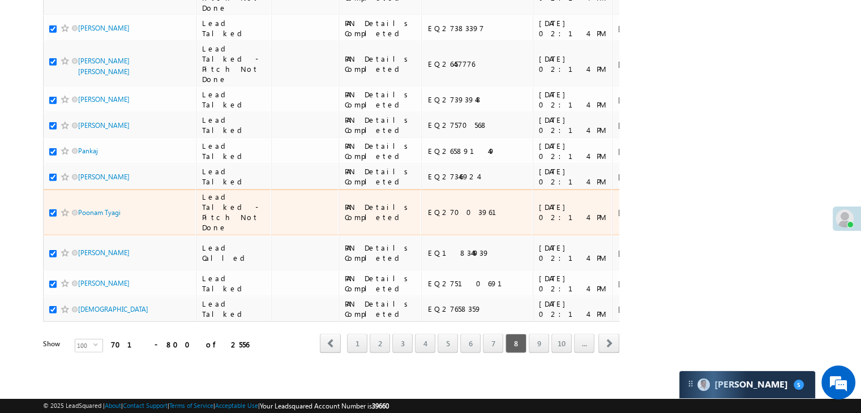
scroll to position [6395, 0]
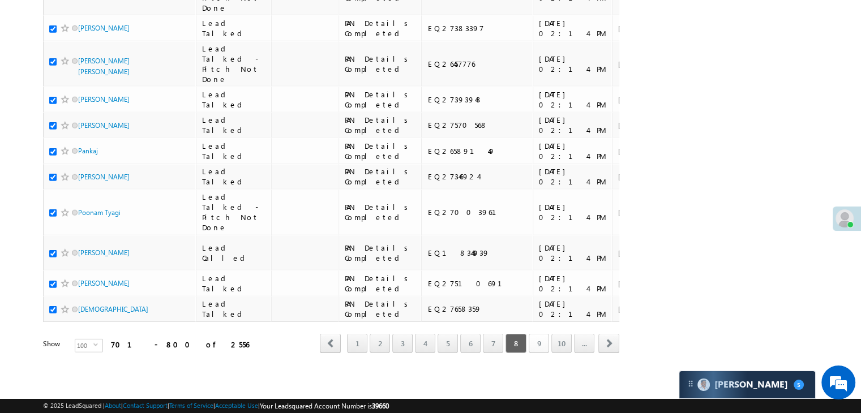
click at [541, 338] on link "9" at bounding box center [539, 343] width 20 height 19
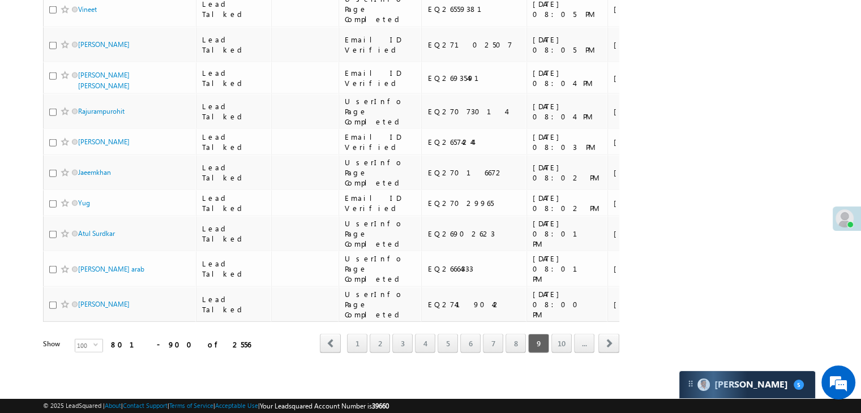
scroll to position [0, 0]
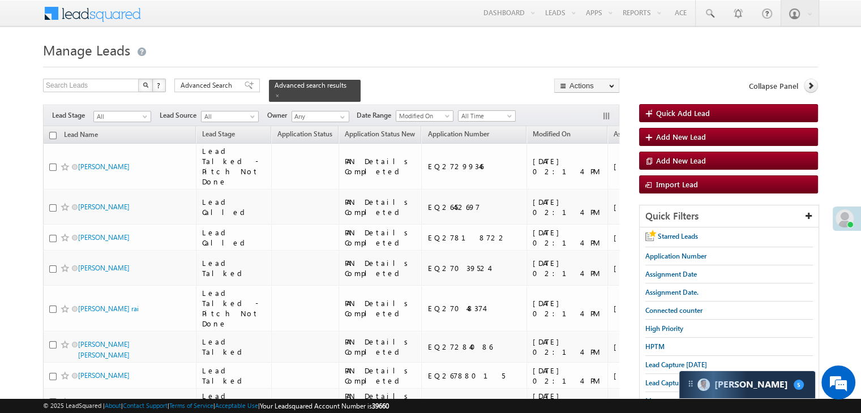
click at [52, 132] on input "checkbox" at bounding box center [52, 135] width 7 height 7
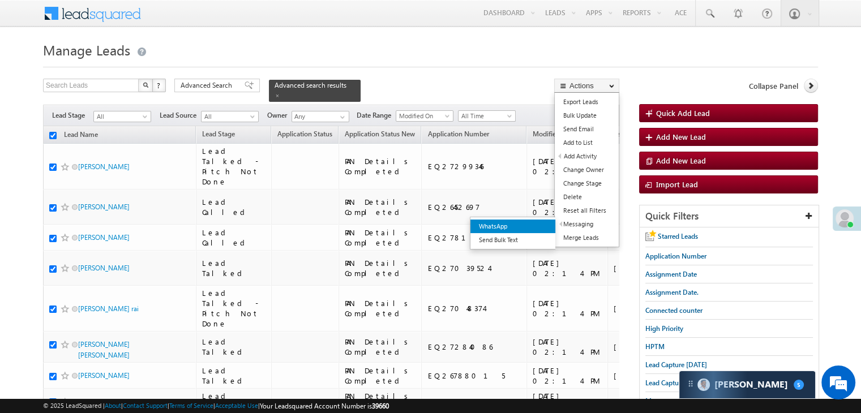
click at [530, 227] on link "WhatsApp" at bounding box center [512, 227] width 85 height 14
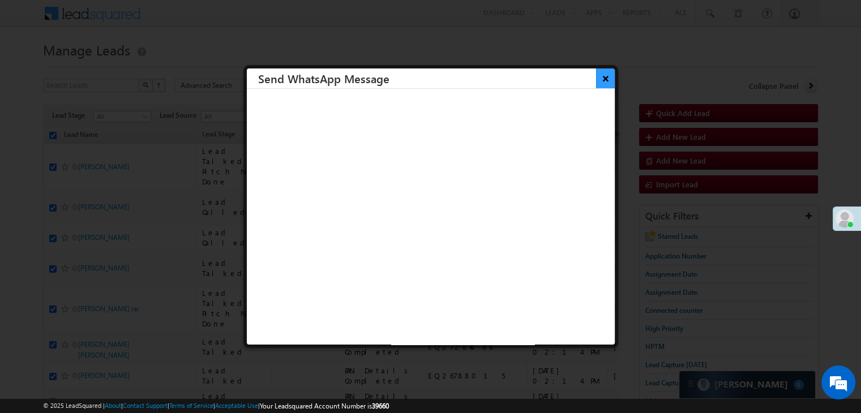
click at [600, 75] on button "×" at bounding box center [605, 79] width 19 height 20
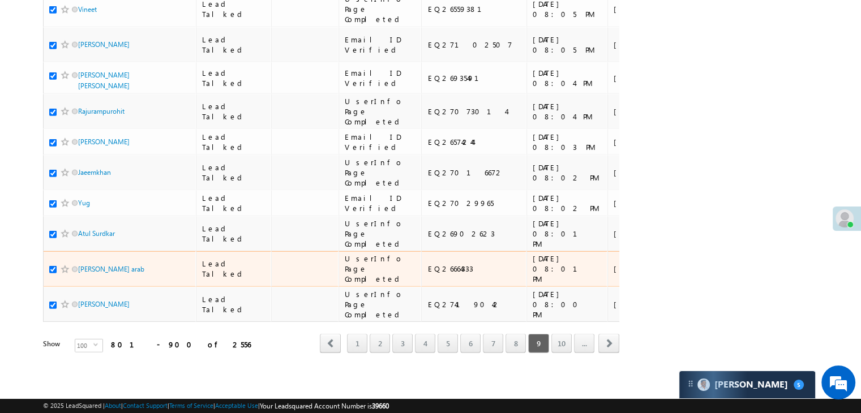
scroll to position [6395, 0]
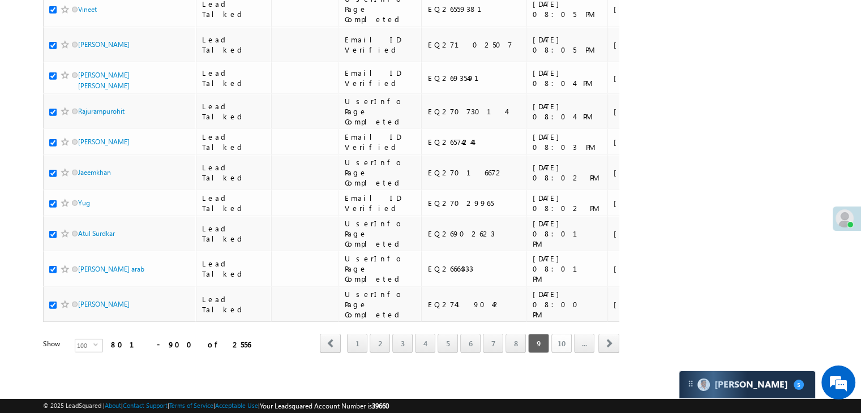
click at [558, 336] on link "10" at bounding box center [561, 343] width 20 height 19
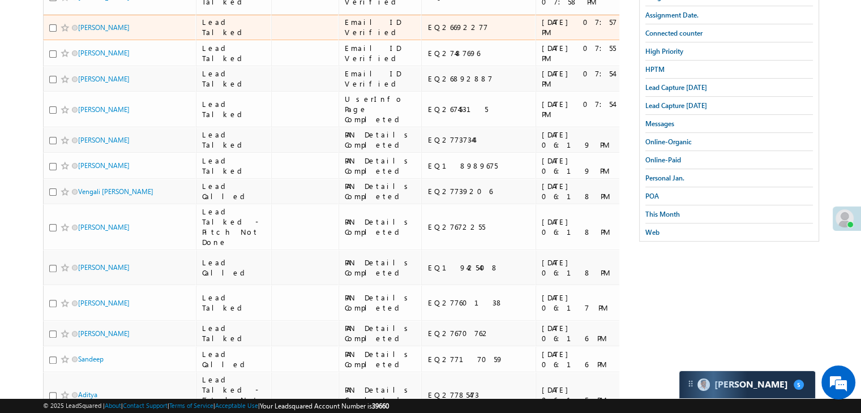
scroll to position [0, 0]
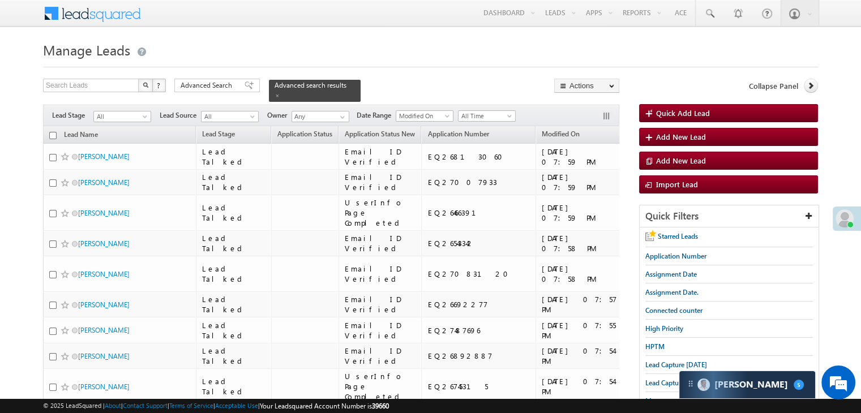
click at [52, 132] on input "checkbox" at bounding box center [52, 135] width 7 height 7
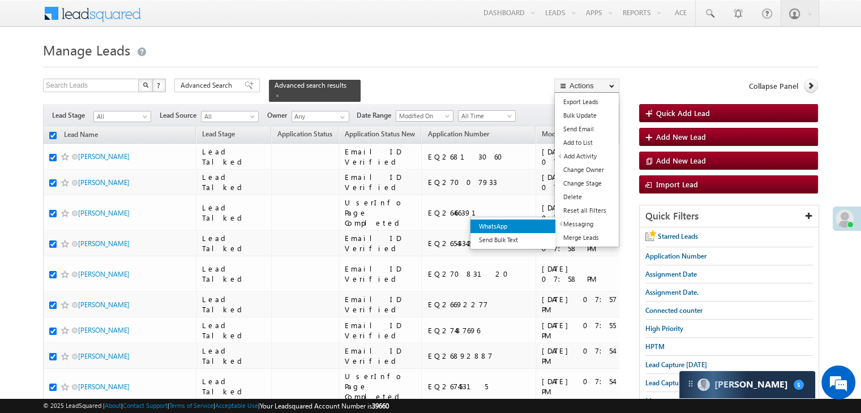
click at [532, 222] on link "WhatsApp" at bounding box center [512, 227] width 85 height 14
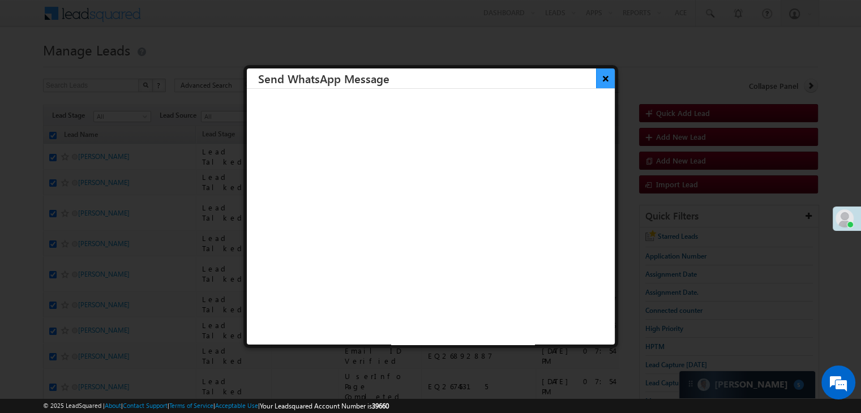
click at [602, 75] on button "×" at bounding box center [605, 79] width 19 height 20
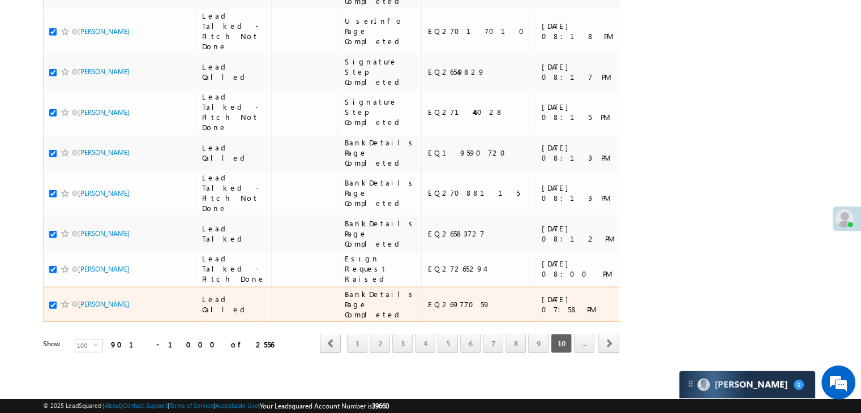
scroll to position [6395, 0]
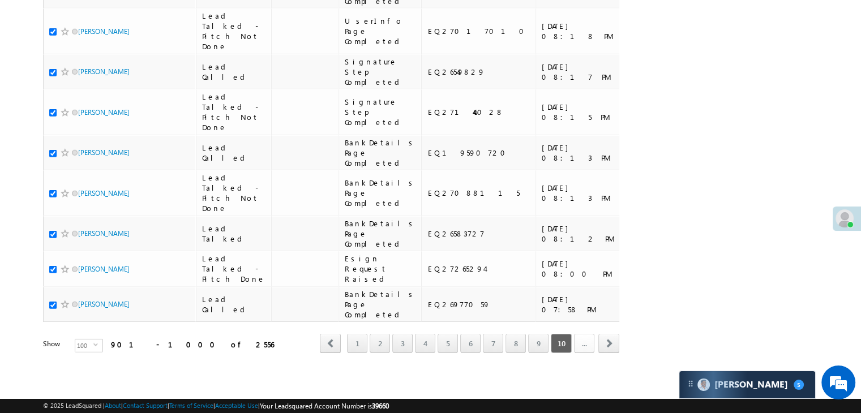
click at [594, 334] on link "..." at bounding box center [584, 343] width 20 height 19
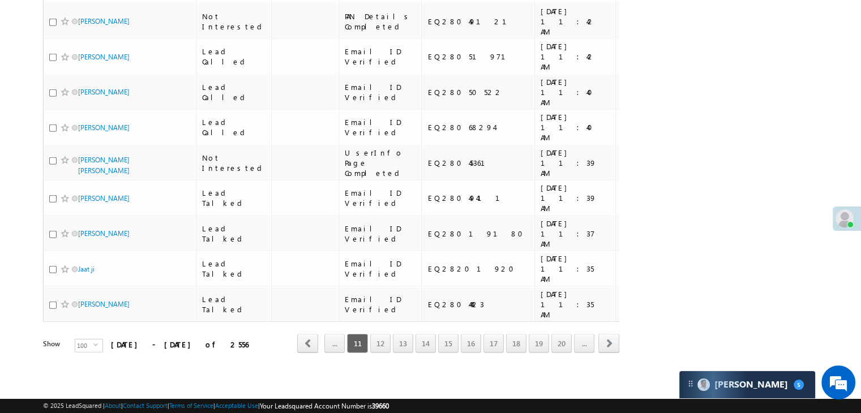
scroll to position [0, 0]
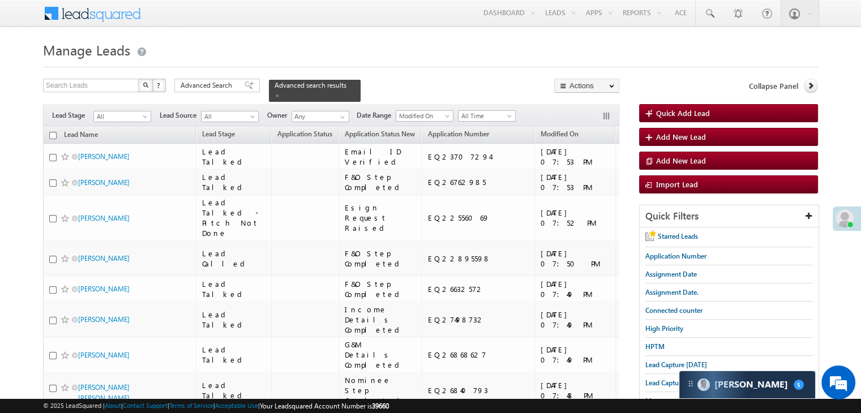
click at [50, 132] on input "checkbox" at bounding box center [52, 135] width 7 height 7
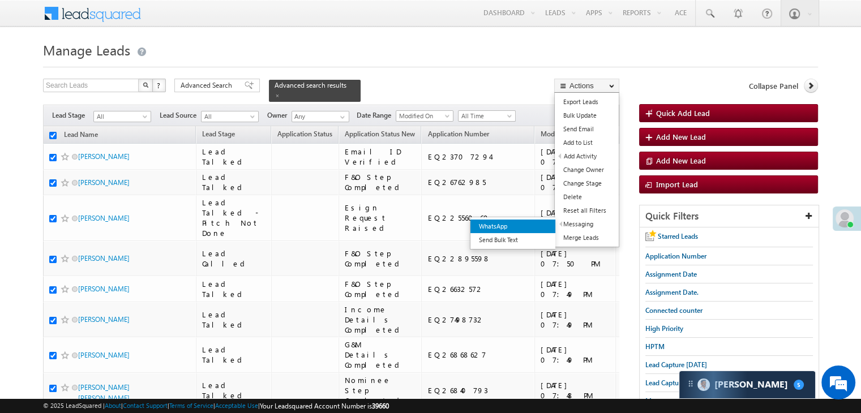
click at [543, 225] on link "WhatsApp" at bounding box center [512, 227] width 85 height 14
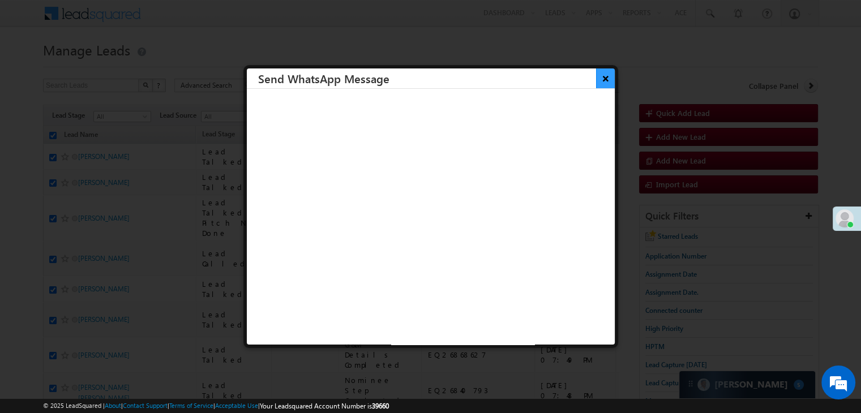
click at [596, 80] on button "×" at bounding box center [605, 79] width 19 height 20
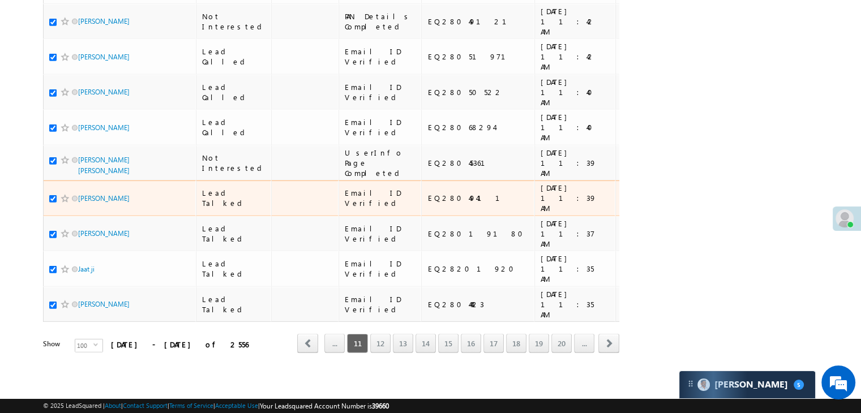
scroll to position [6395, 0]
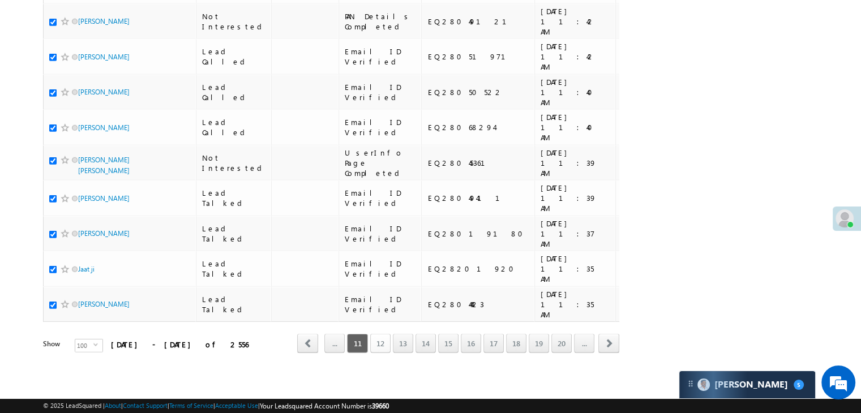
click at [387, 339] on link "12" at bounding box center [380, 343] width 20 height 19
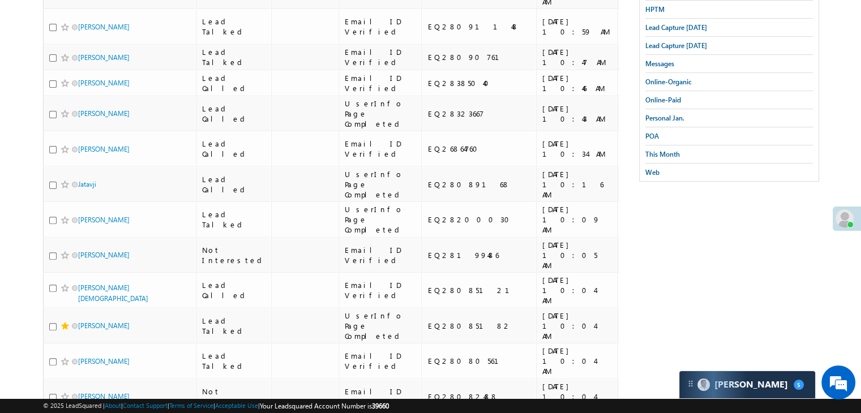
scroll to position [0, 0]
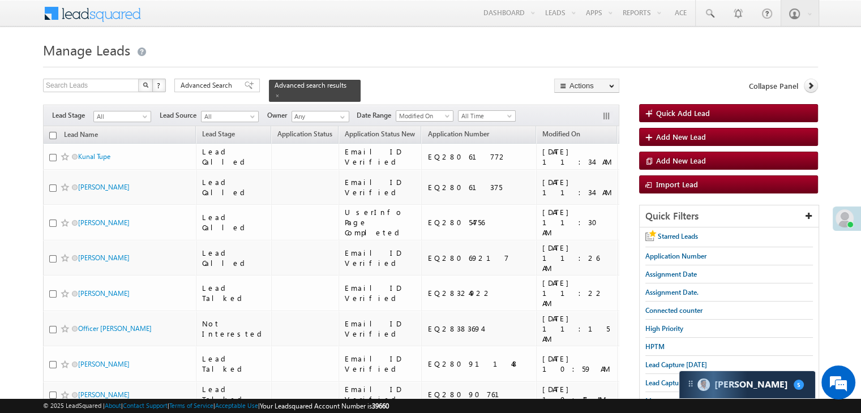
click at [52, 132] on input "checkbox" at bounding box center [52, 135] width 7 height 7
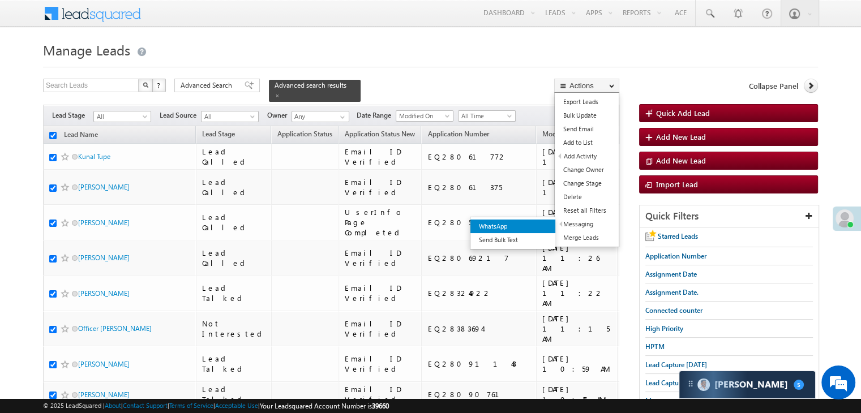
click at [536, 224] on link "WhatsApp" at bounding box center [512, 227] width 85 height 14
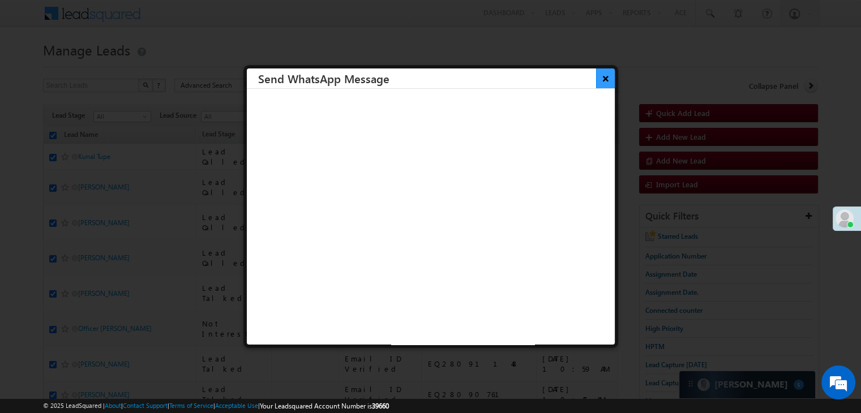
click at [596, 78] on button "×" at bounding box center [605, 79] width 19 height 20
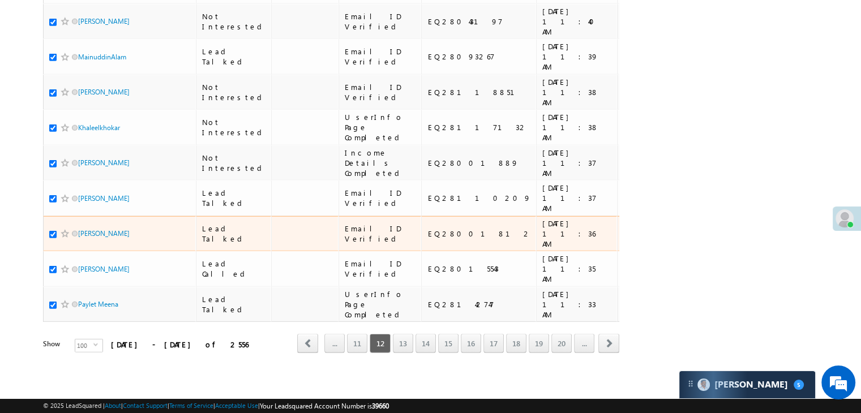
scroll to position [6395, 0]
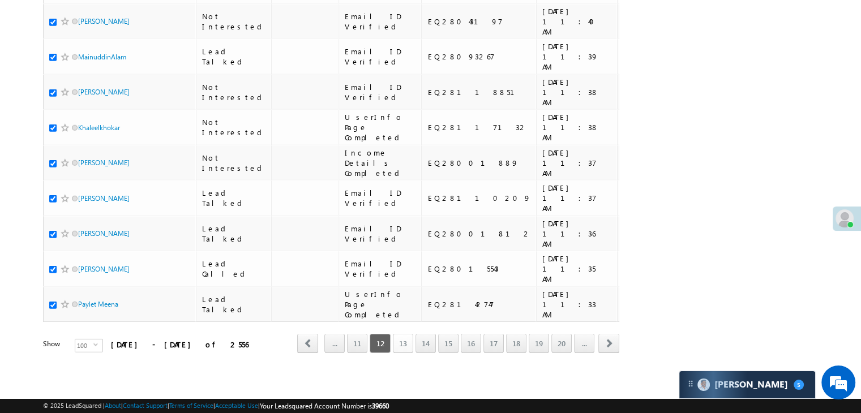
click at [410, 335] on link "13" at bounding box center [403, 343] width 20 height 19
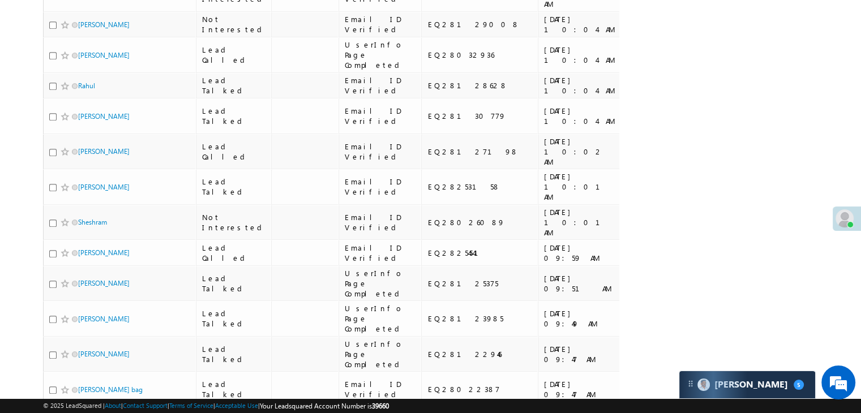
scroll to position [0, 0]
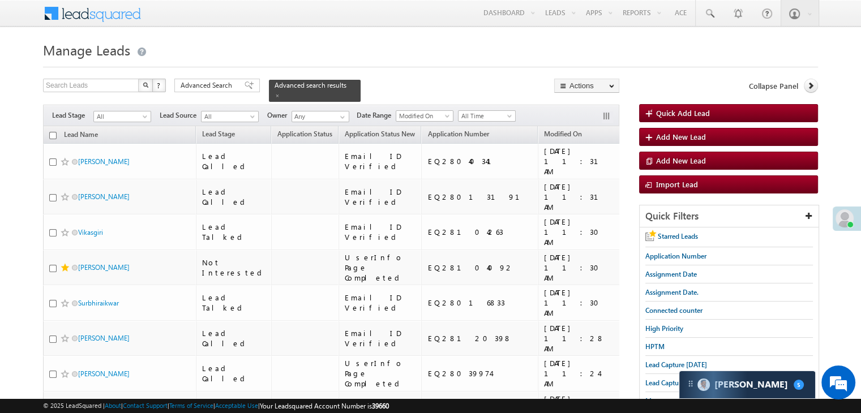
click at [54, 132] on input "checkbox" at bounding box center [52, 135] width 7 height 7
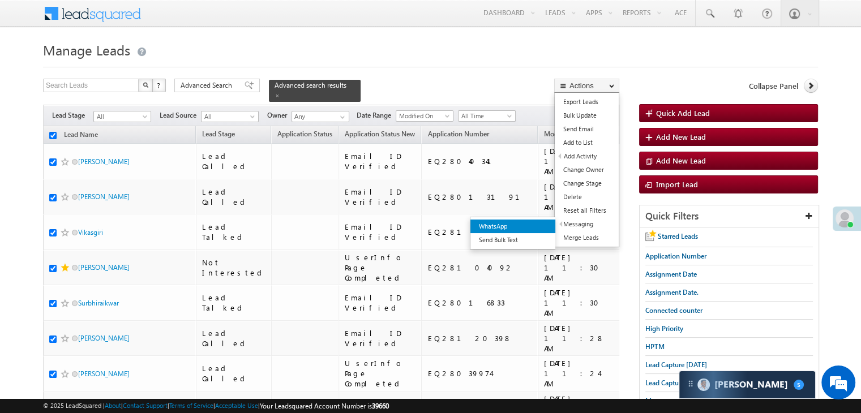
click at [527, 225] on link "WhatsApp" at bounding box center [512, 227] width 85 height 14
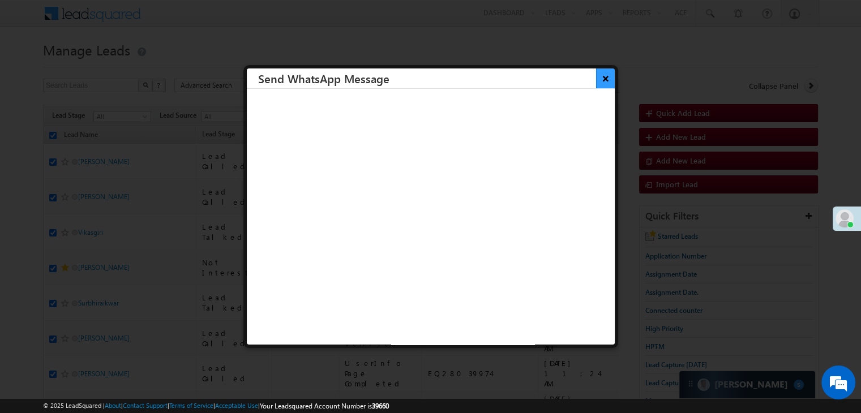
click at [601, 79] on button "×" at bounding box center [605, 79] width 19 height 20
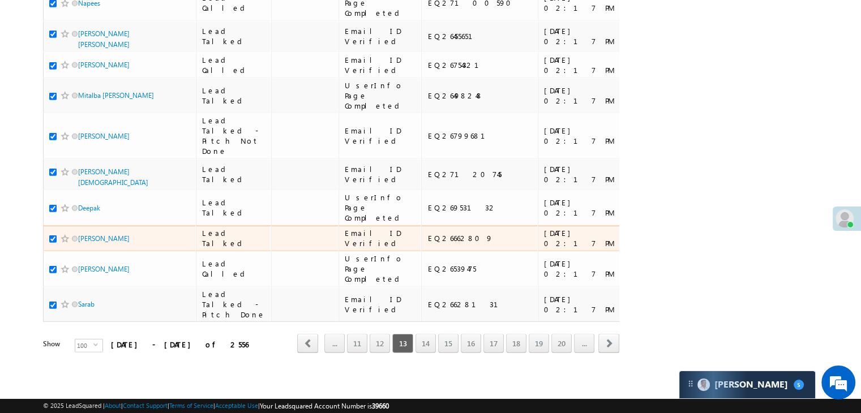
scroll to position [6395, 0]
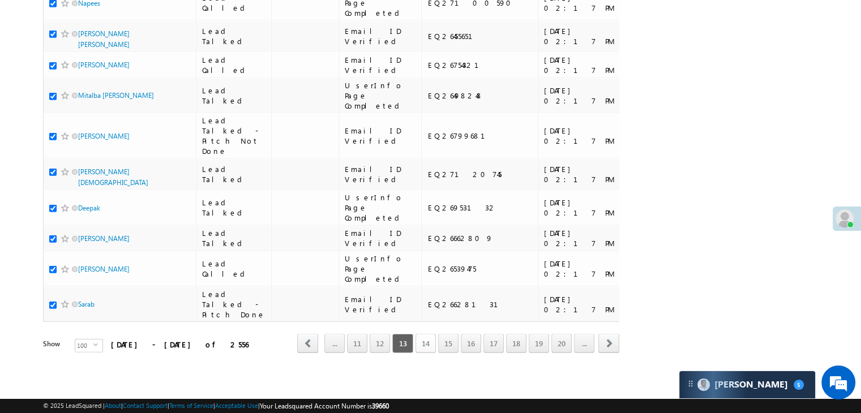
click at [422, 334] on link "14" at bounding box center [426, 343] width 20 height 19
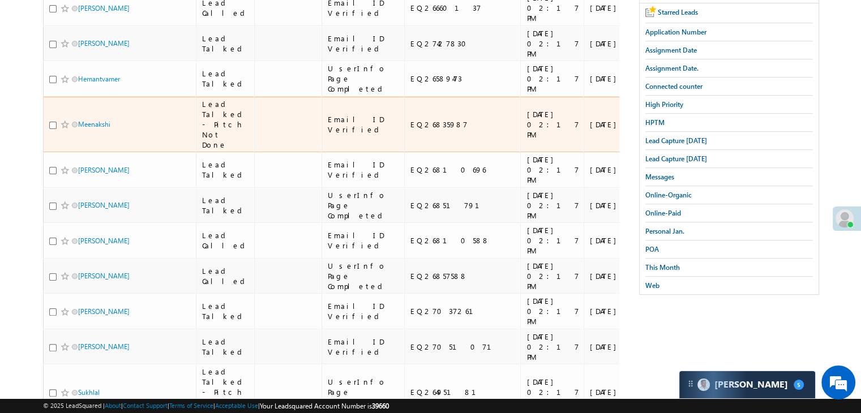
scroll to position [0, 0]
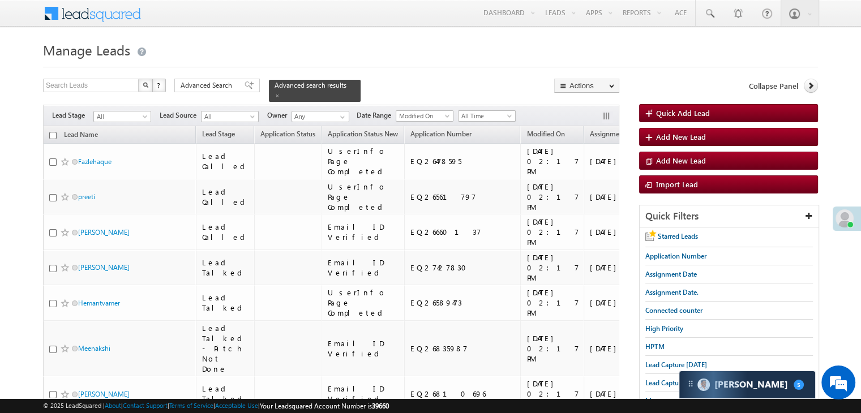
click at [52, 132] on input "checkbox" at bounding box center [52, 135] width 7 height 7
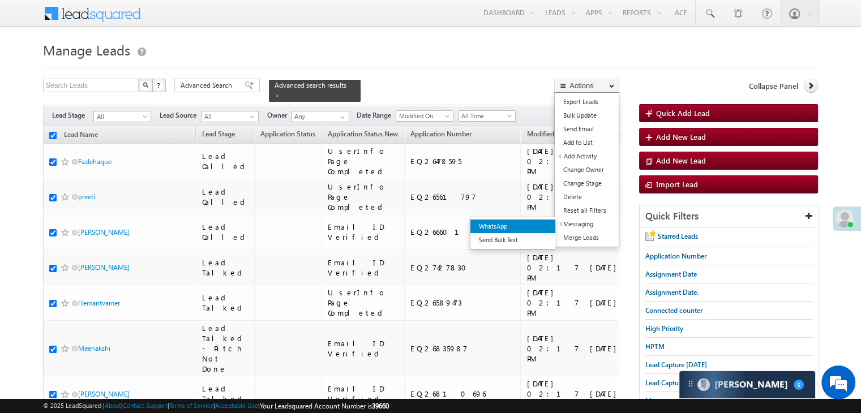
click at [538, 227] on link "WhatsApp" at bounding box center [512, 227] width 85 height 14
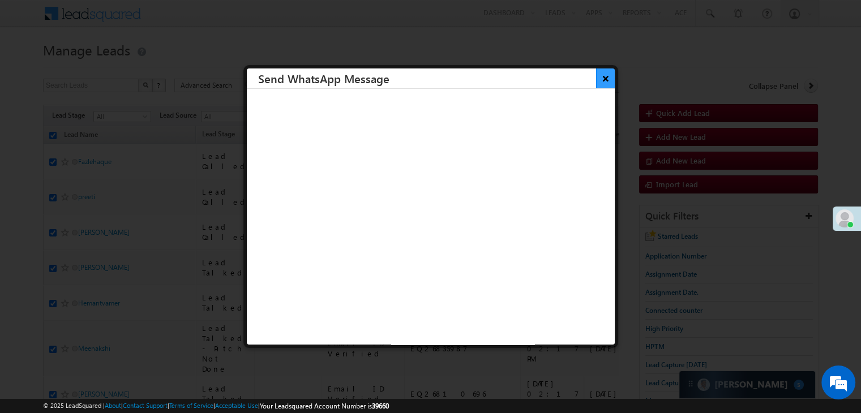
click at [596, 78] on button "×" at bounding box center [605, 79] width 19 height 20
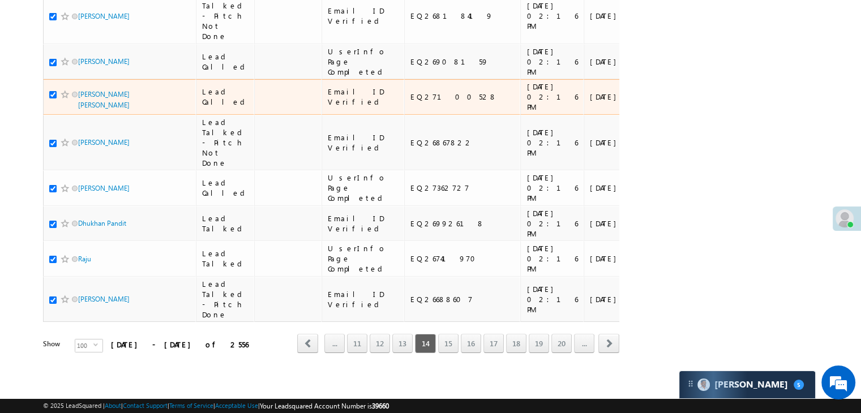
scroll to position [6395, 0]
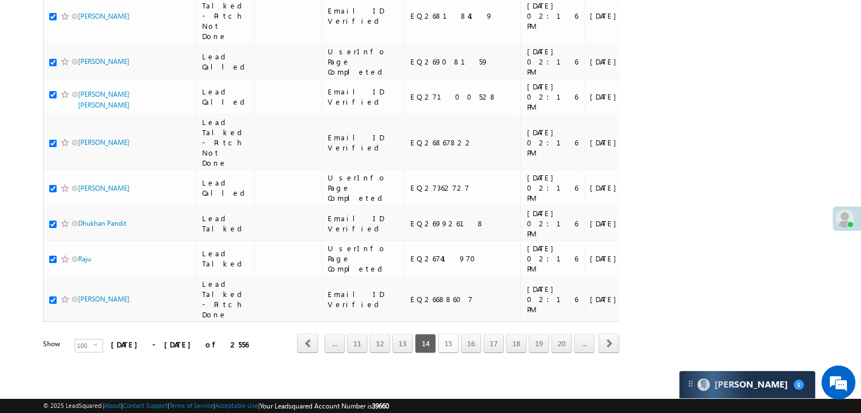
click at [455, 337] on link "15" at bounding box center [448, 343] width 20 height 19
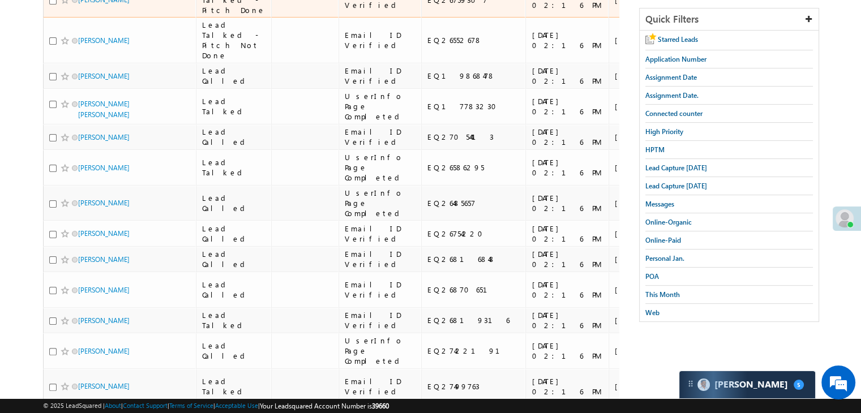
scroll to position [0, 0]
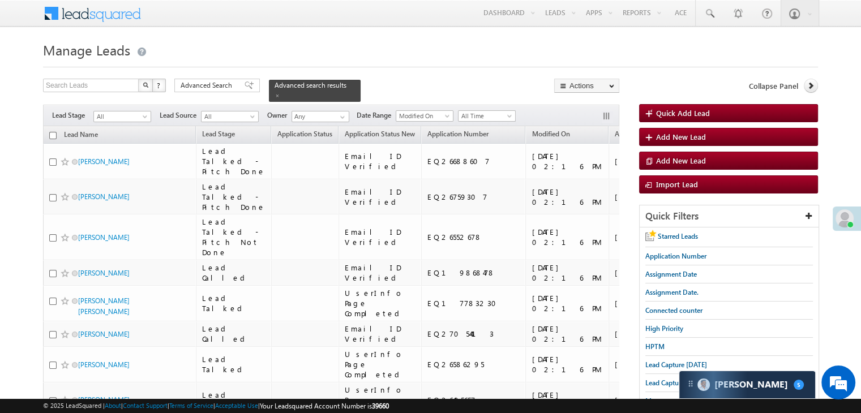
click at [54, 132] on input "checkbox" at bounding box center [52, 135] width 7 height 7
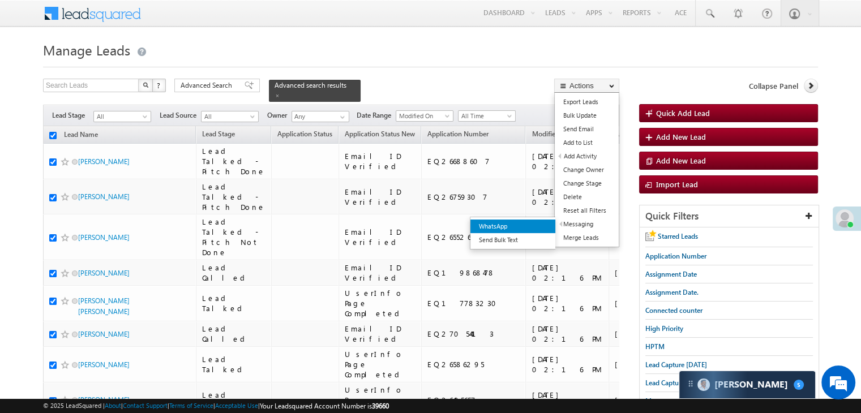
click at [536, 228] on link "WhatsApp" at bounding box center [512, 227] width 85 height 14
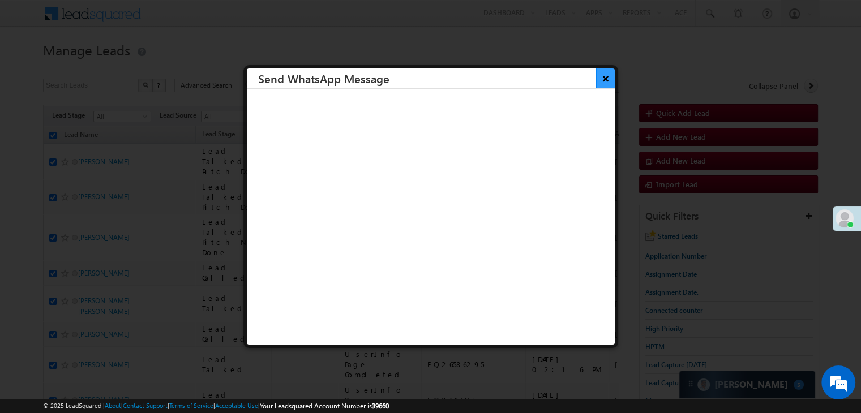
click at [596, 81] on button "×" at bounding box center [605, 79] width 19 height 20
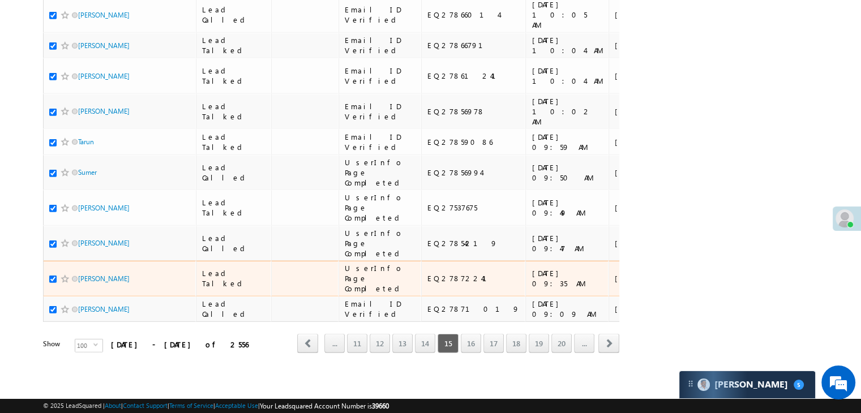
scroll to position [6395, 0]
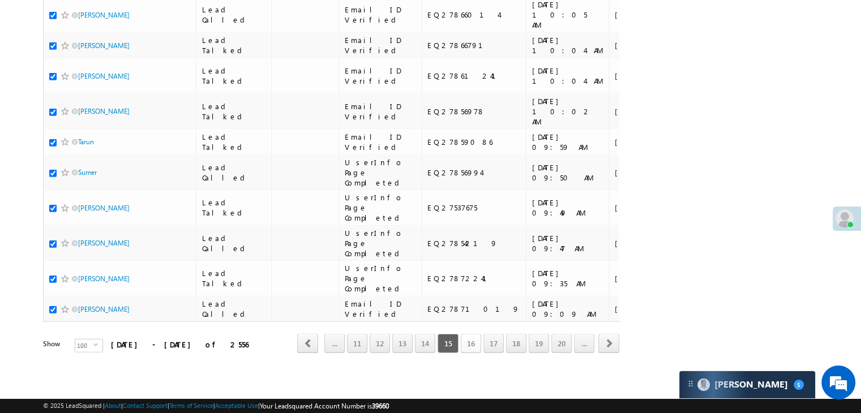
click at [469, 334] on link "16" at bounding box center [471, 343] width 20 height 19
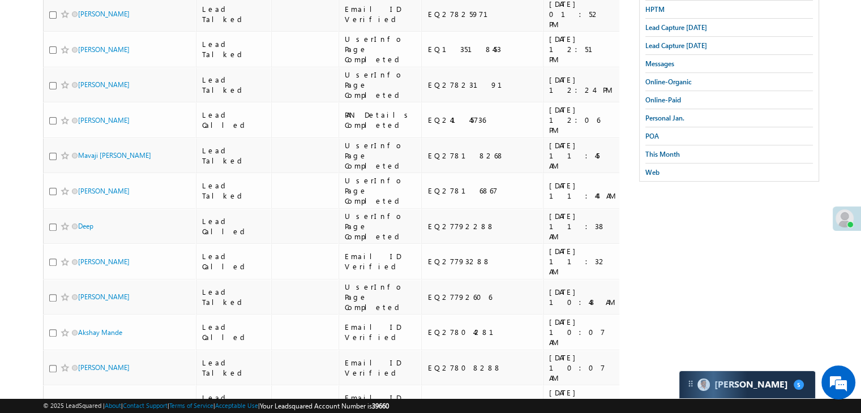
scroll to position [0, 0]
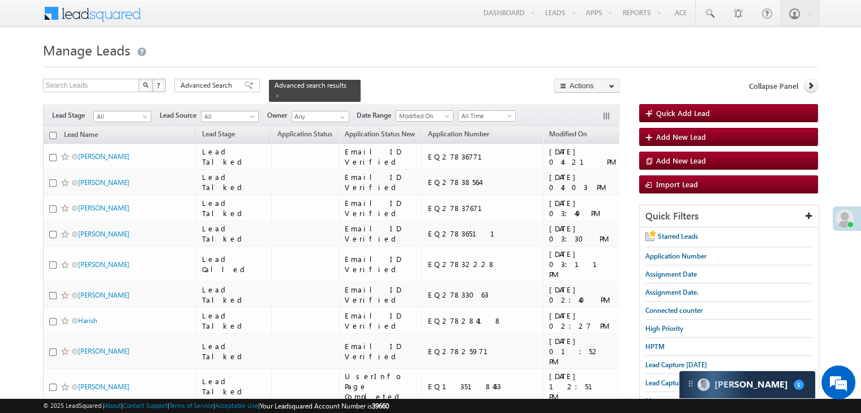
click at [52, 132] on input "checkbox" at bounding box center [52, 135] width 7 height 7
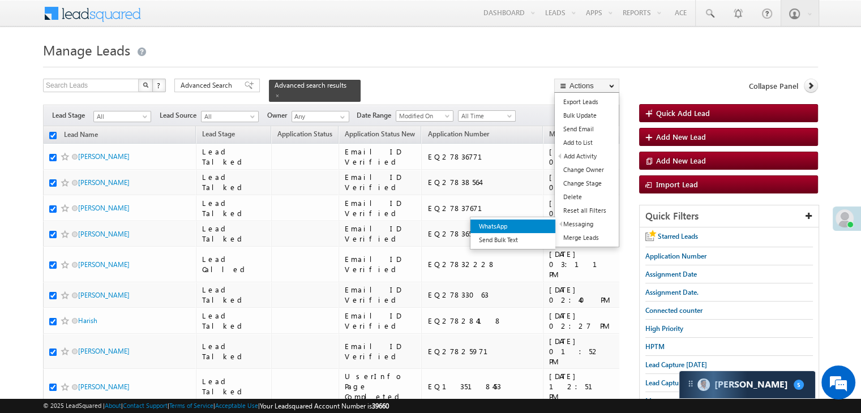
click at [533, 227] on link "WhatsApp" at bounding box center [512, 227] width 85 height 14
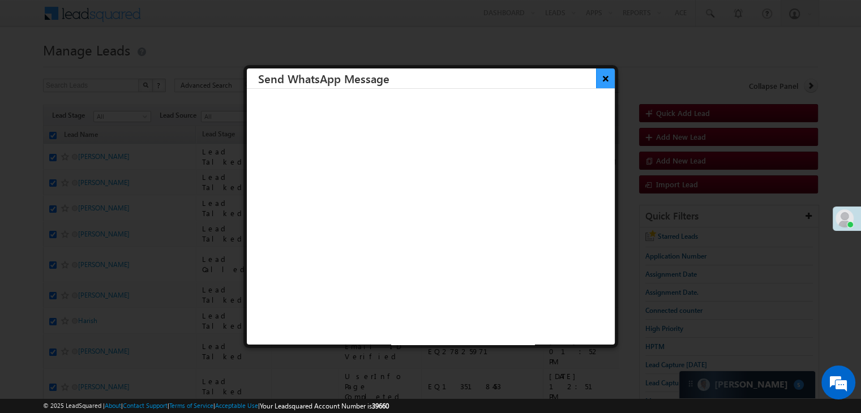
click at [596, 83] on button "×" at bounding box center [605, 79] width 19 height 20
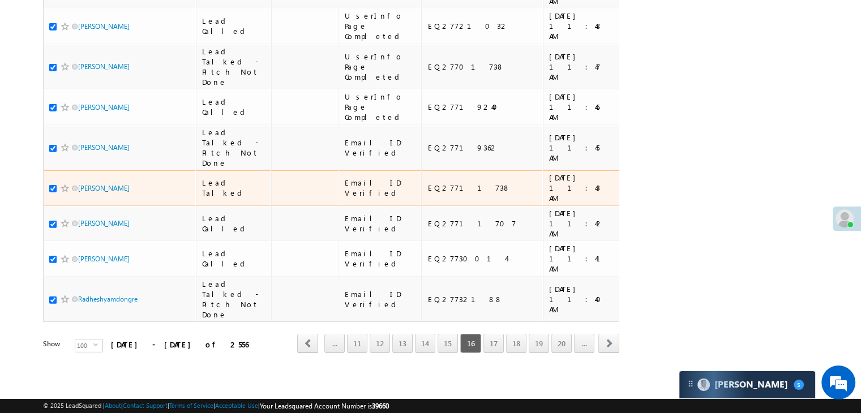
scroll to position [6395, 0]
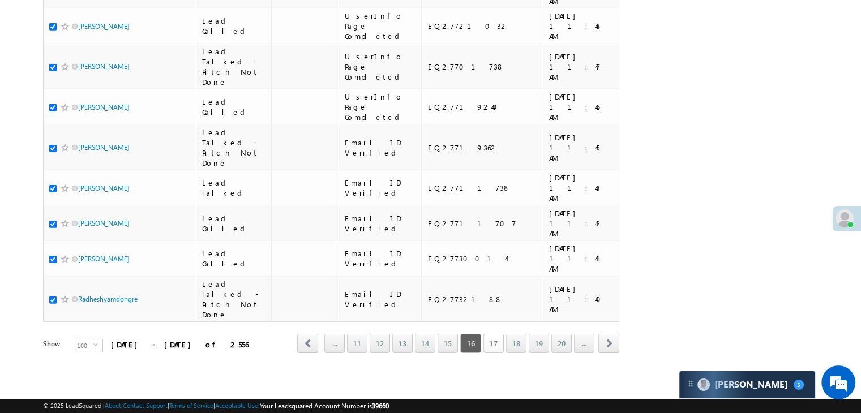
click at [491, 338] on link "17" at bounding box center [493, 343] width 20 height 19
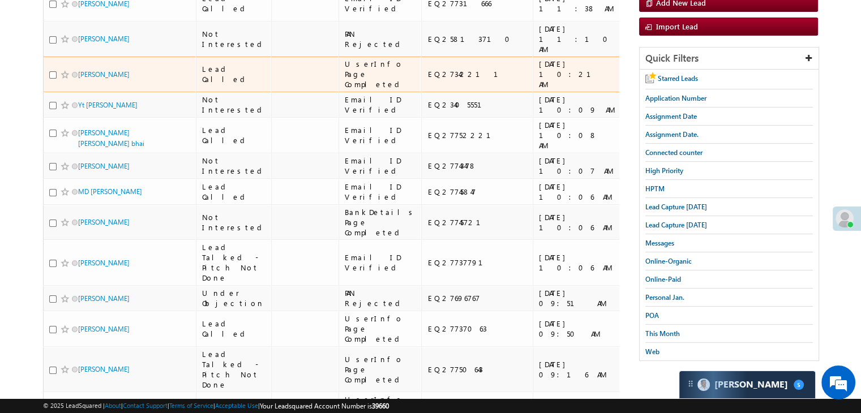
scroll to position [0, 0]
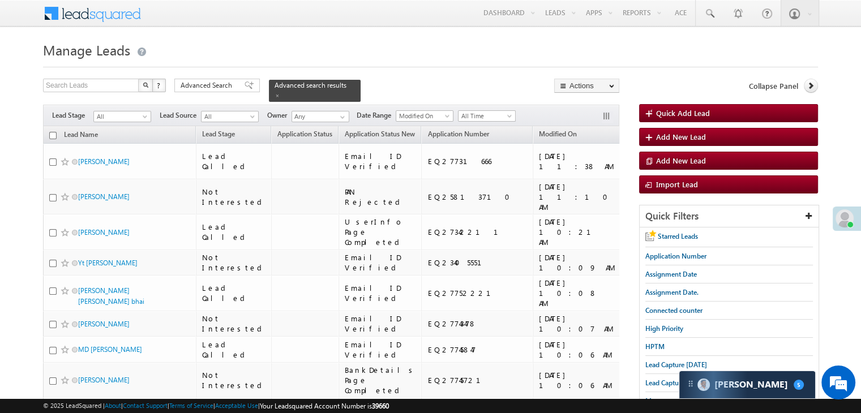
click at [54, 132] on input "checkbox" at bounding box center [52, 135] width 7 height 7
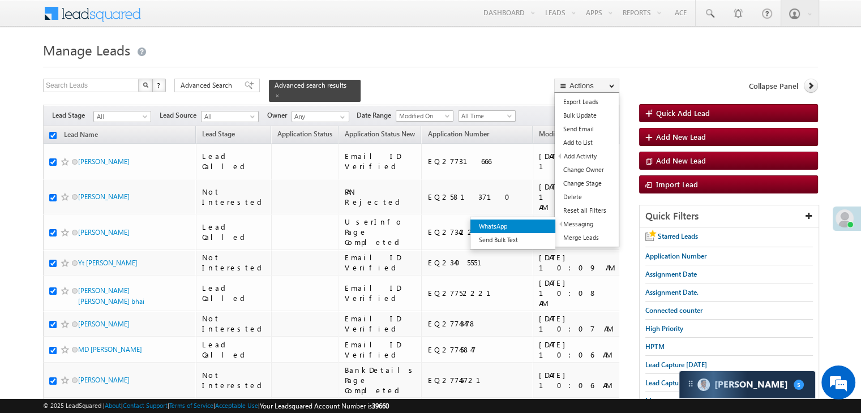
click at [539, 230] on link "WhatsApp" at bounding box center [512, 227] width 85 height 14
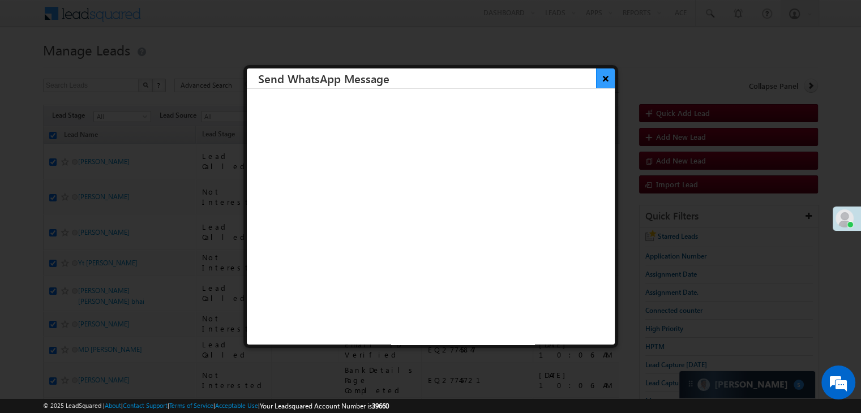
click at [596, 75] on button "×" at bounding box center [605, 79] width 19 height 20
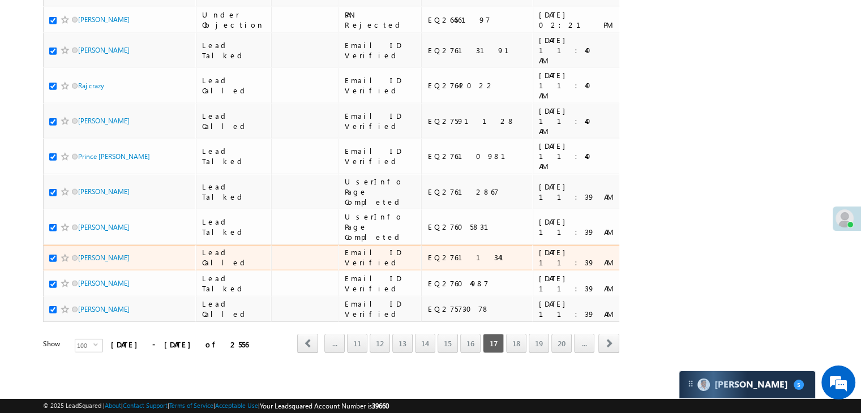
scroll to position [6395, 0]
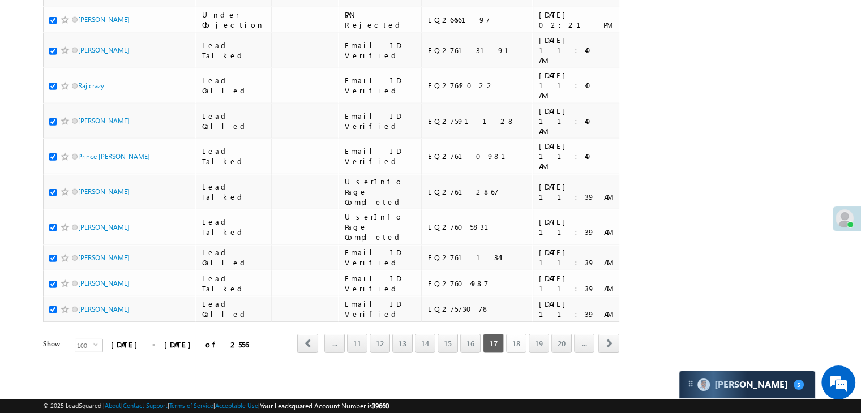
click at [512, 335] on link "18" at bounding box center [516, 343] width 20 height 19
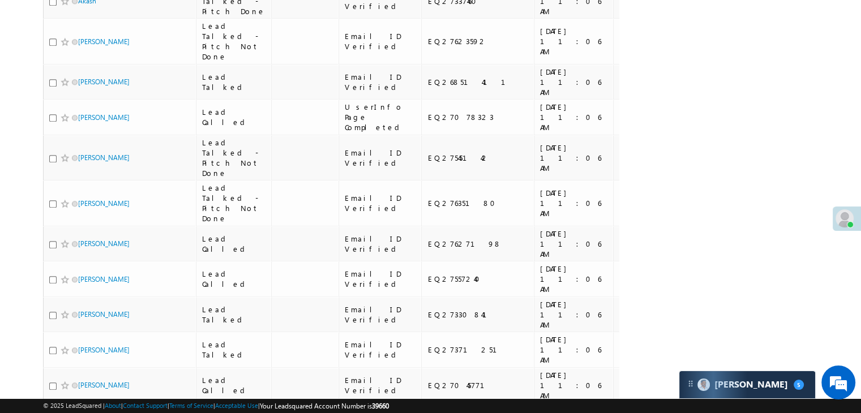
scroll to position [0, 0]
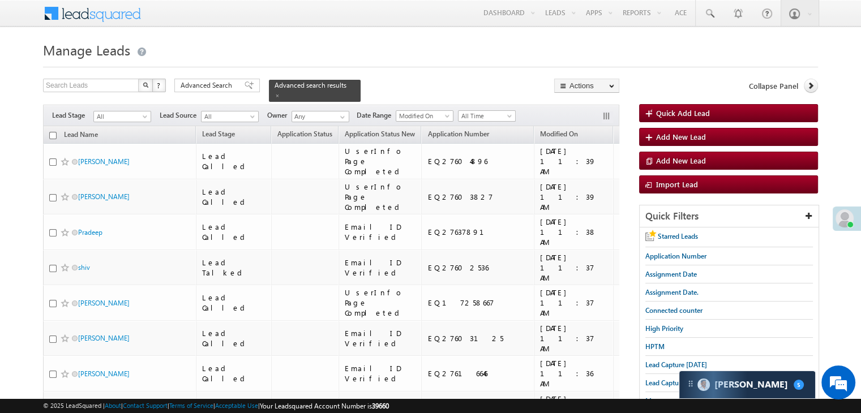
click at [53, 132] on input "checkbox" at bounding box center [52, 135] width 7 height 7
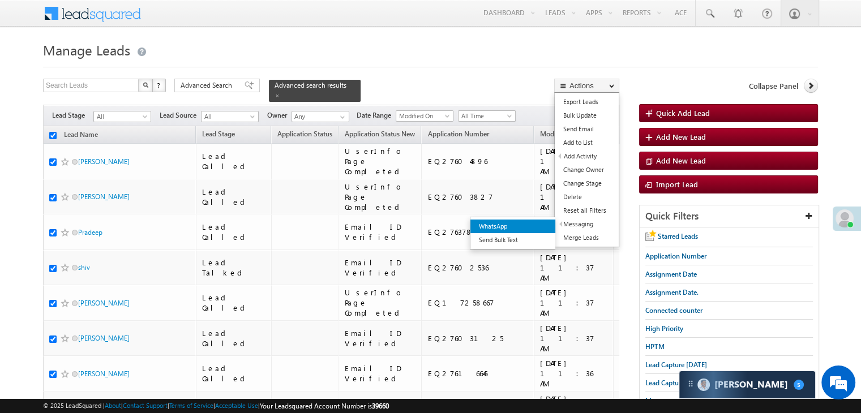
click at [539, 225] on link "WhatsApp" at bounding box center [512, 227] width 85 height 14
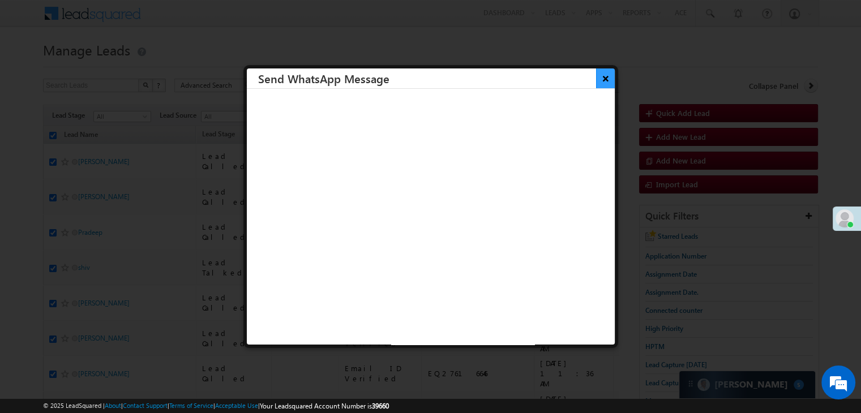
click at [598, 80] on button "×" at bounding box center [605, 79] width 19 height 20
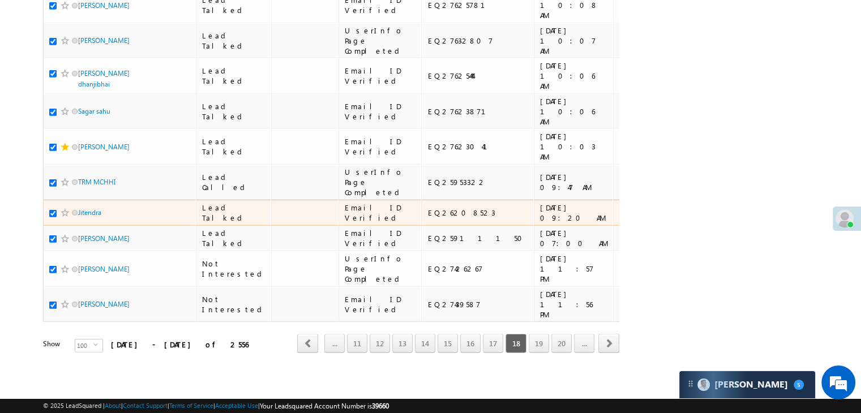
scroll to position [6395, 0]
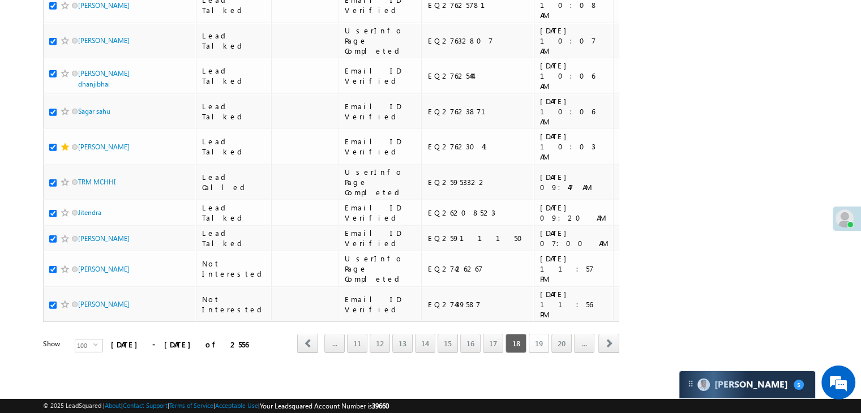
click at [535, 335] on link "19" at bounding box center [539, 343] width 20 height 19
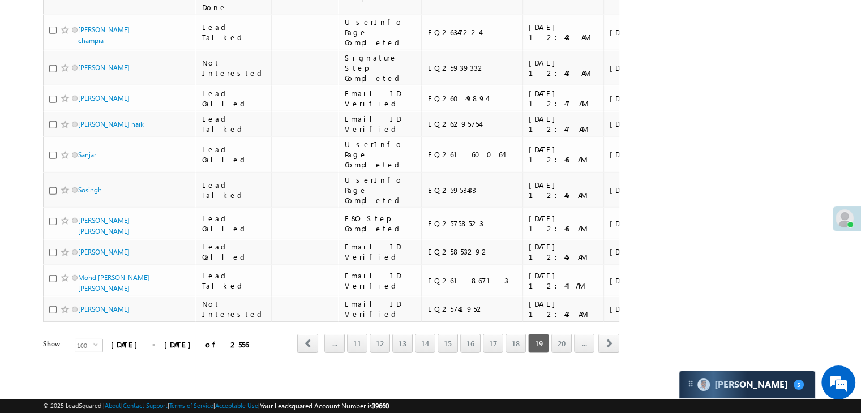
scroll to position [0, 0]
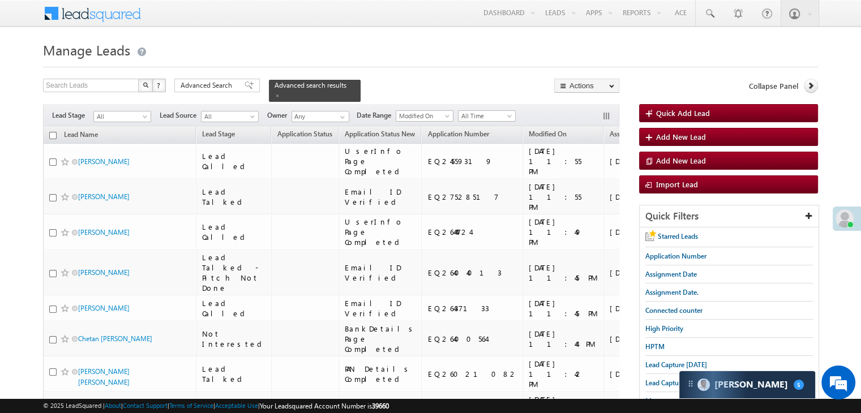
click at [53, 132] on input "checkbox" at bounding box center [52, 135] width 7 height 7
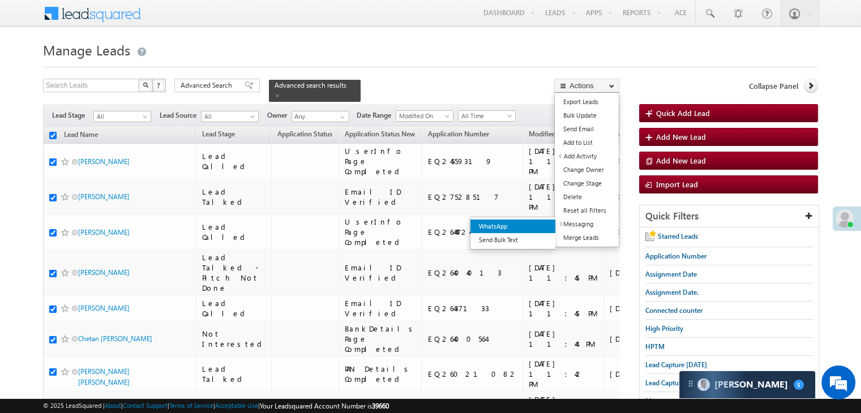
click at [534, 224] on link "WhatsApp" at bounding box center [512, 227] width 85 height 14
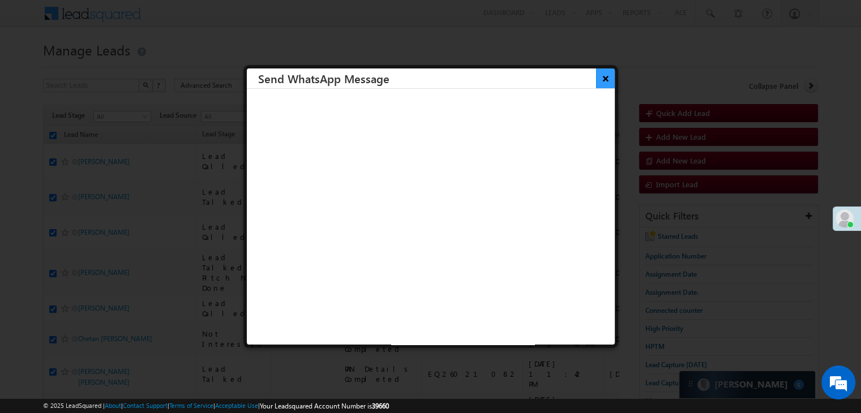
click at [600, 78] on button "×" at bounding box center [605, 79] width 19 height 20
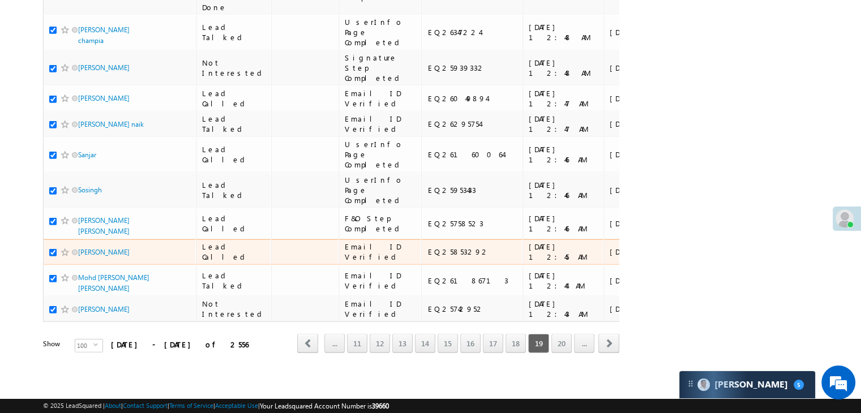
scroll to position [6395, 0]
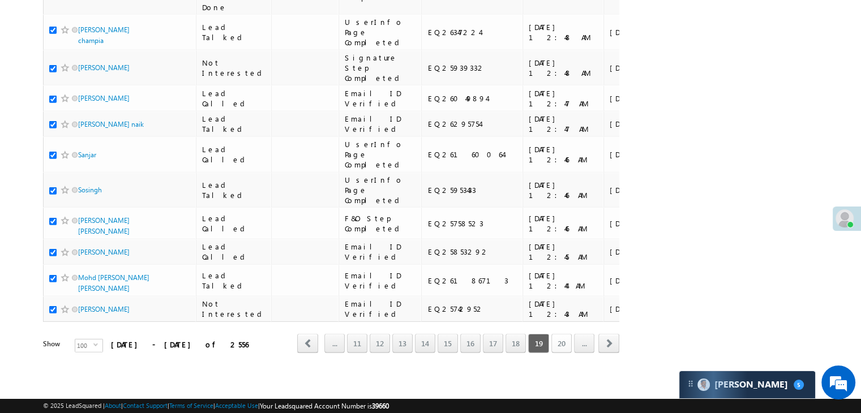
click at [558, 334] on link "20" at bounding box center [561, 343] width 20 height 19
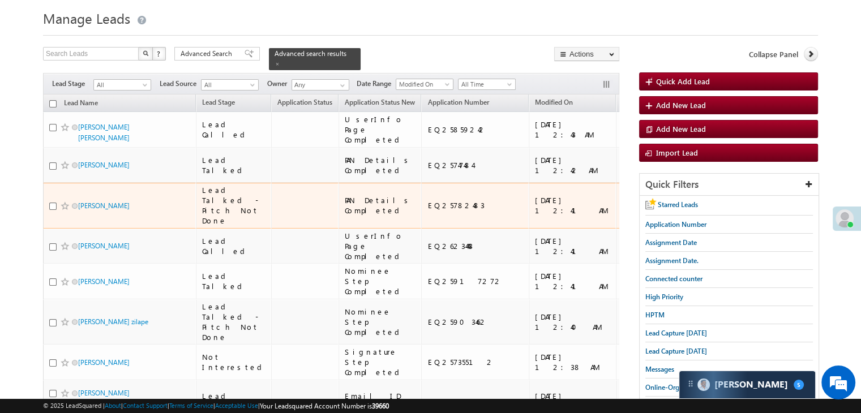
scroll to position [0, 0]
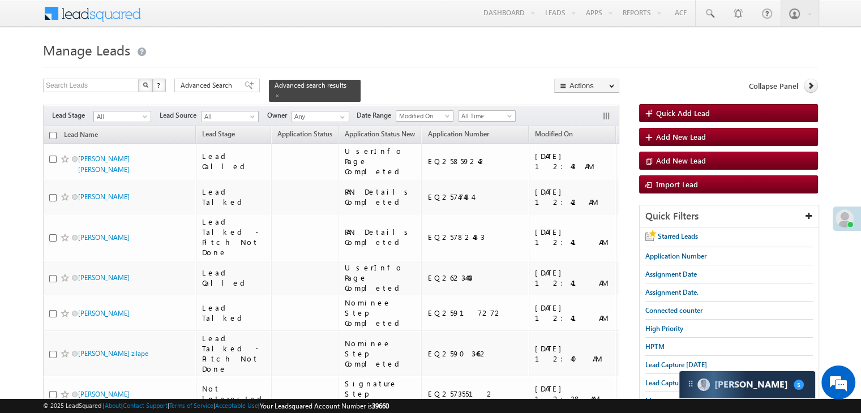
click at [53, 132] on input "checkbox" at bounding box center [52, 135] width 7 height 7
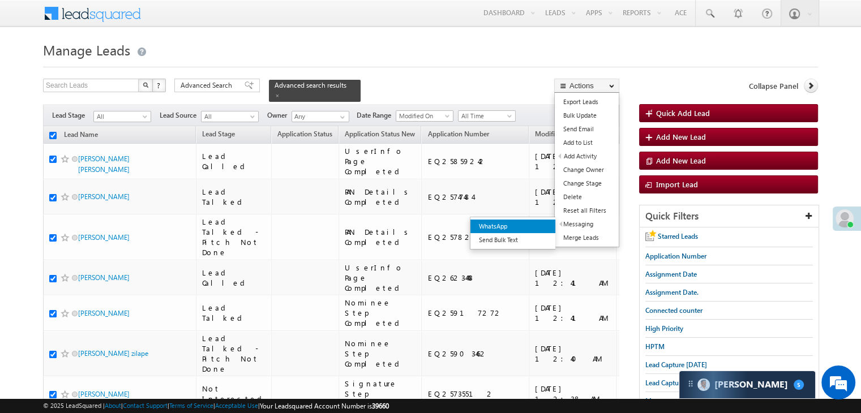
click at [536, 227] on link "WhatsApp" at bounding box center [512, 227] width 85 height 14
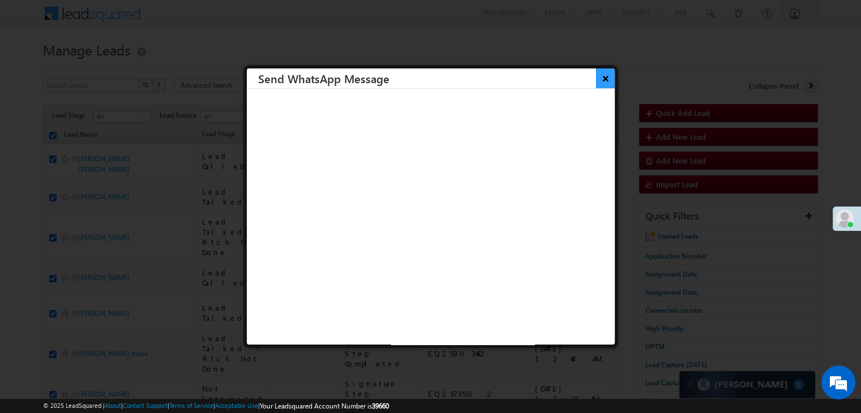
click at [596, 80] on button "×" at bounding box center [605, 79] width 19 height 20
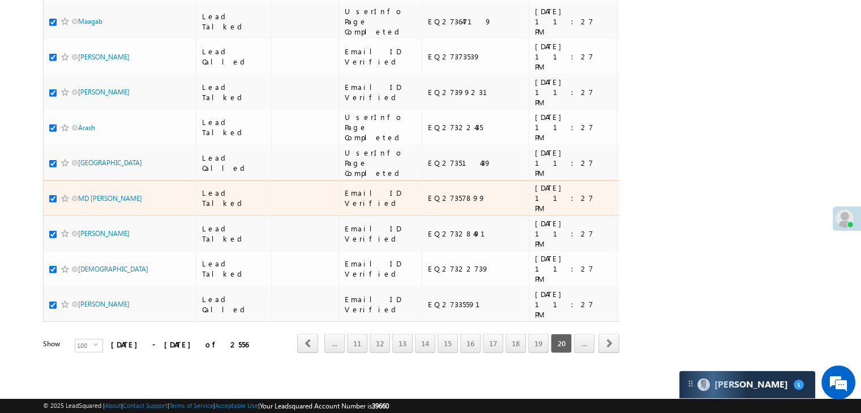
scroll to position [6395, 0]
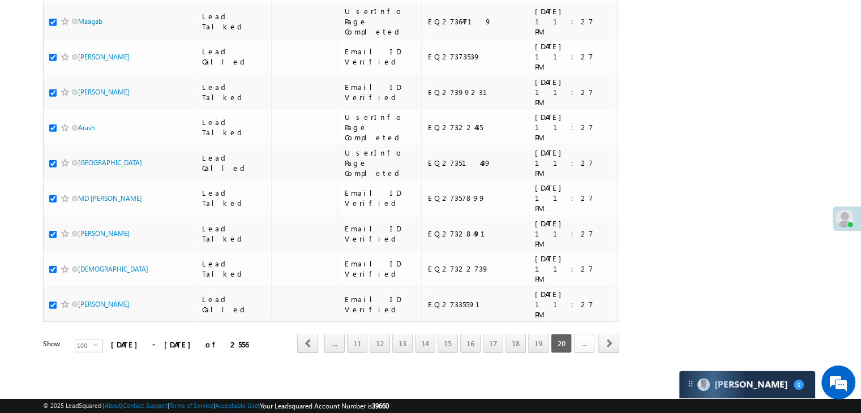
click at [581, 334] on link "..." at bounding box center [584, 343] width 20 height 19
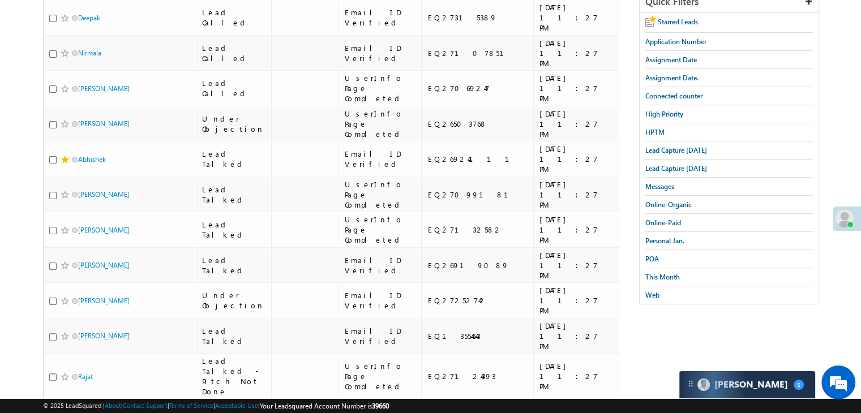
scroll to position [0, 0]
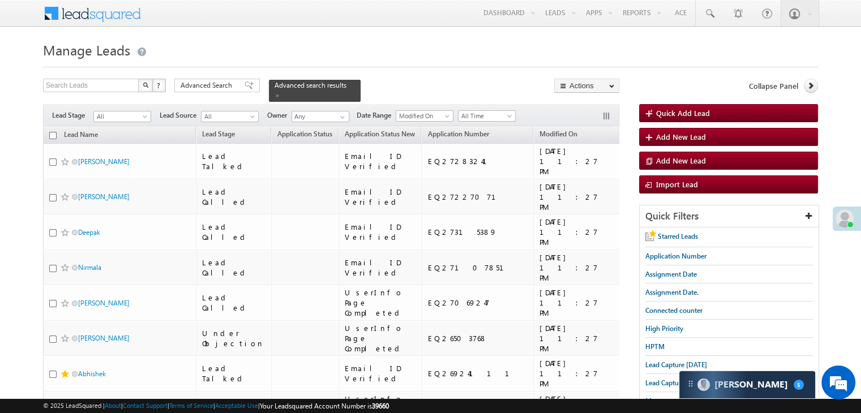
click at [52, 132] on input "checkbox" at bounding box center [52, 135] width 7 height 7
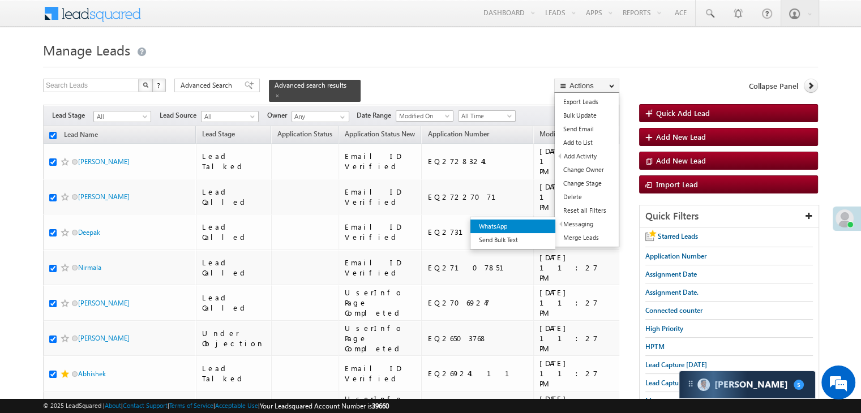
click at [525, 226] on link "WhatsApp" at bounding box center [512, 227] width 85 height 14
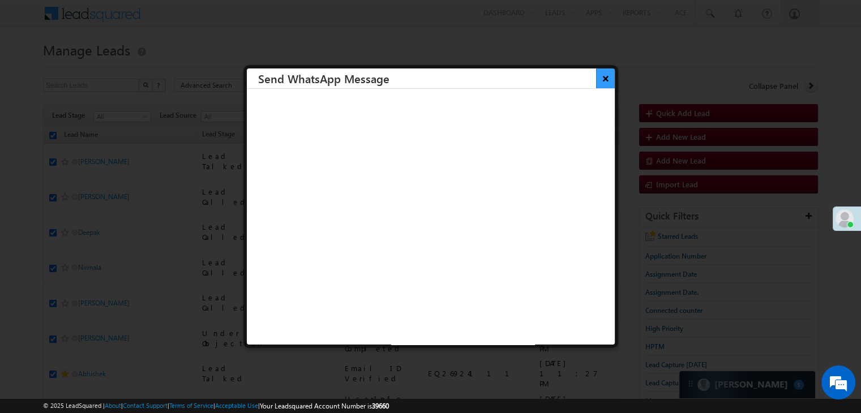
click at [596, 73] on button "×" at bounding box center [605, 79] width 19 height 20
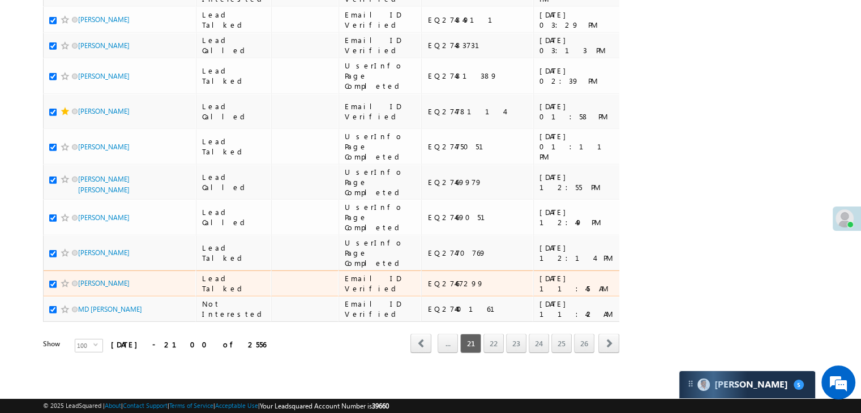
scroll to position [6395, 0]
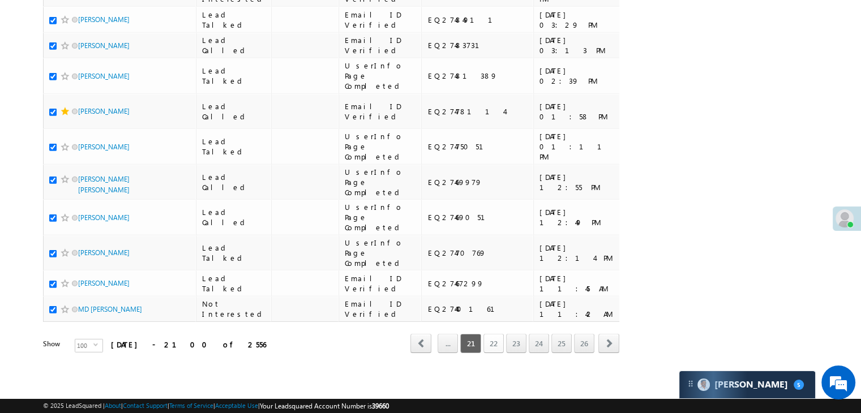
click at [495, 339] on link "22" at bounding box center [493, 343] width 20 height 19
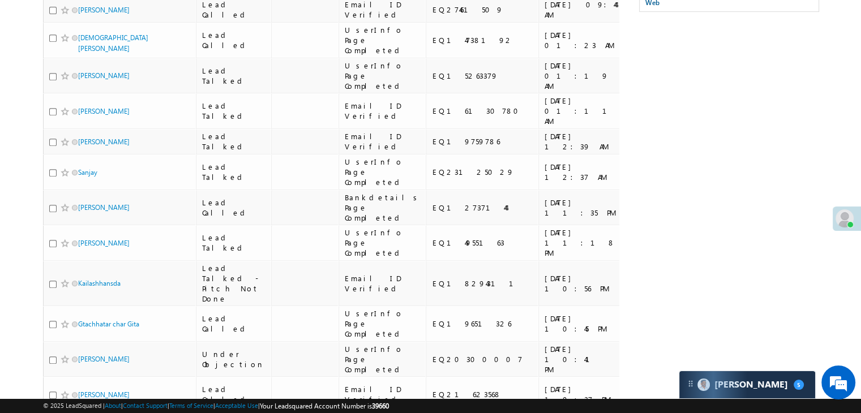
scroll to position [0, 0]
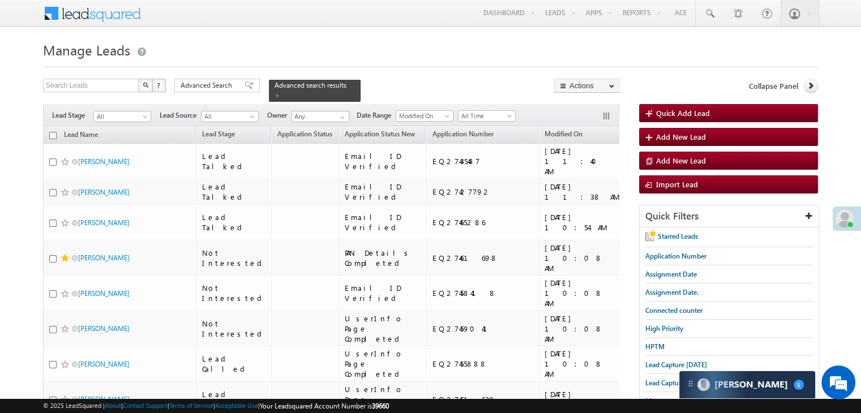
click at [53, 132] on input "checkbox" at bounding box center [52, 135] width 7 height 7
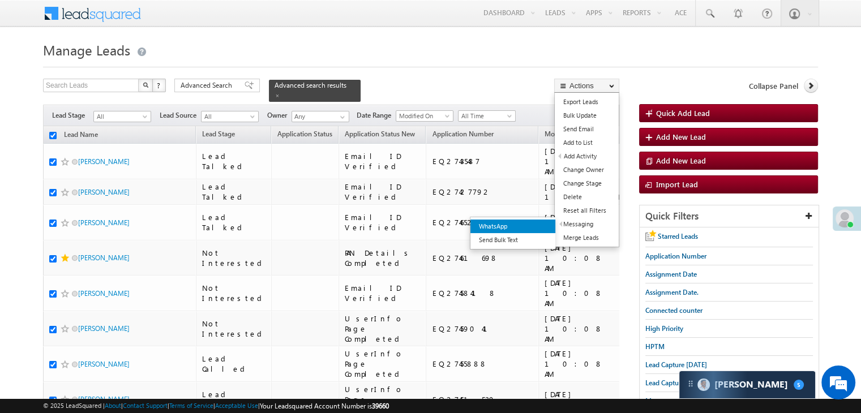
click at [534, 227] on link "WhatsApp" at bounding box center [512, 227] width 85 height 14
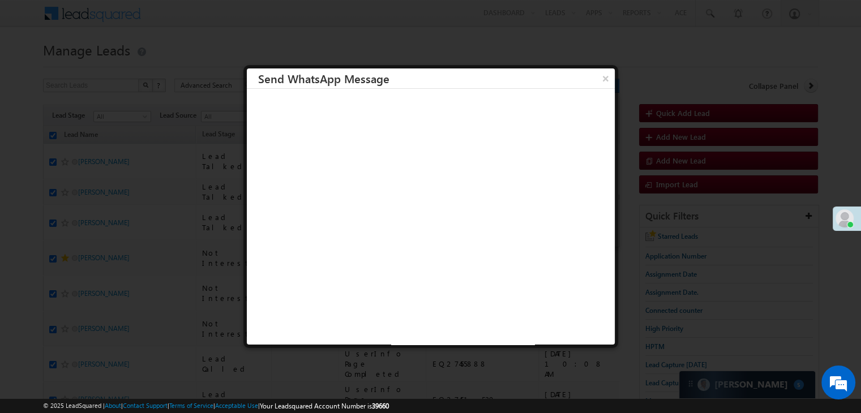
click at [597, 82] on button "×" at bounding box center [606, 79] width 18 height 20
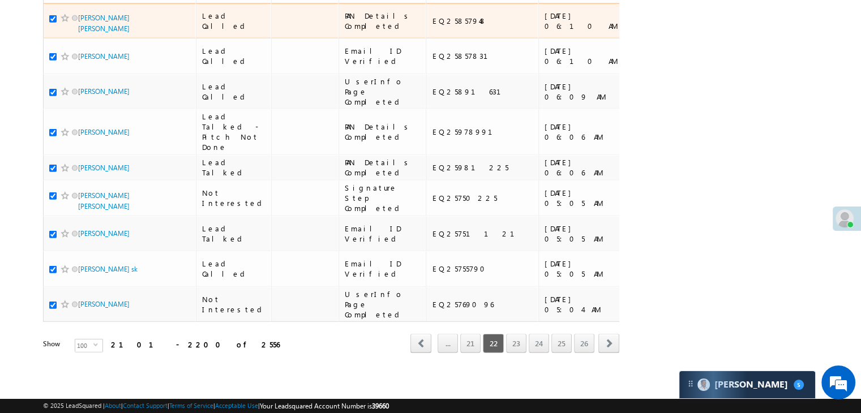
scroll to position [6395, 0]
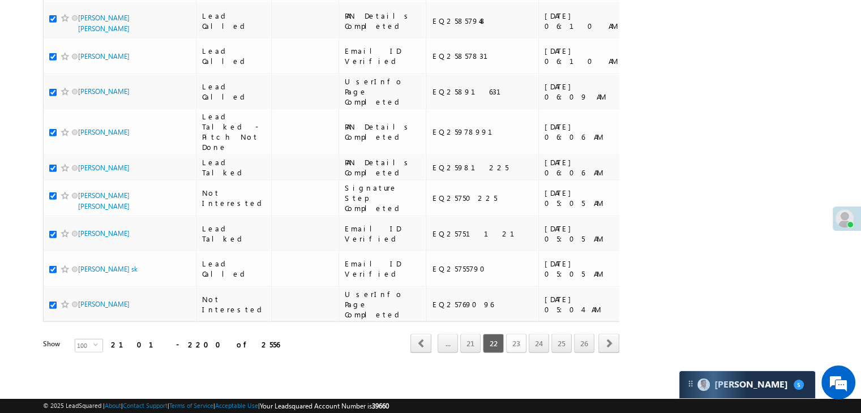
click at [515, 335] on link "23" at bounding box center [516, 343] width 20 height 19
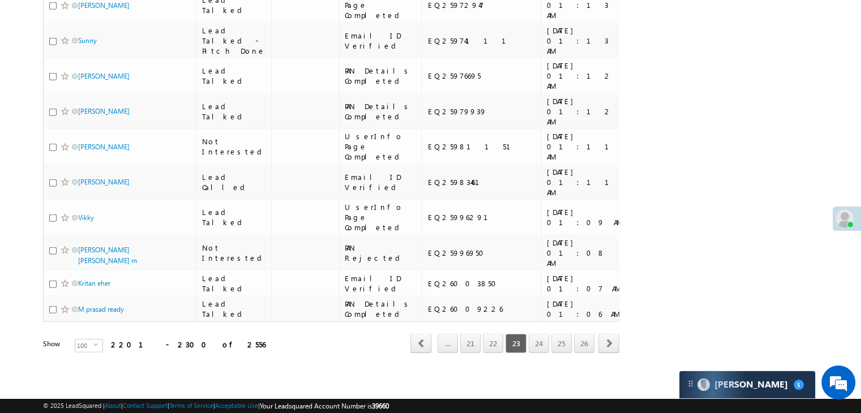
scroll to position [0, 0]
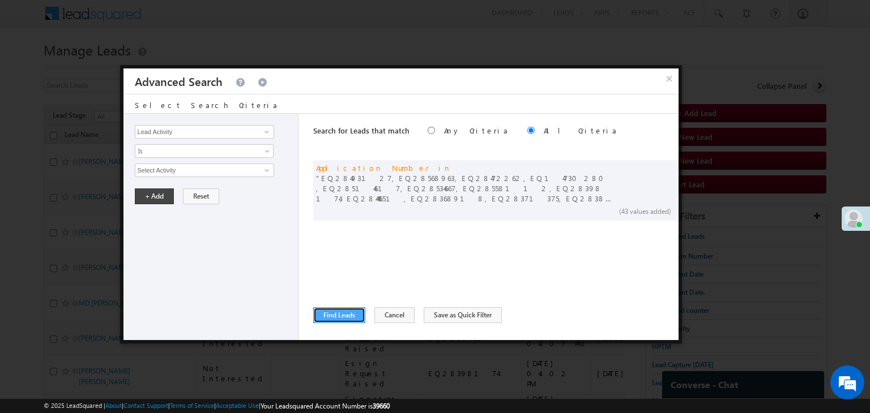
click at [349, 311] on button "Find Leads" at bounding box center [339, 315] width 52 height 16
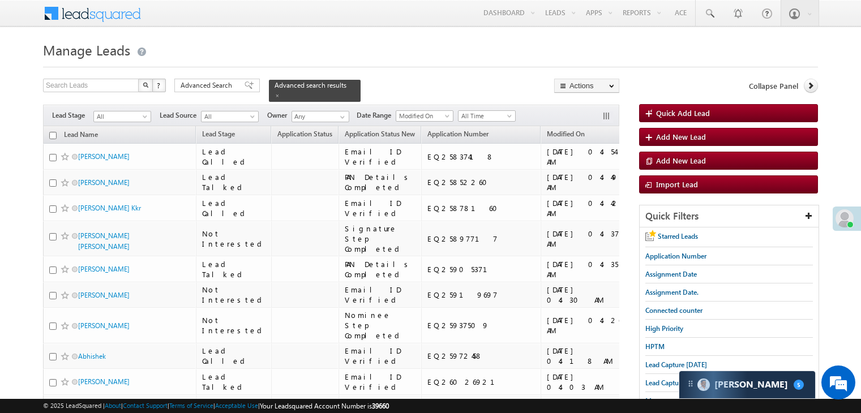
click at [53, 132] on input "checkbox" at bounding box center [52, 135] width 7 height 7
checkbox input "true"
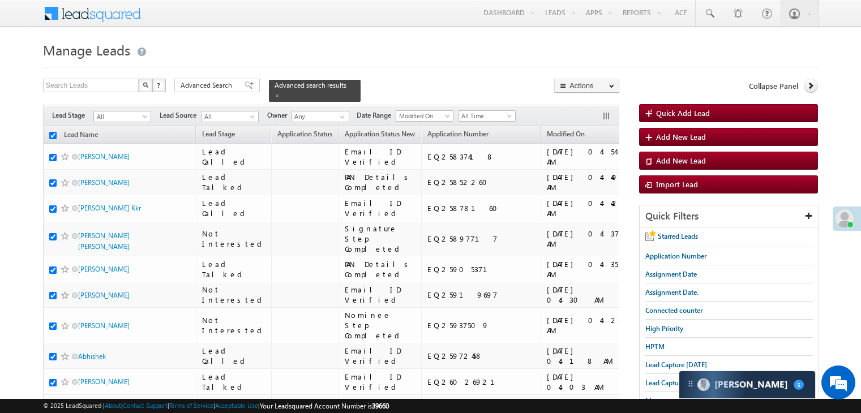
checkbox input "true"
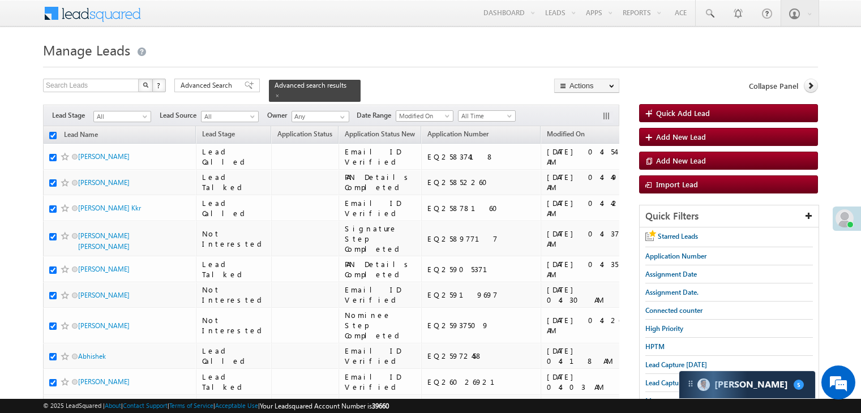
checkbox input "true"
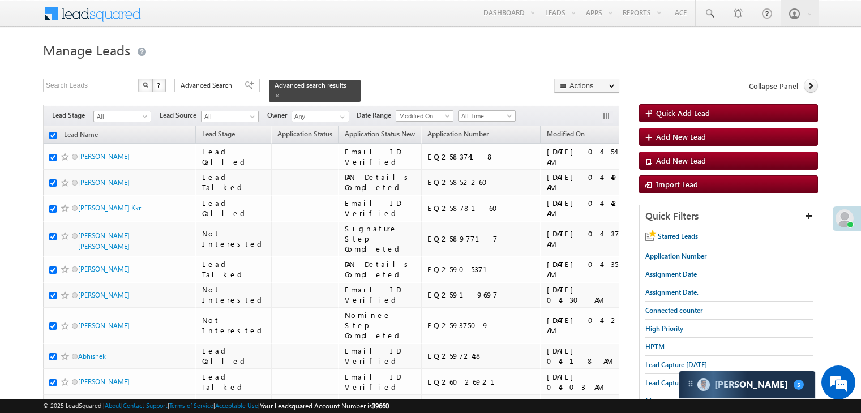
checkbox input "true"
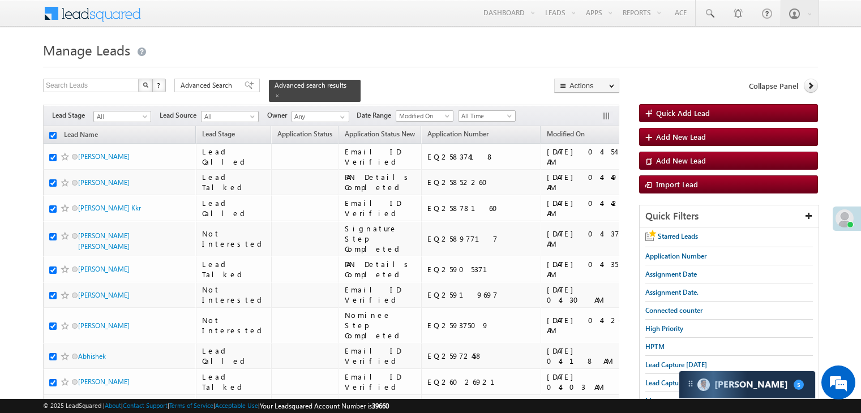
checkbox input "true"
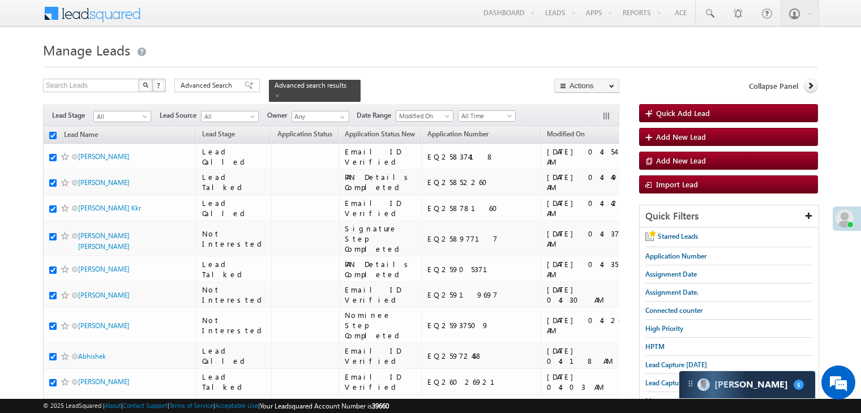
checkbox input "true"
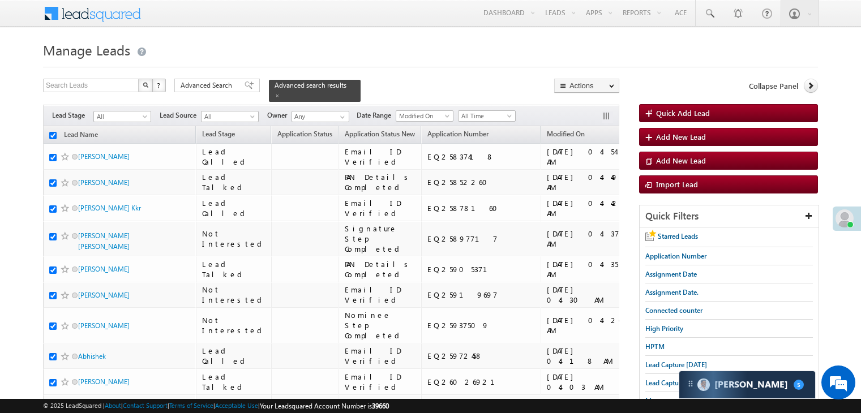
checkbox input "true"
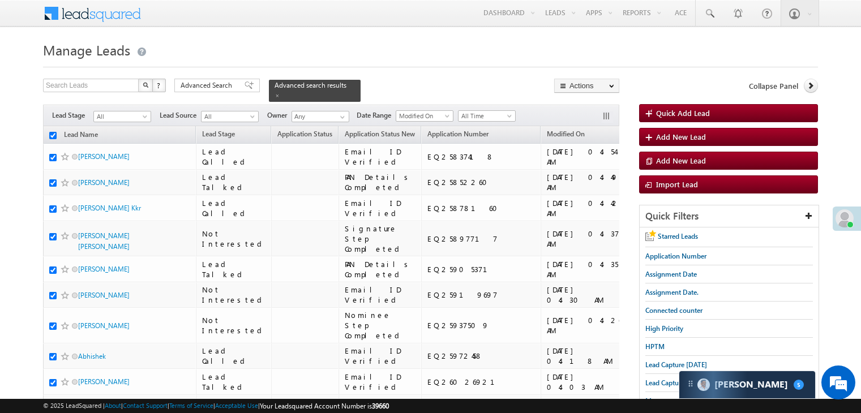
checkbox input "true"
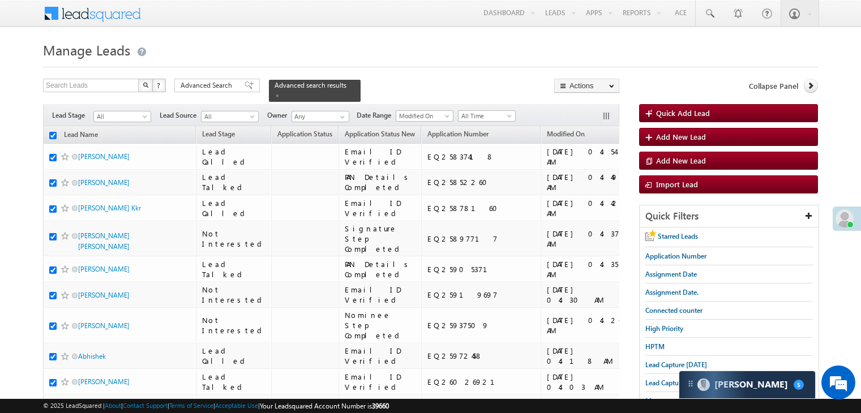
checkbox input "true"
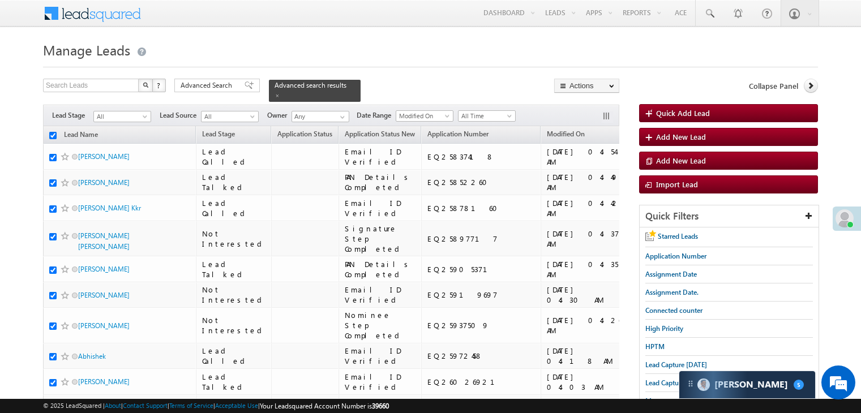
checkbox input "true"
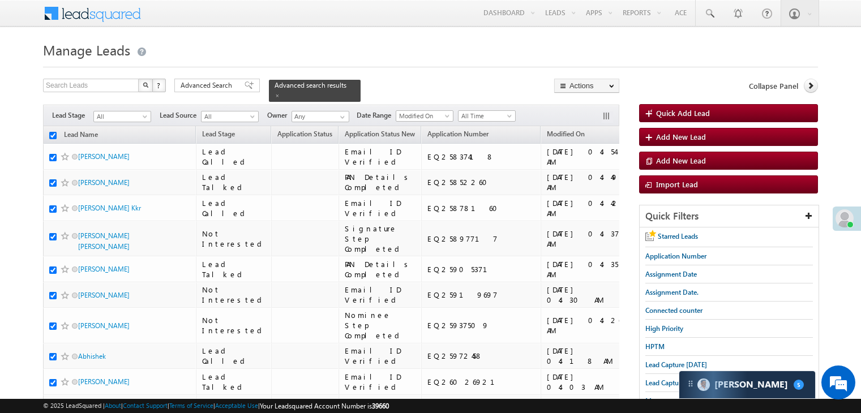
checkbox input "true"
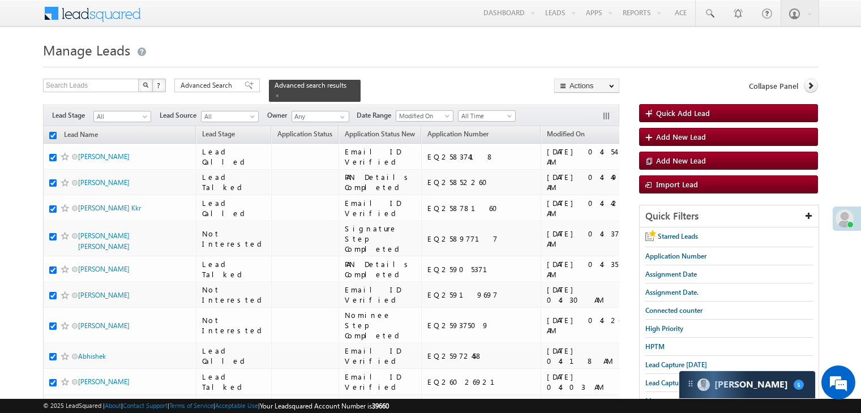
checkbox input "true"
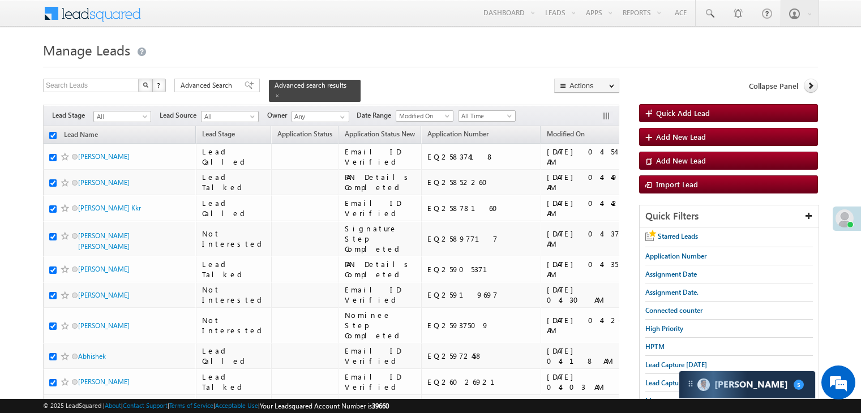
checkbox input "true"
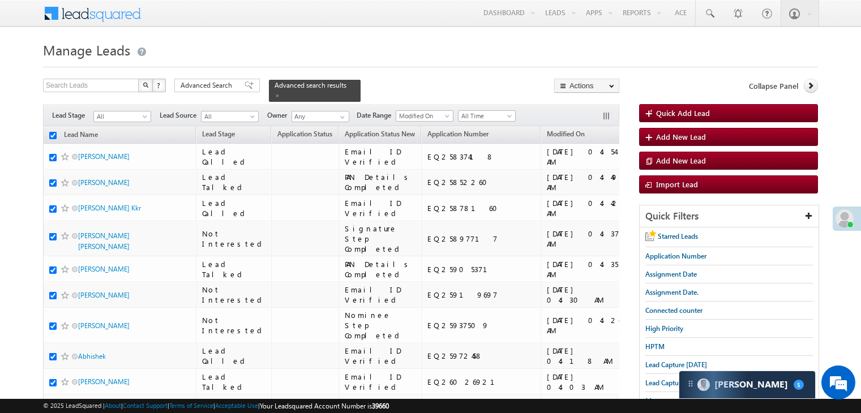
checkbox input "true"
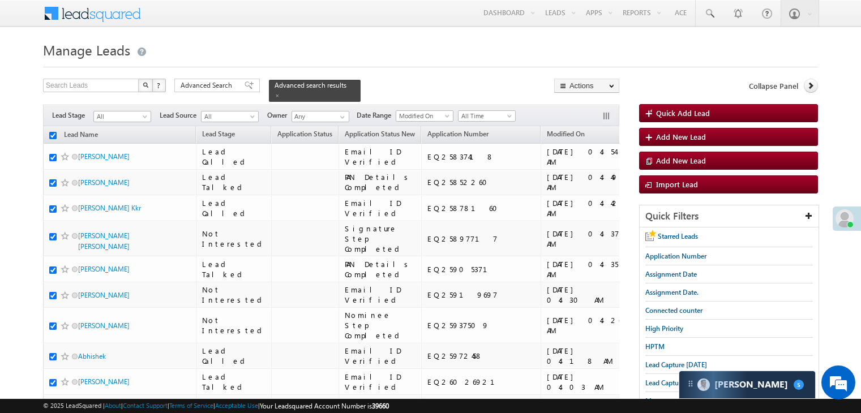
checkbox input "true"
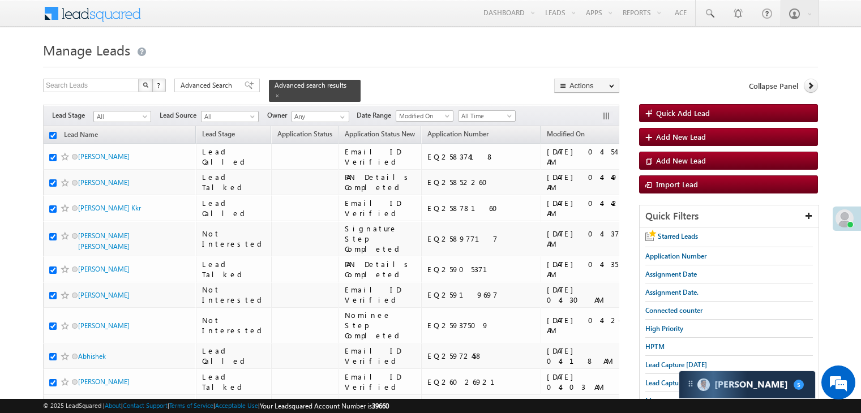
checkbox input "true"
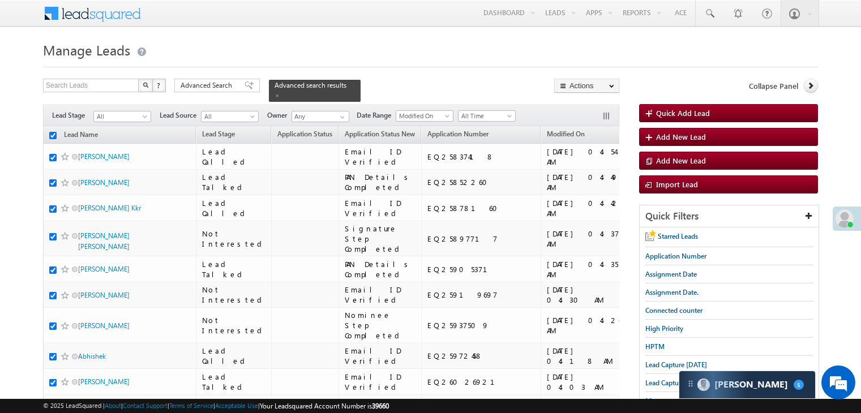
checkbox input "true"
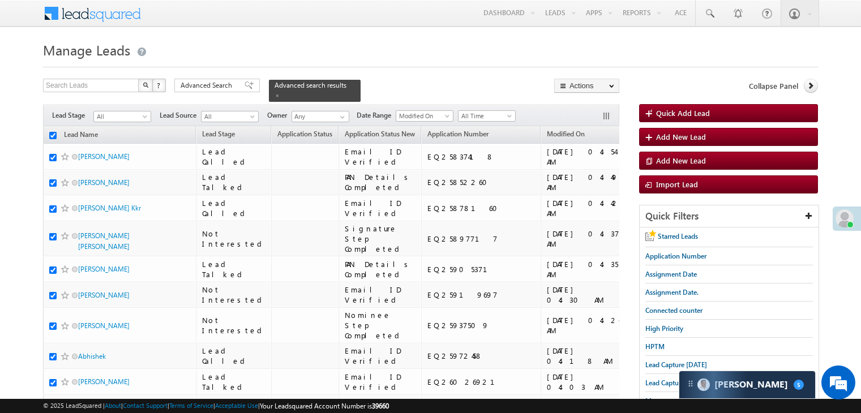
checkbox input "true"
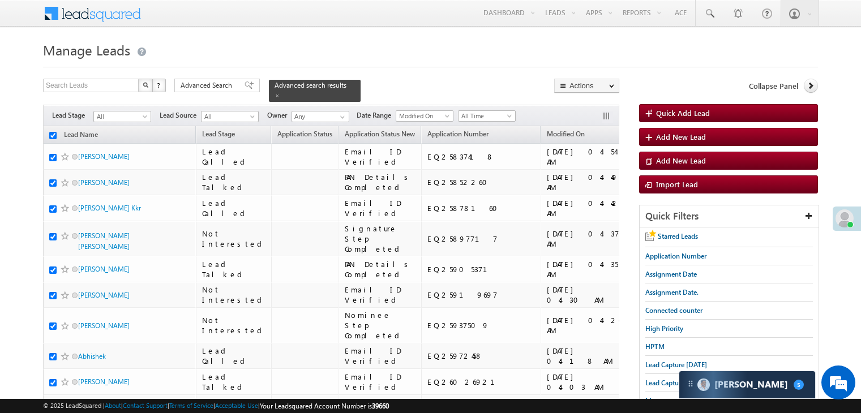
checkbox input "true"
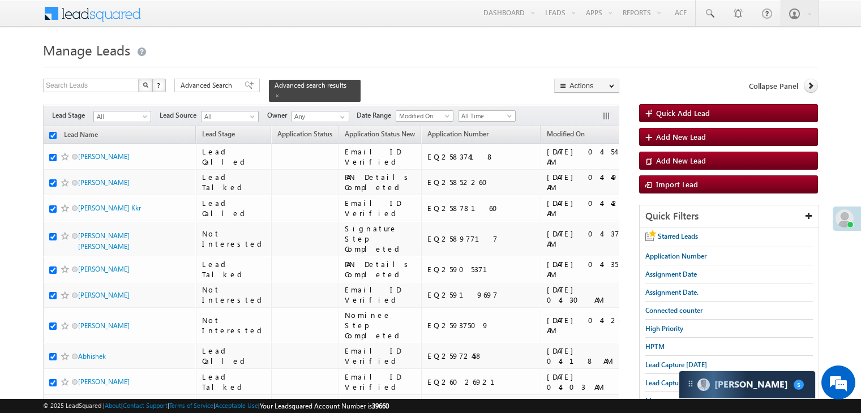
checkbox input "true"
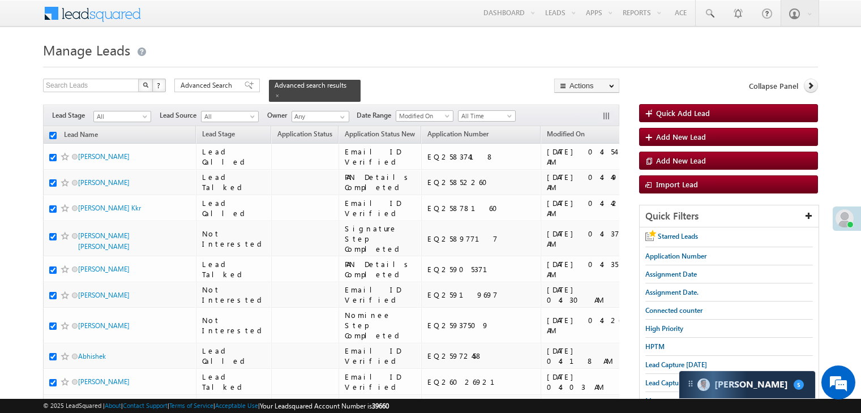
checkbox input "true"
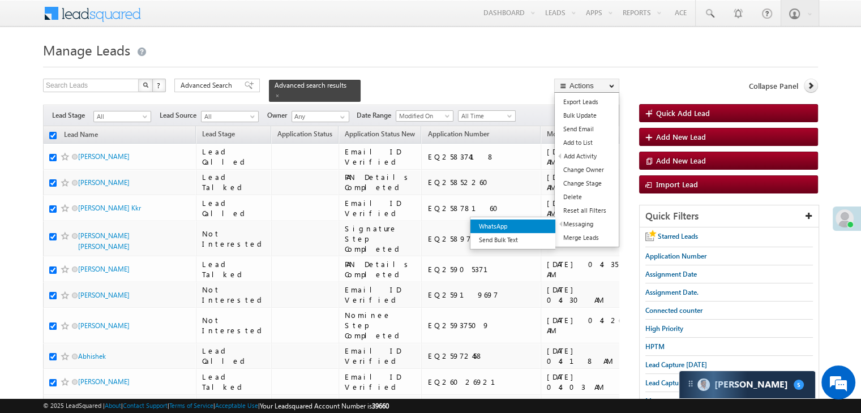
click at [538, 230] on link "WhatsApp" at bounding box center [512, 227] width 85 height 14
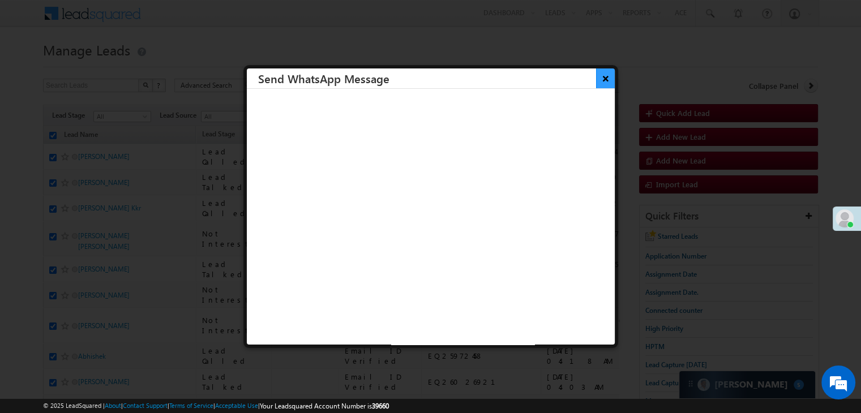
click at [596, 80] on button "×" at bounding box center [605, 79] width 19 height 20
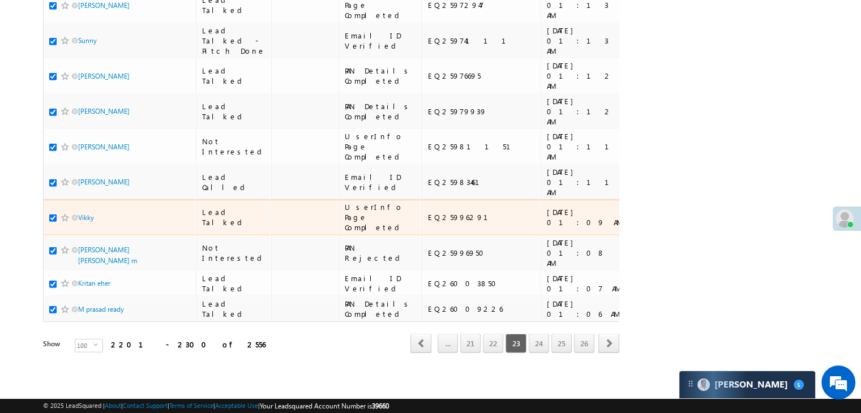
scroll to position [6395, 0]
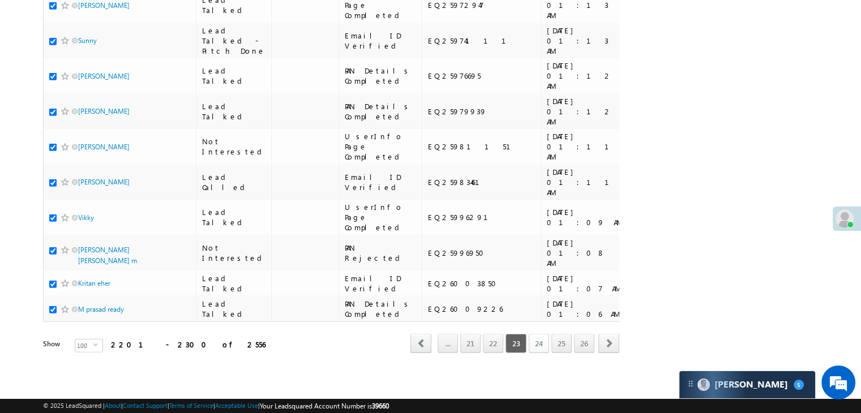
click at [541, 338] on link "24" at bounding box center [539, 343] width 20 height 19
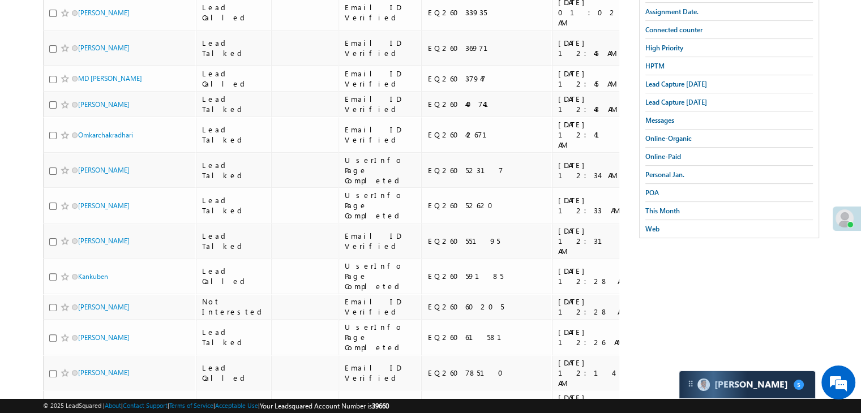
scroll to position [0, 0]
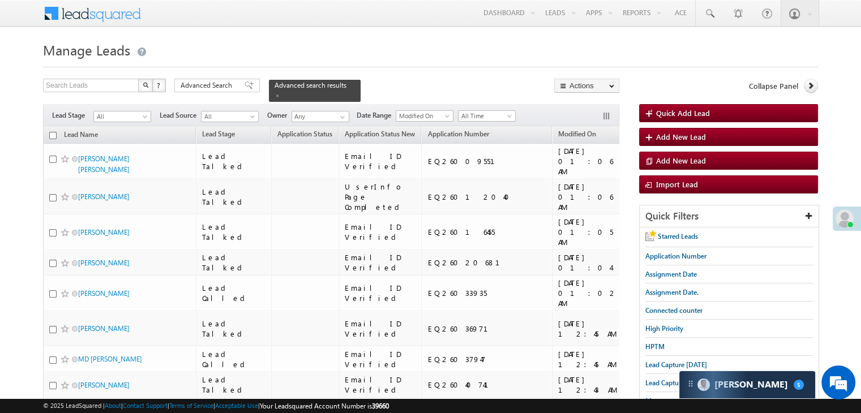
click at [54, 132] on input "checkbox" at bounding box center [52, 135] width 7 height 7
checkbox input "true"
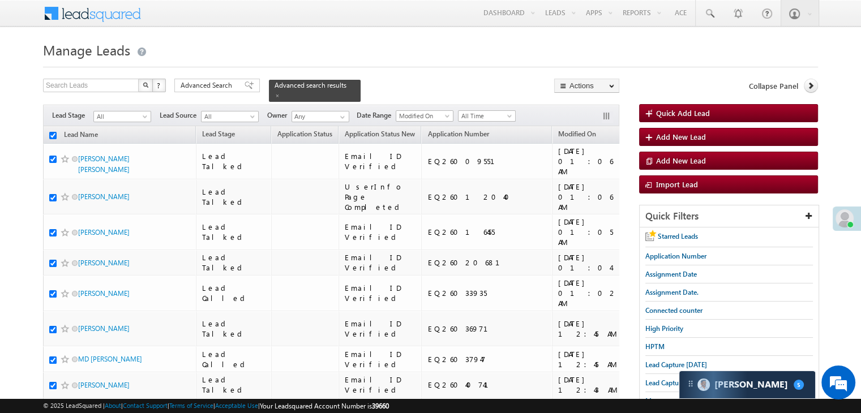
checkbox input "true"
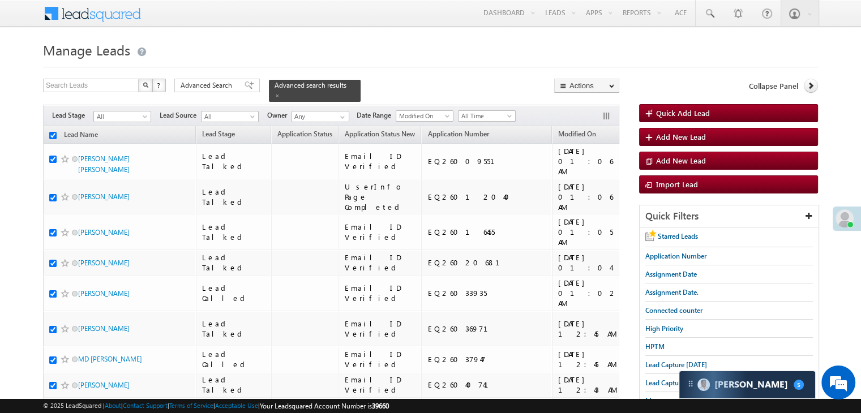
checkbox input "true"
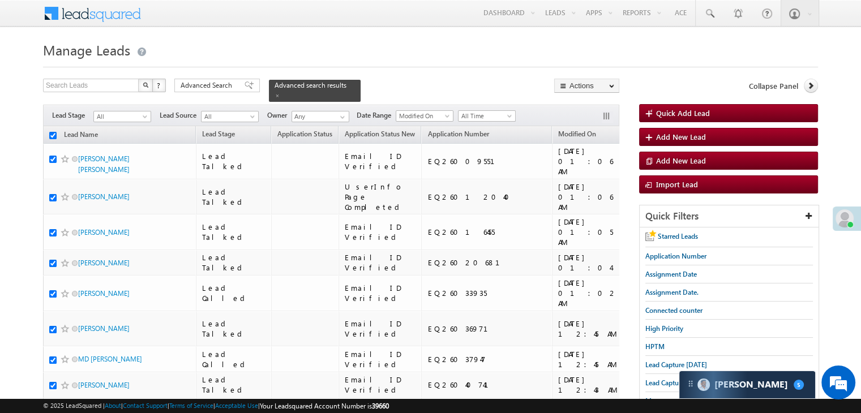
checkbox input "true"
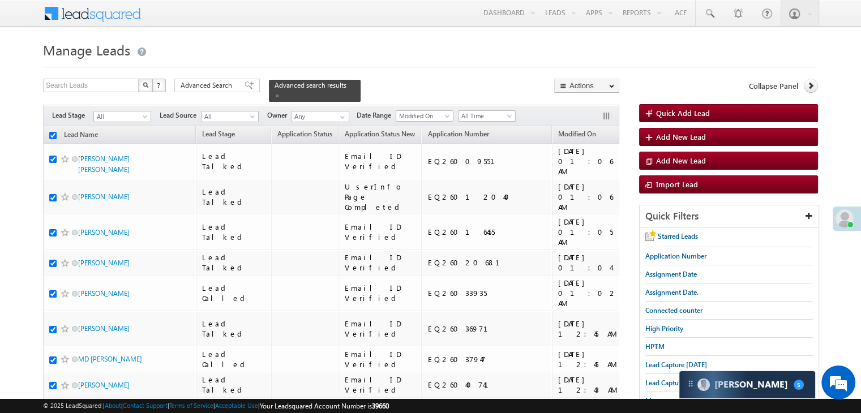
checkbox input "true"
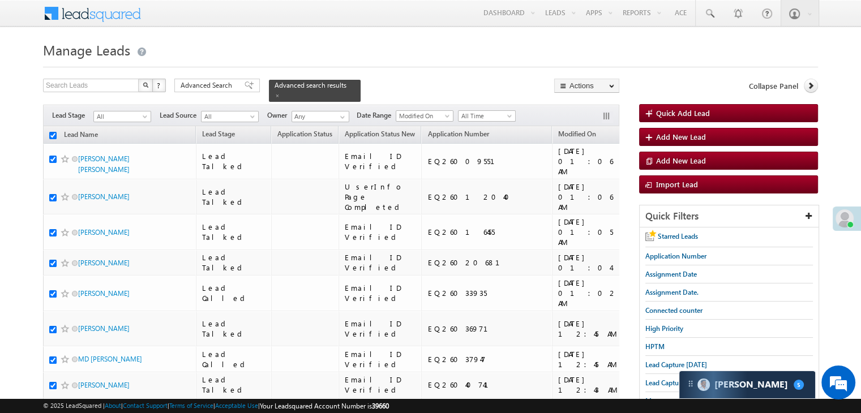
checkbox input "true"
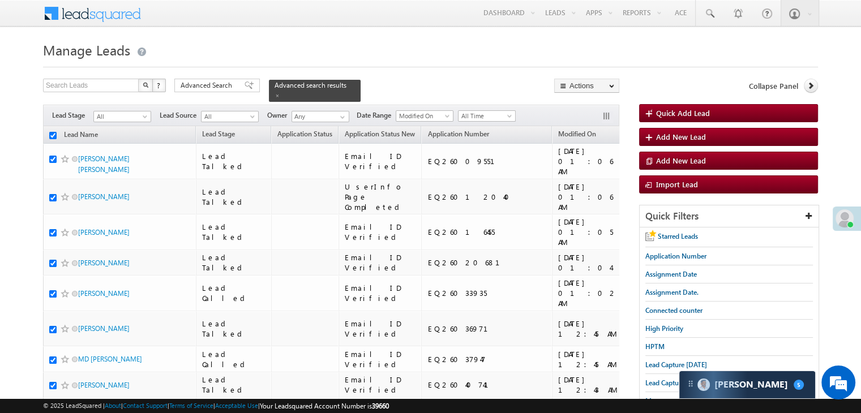
checkbox input "true"
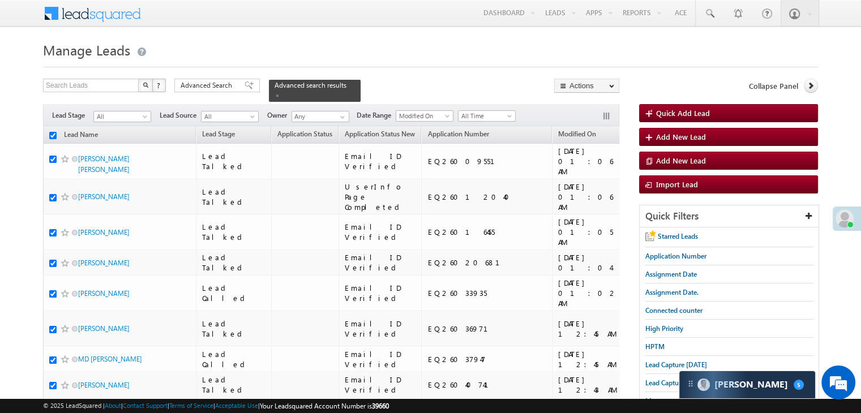
checkbox input "true"
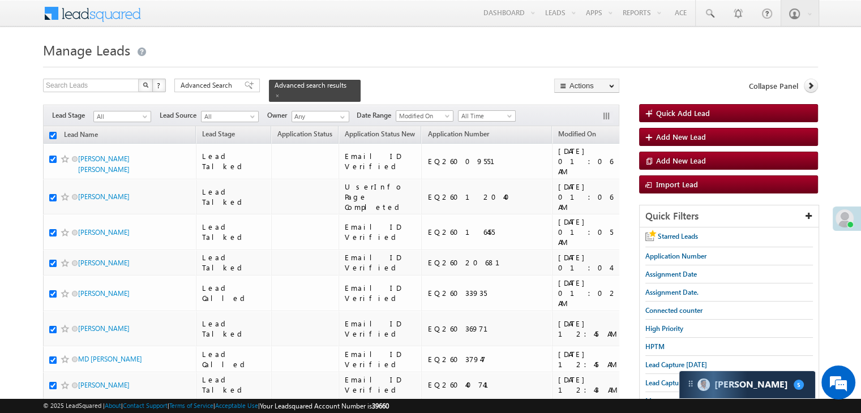
checkbox input "true"
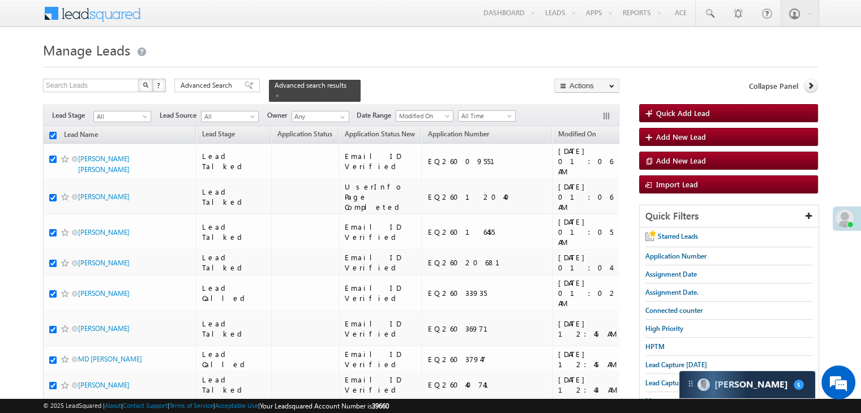
checkbox input "true"
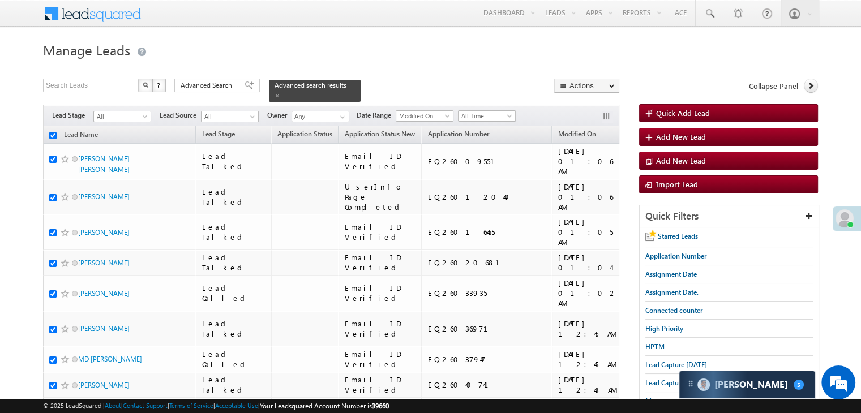
checkbox input "true"
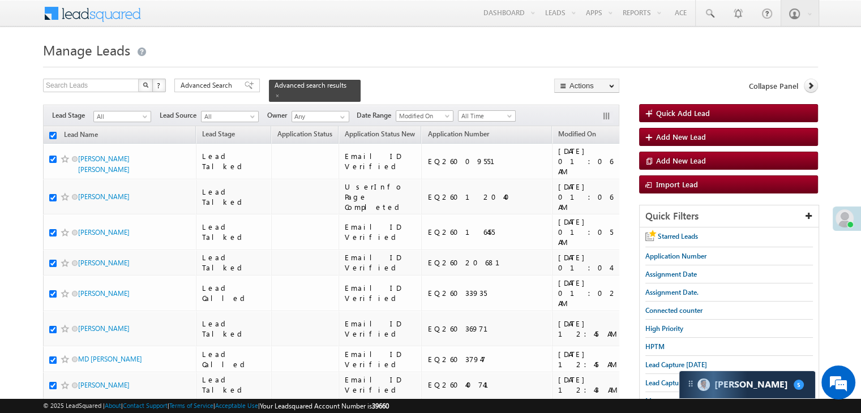
checkbox input "true"
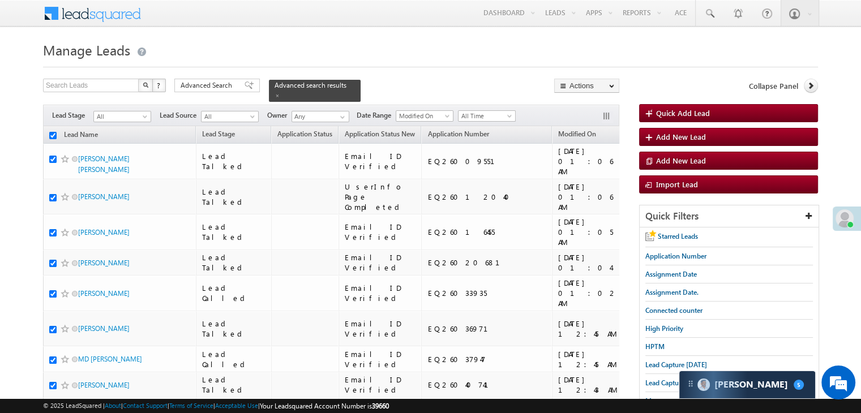
checkbox input "true"
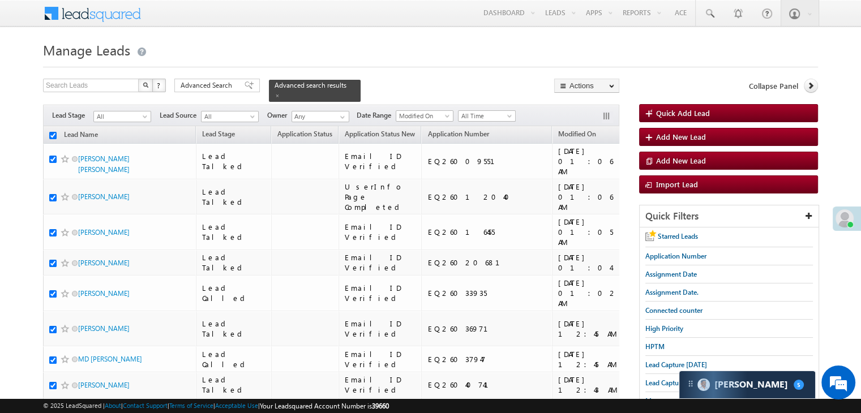
checkbox input "true"
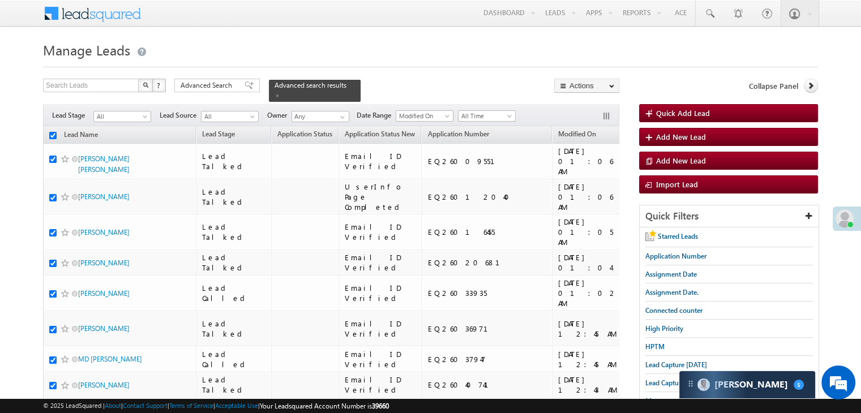
checkbox input "true"
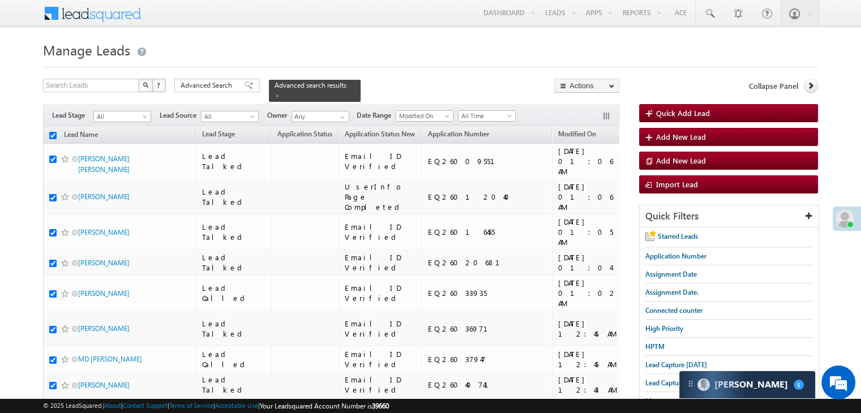
checkbox input "true"
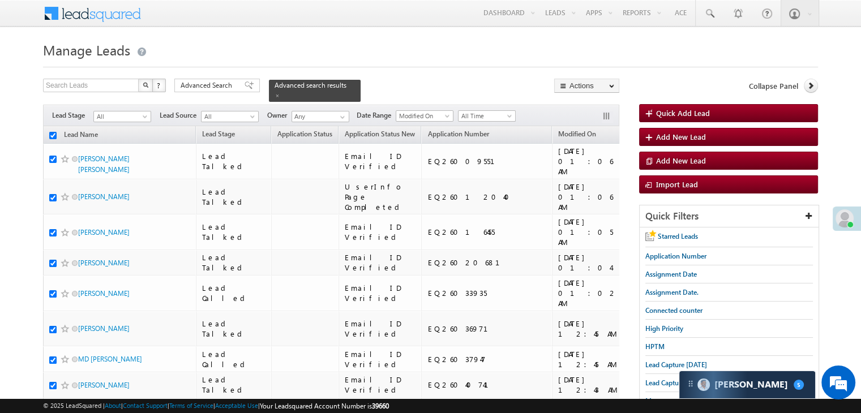
checkbox input "true"
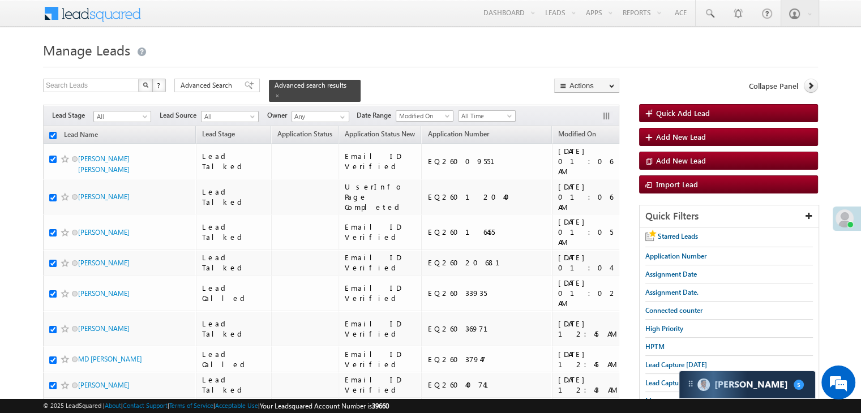
checkbox input "true"
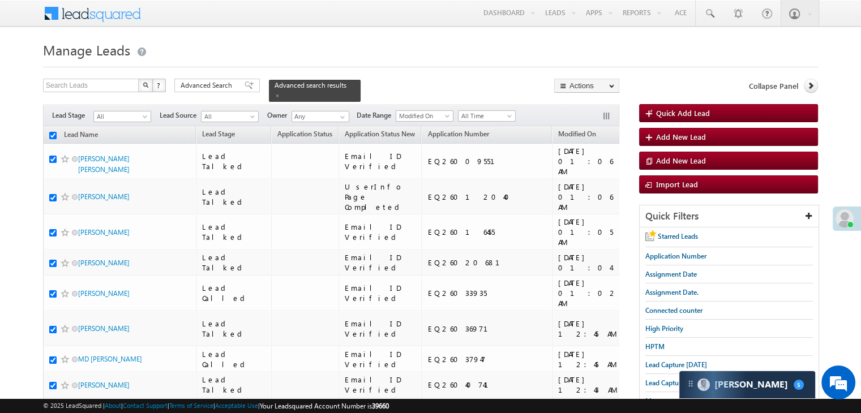
checkbox input "true"
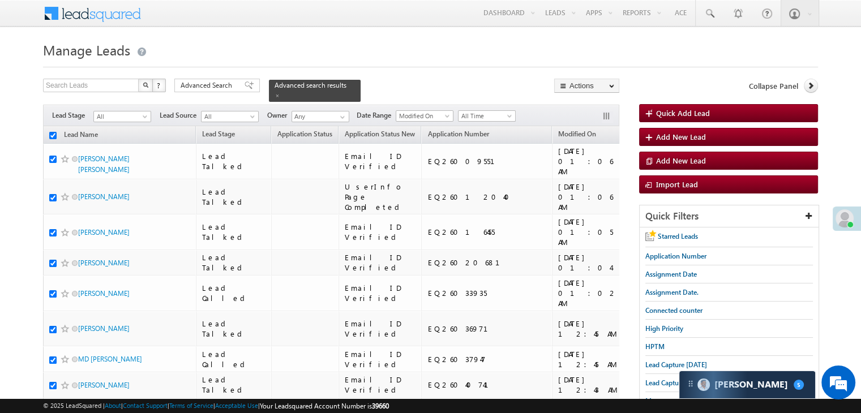
checkbox input "true"
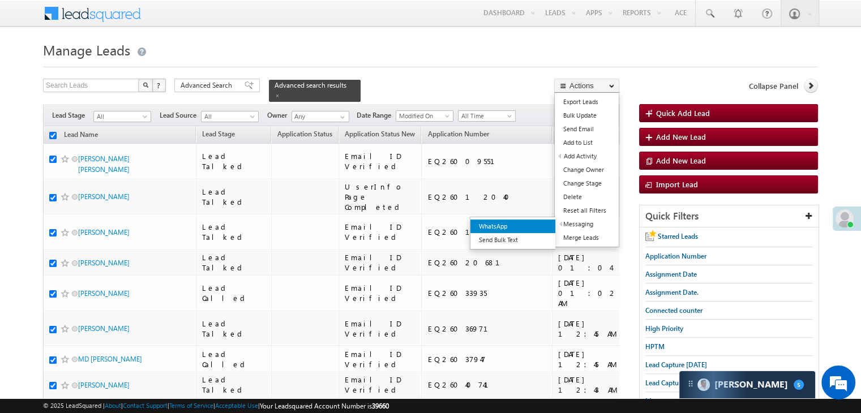
click at [537, 224] on link "WhatsApp" at bounding box center [512, 227] width 85 height 14
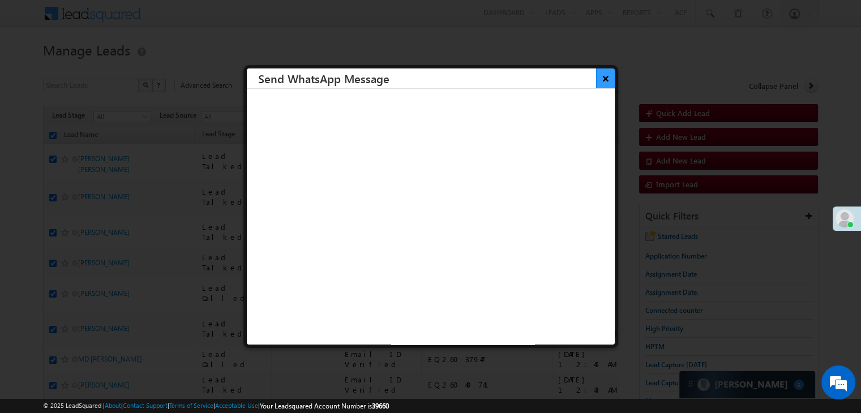
click at [596, 80] on button "×" at bounding box center [605, 79] width 19 height 20
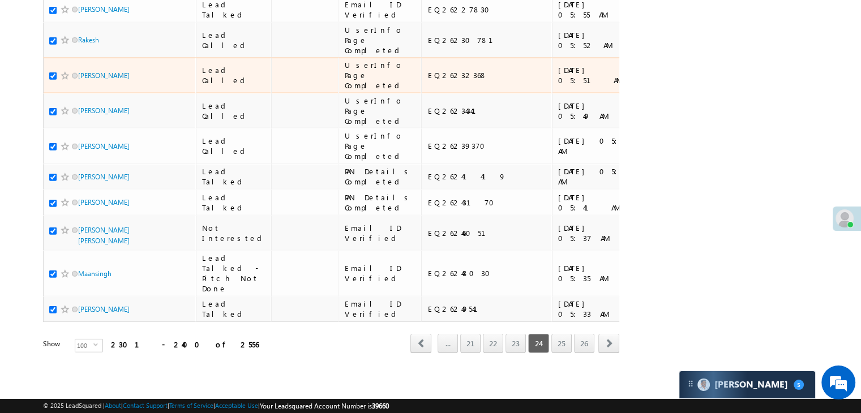
scroll to position [6395, 0]
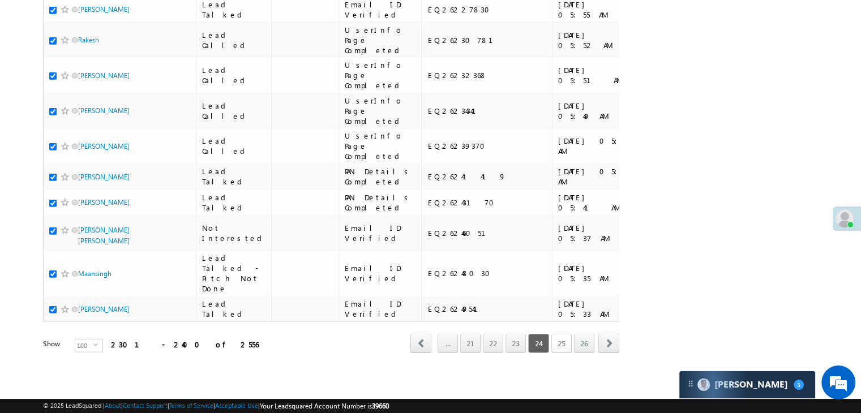
click at [564, 334] on link "25" at bounding box center [561, 343] width 20 height 19
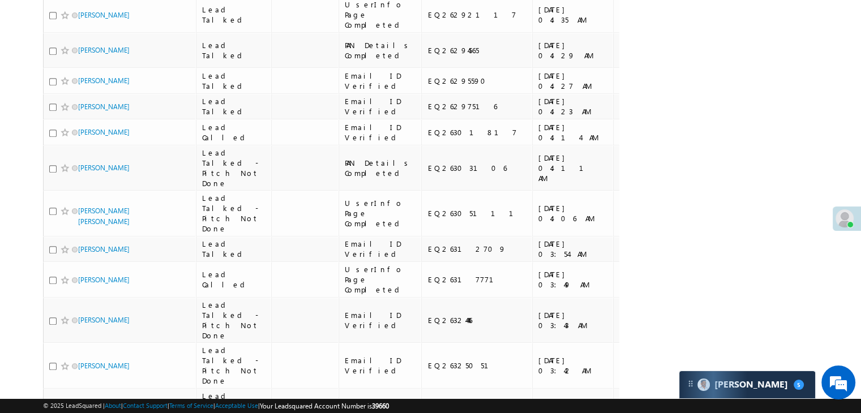
scroll to position [0, 0]
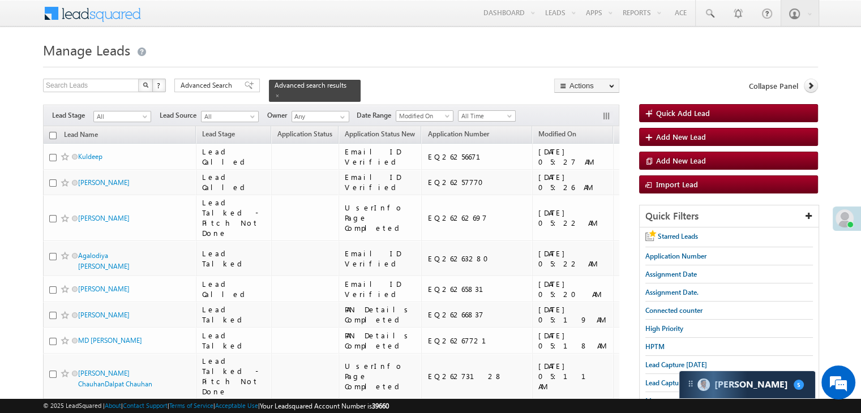
drag, startPoint x: 54, startPoint y: 127, endPoint x: 79, endPoint y: 137, distance: 27.2
click at [54, 132] on input "checkbox" at bounding box center [52, 135] width 7 height 7
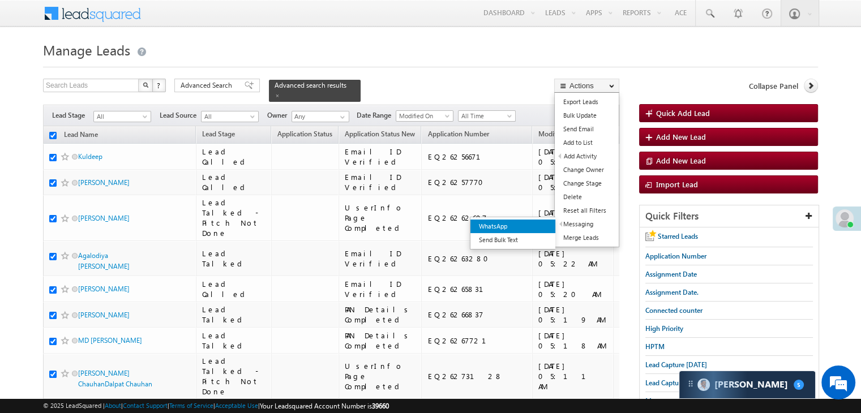
click at [523, 226] on link "WhatsApp" at bounding box center [512, 227] width 85 height 14
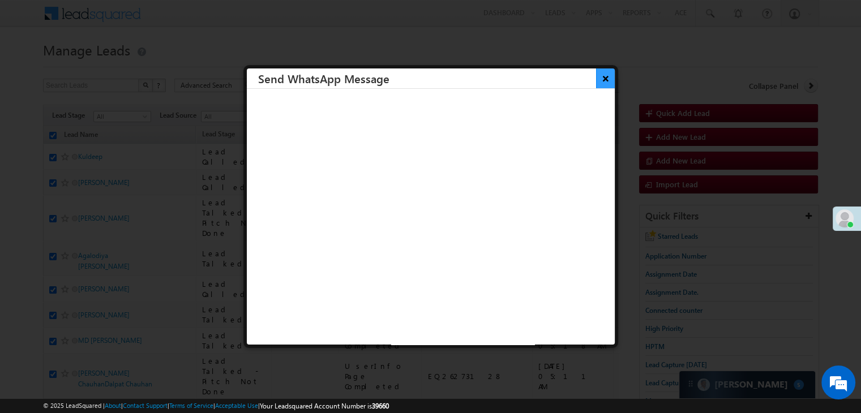
click at [596, 84] on button "×" at bounding box center [605, 79] width 19 height 20
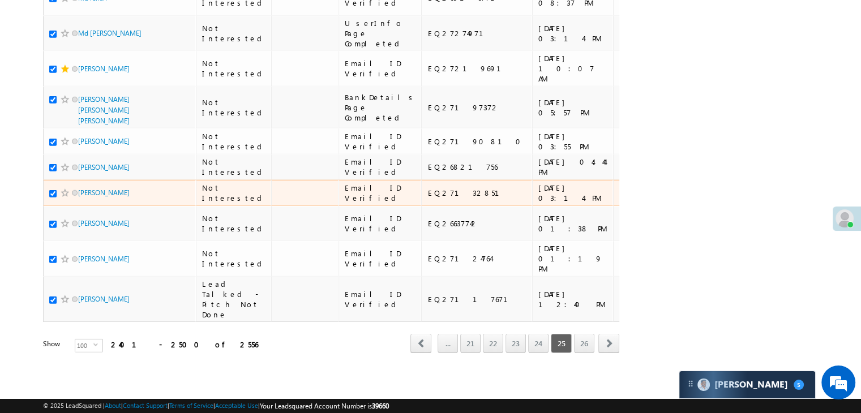
scroll to position [6355, 0]
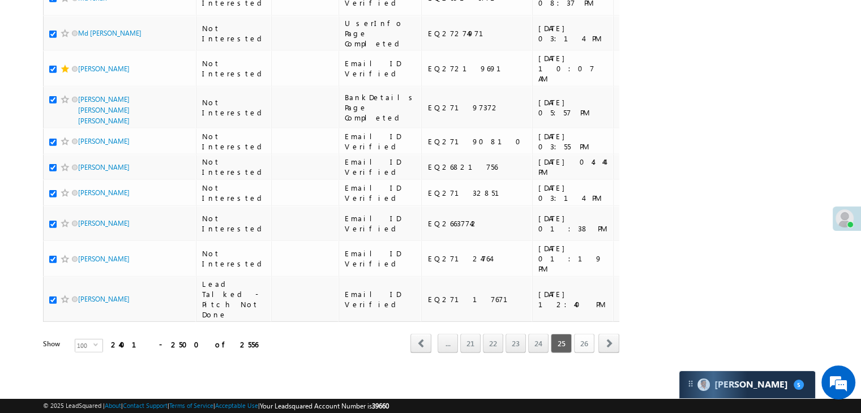
click at [585, 339] on link "26" at bounding box center [584, 343] width 20 height 19
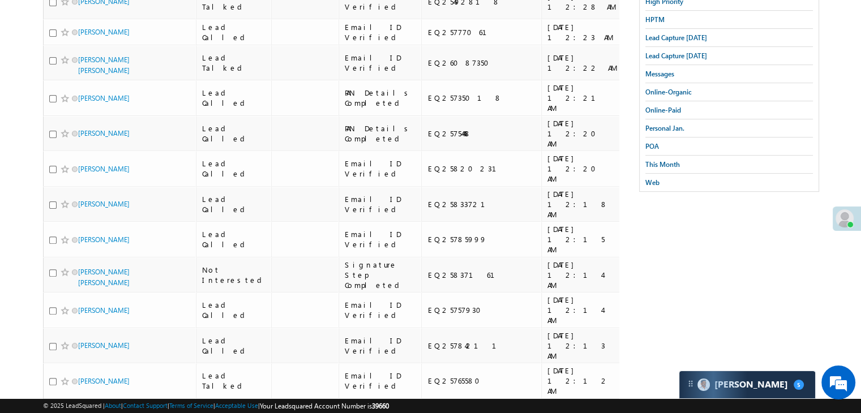
scroll to position [0, 0]
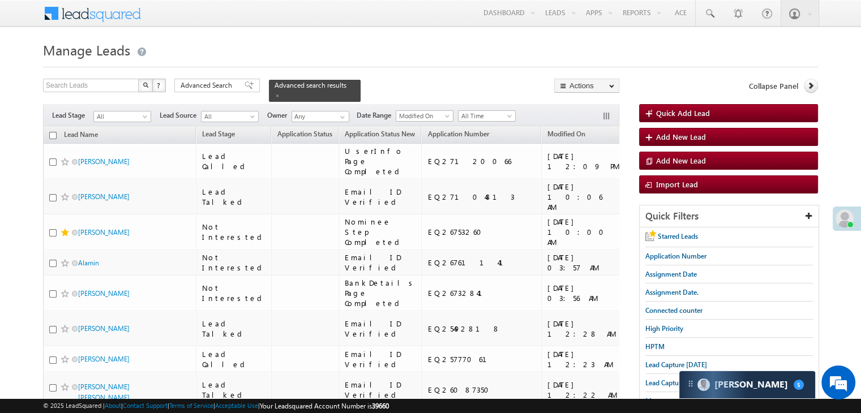
click at [53, 132] on input "checkbox" at bounding box center [52, 135] width 7 height 7
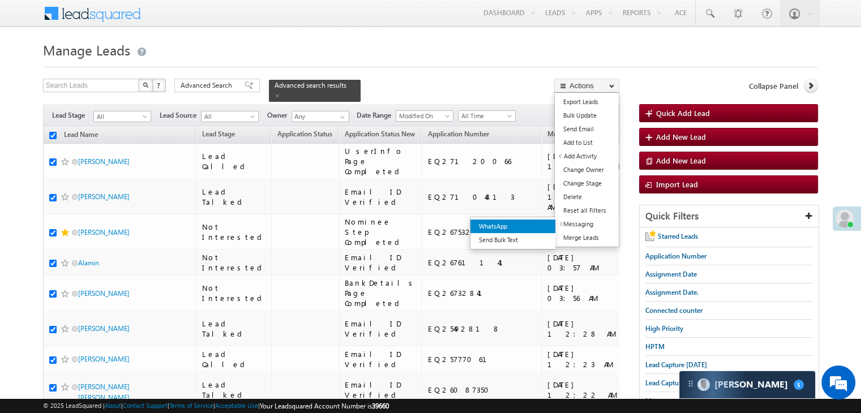
click at [533, 222] on link "WhatsApp" at bounding box center [512, 227] width 85 height 14
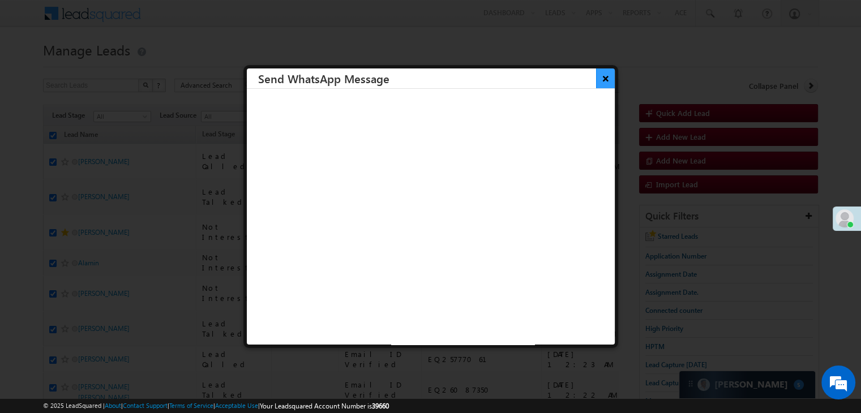
click at [596, 80] on button "×" at bounding box center [605, 79] width 19 height 20
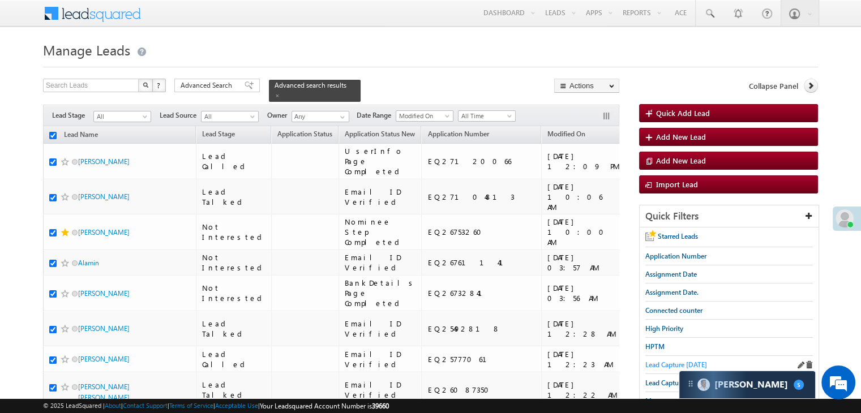
click at [662, 362] on span "Lead Capture [DATE]" at bounding box center [676, 365] width 62 height 8
